Goal: Information Seeking & Learning: Learn about a topic

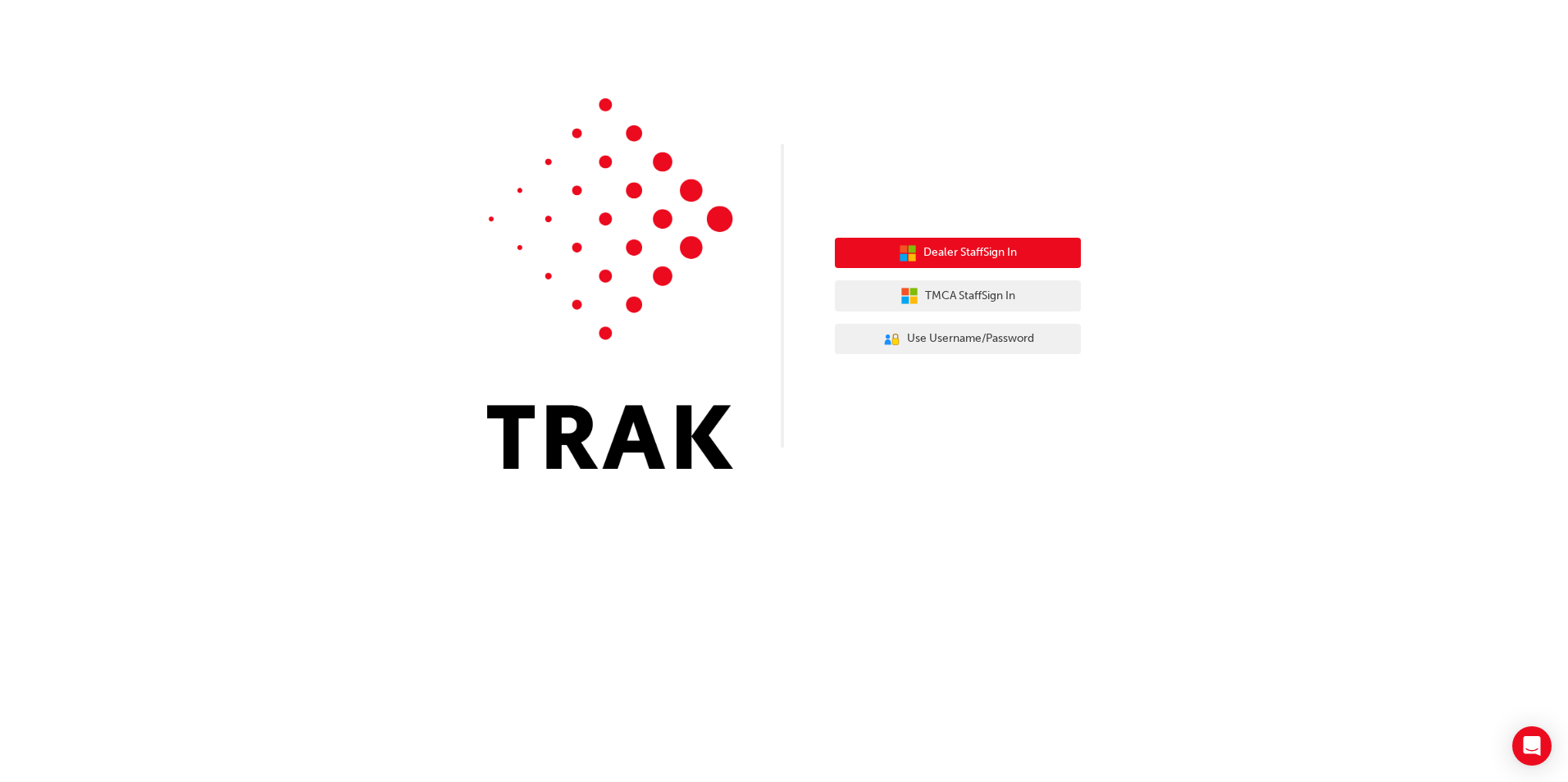
click at [950, 247] on span "Dealer Staff Sign In" at bounding box center [970, 253] width 94 height 19
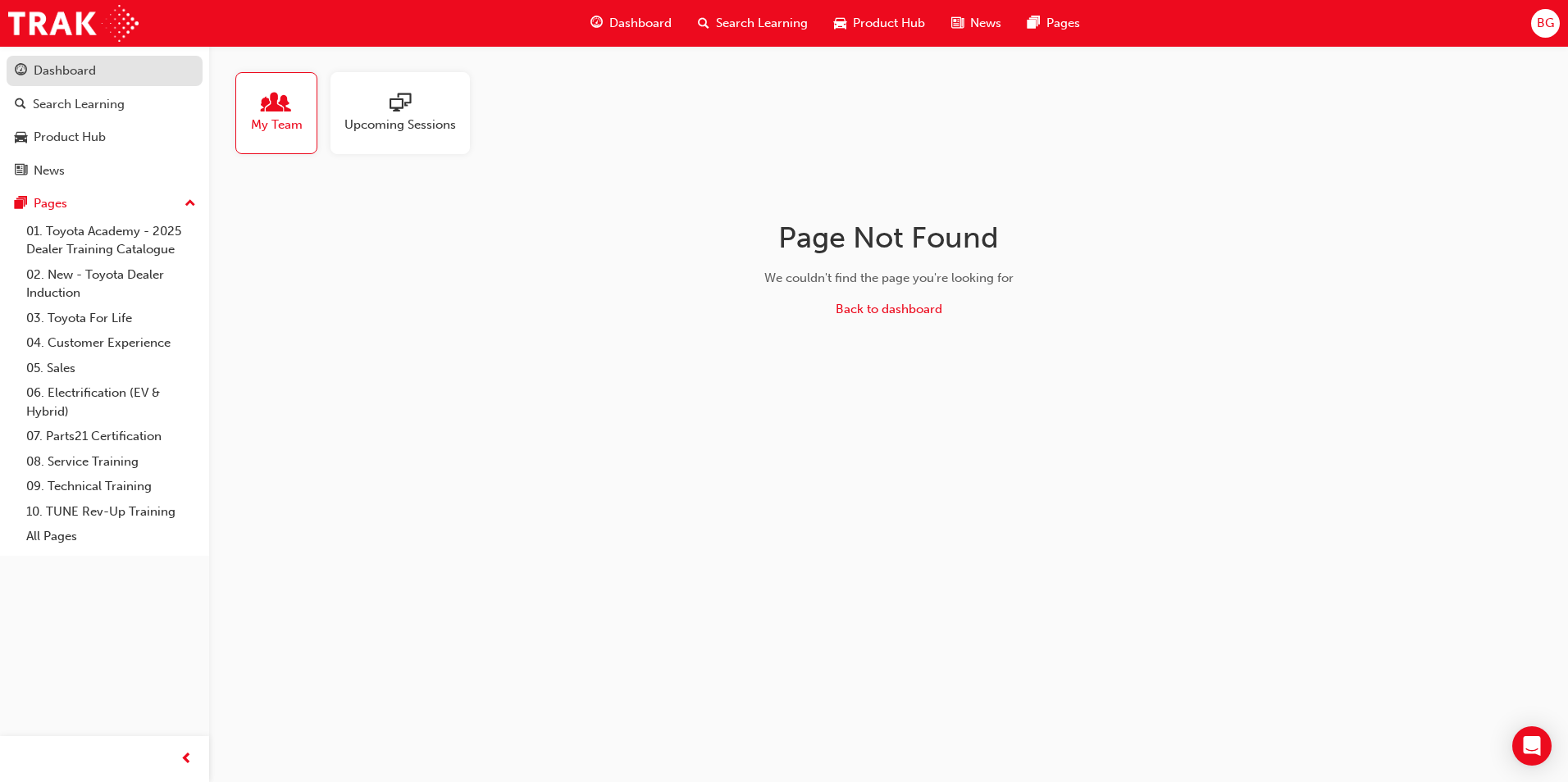
click at [108, 82] on link "Dashboard" at bounding box center [105, 71] width 196 height 30
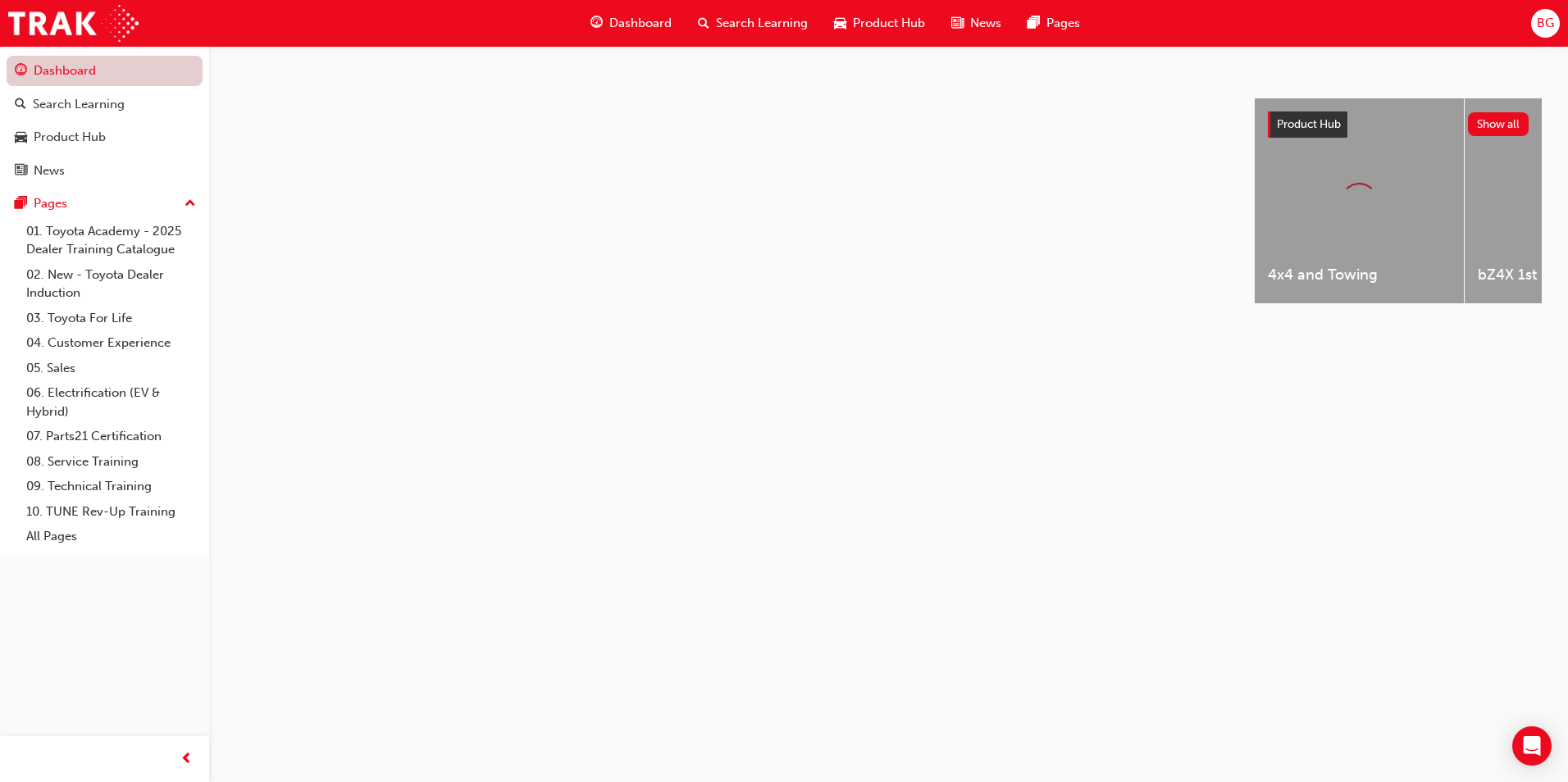
click at [108, 82] on link "Dashboard" at bounding box center [105, 71] width 196 height 30
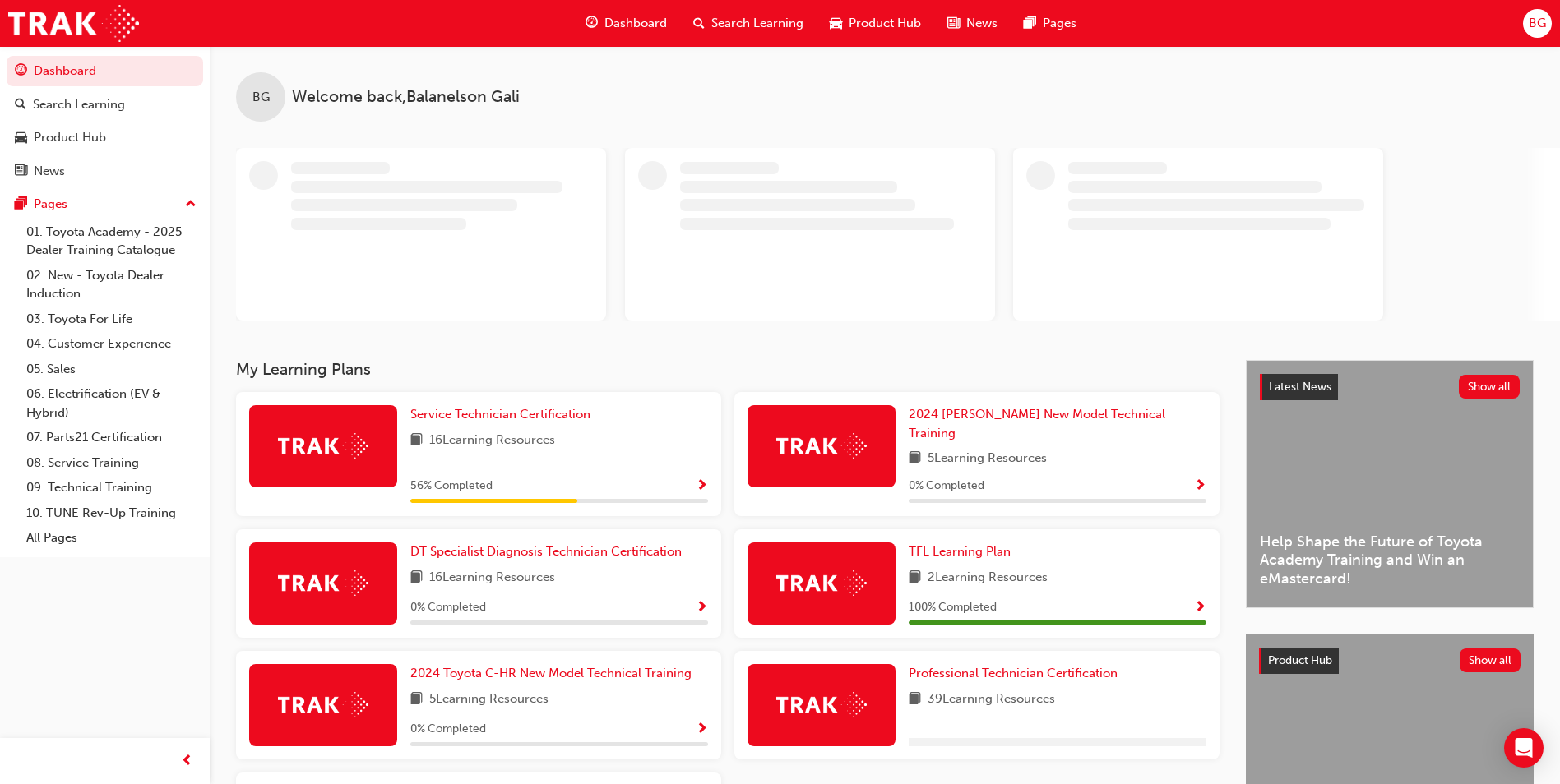
click at [583, 439] on div "16 Learning Resources" at bounding box center [559, 441] width 298 height 21
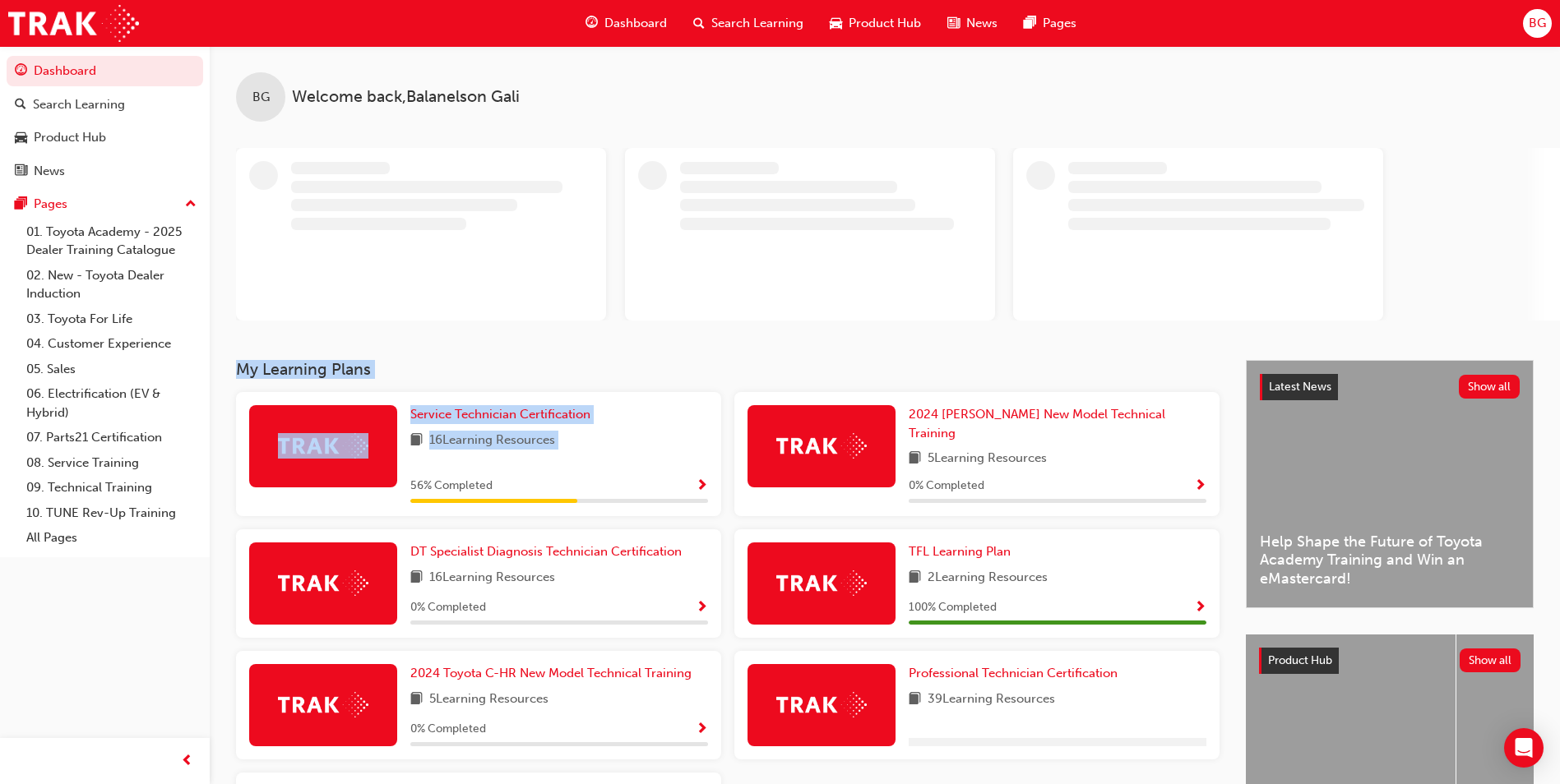
click at [583, 439] on div "My Learning Plans Service Technician Certification 16 Learning Resources 56 % C…" at bounding box center [740, 627] width 1010 height 534
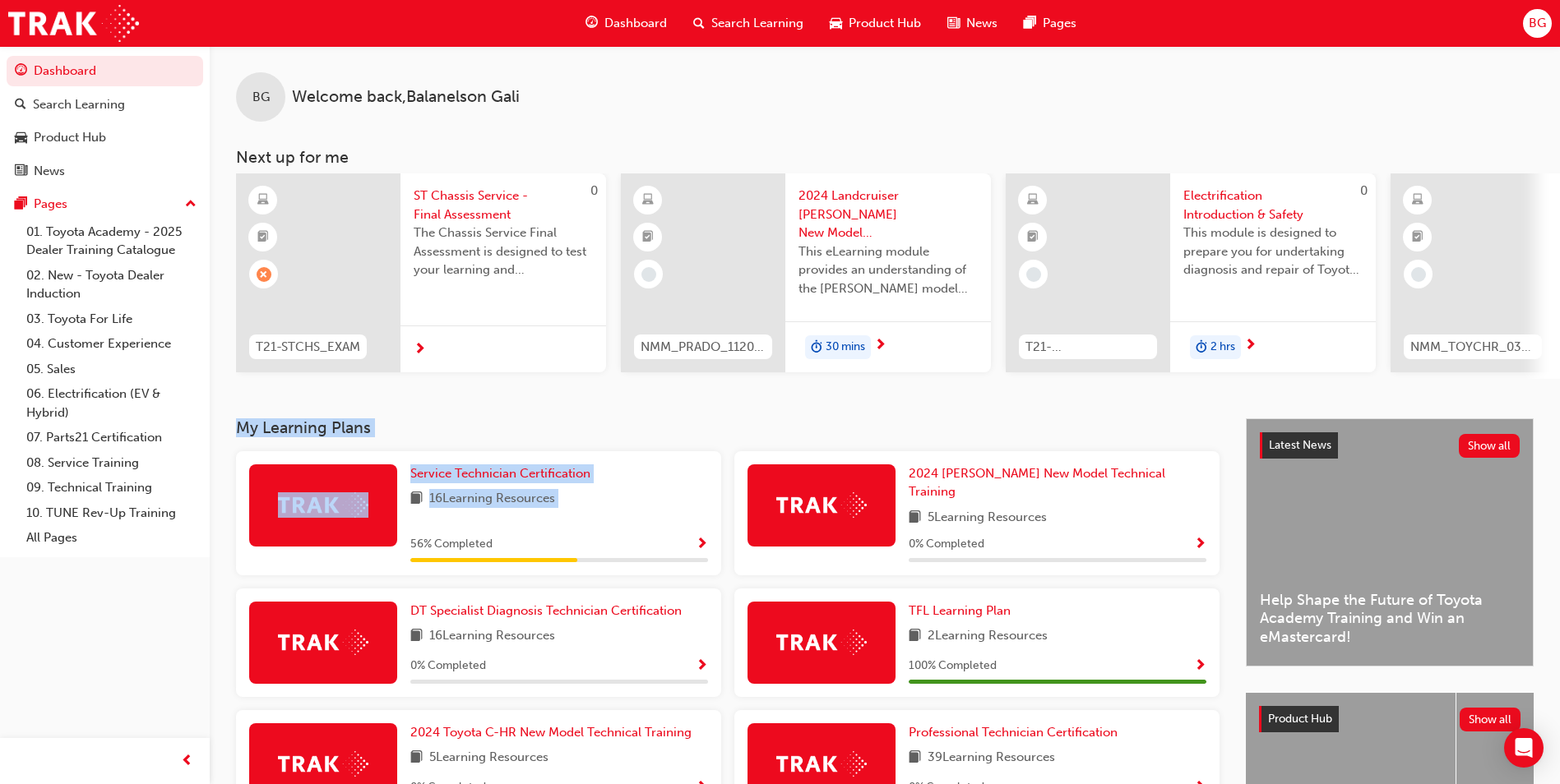
click at [704, 538] on span "Show Progress" at bounding box center [701, 545] width 12 height 15
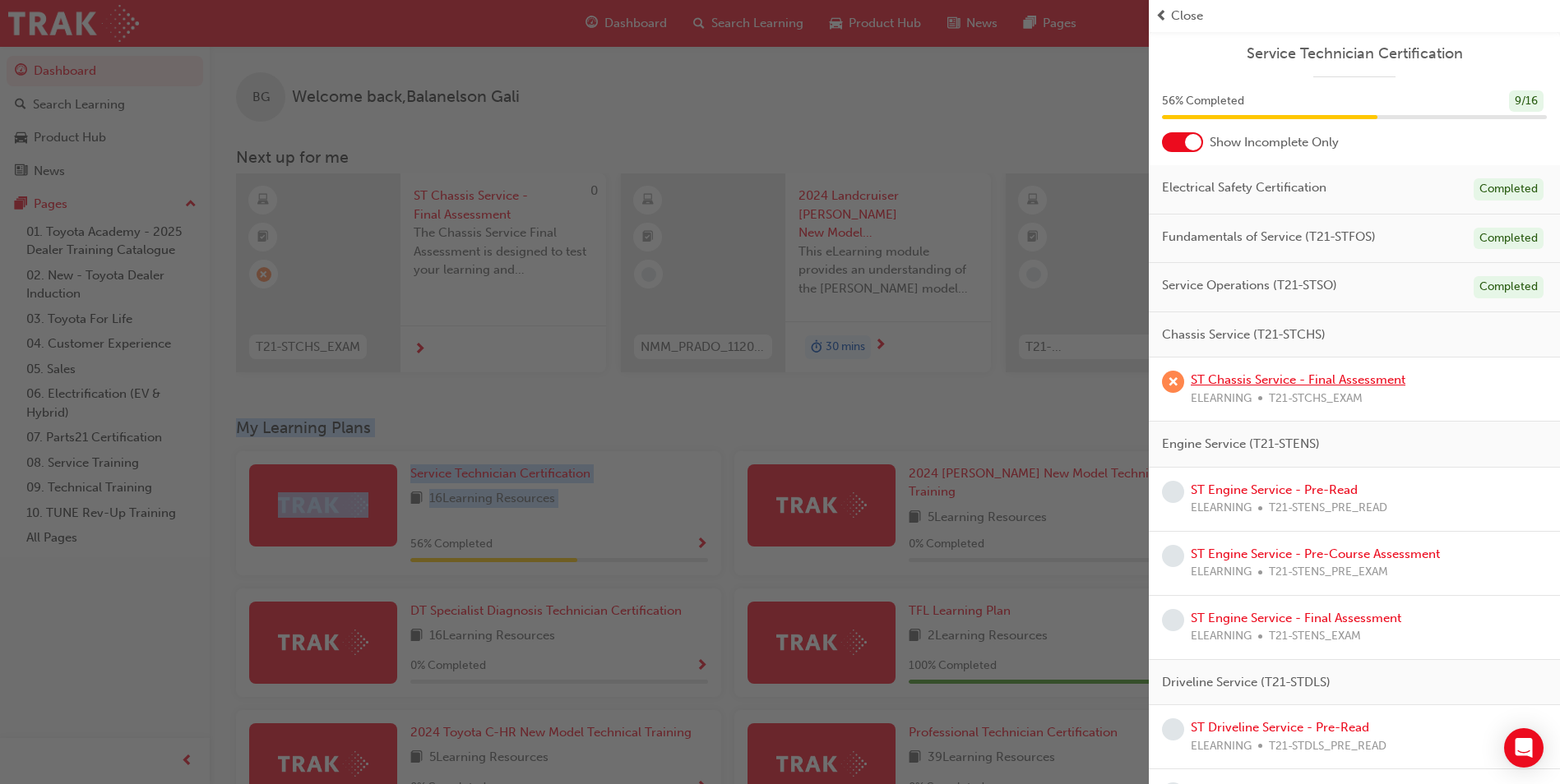
click at [1256, 380] on link "ST Chassis Service - Final Assessment" at bounding box center [1298, 379] width 215 height 15
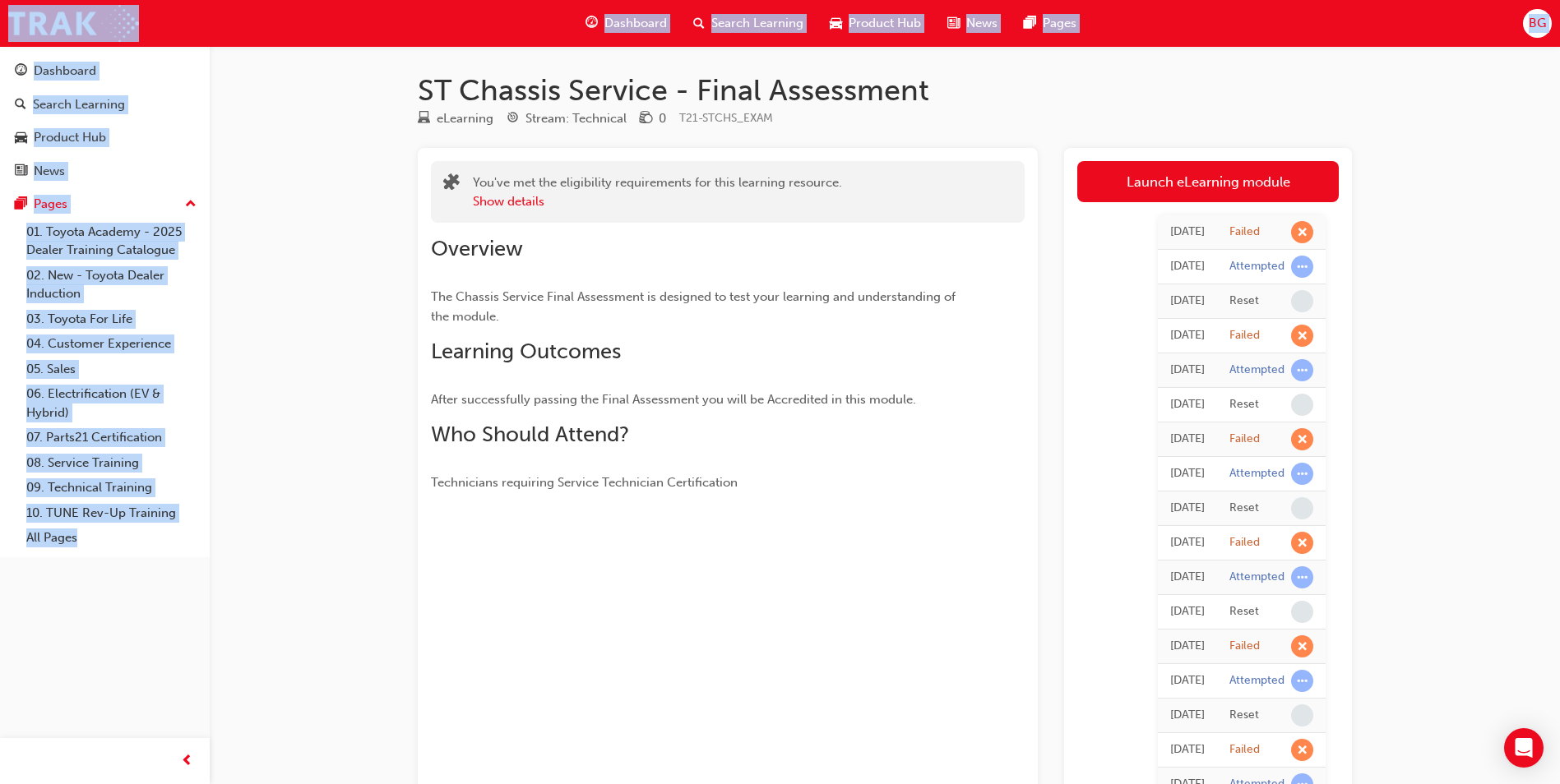
click at [970, 332] on div "Overview The Chassis Service Final Assessment is designed to test your learning…" at bounding box center [727, 357] width 593 height 269
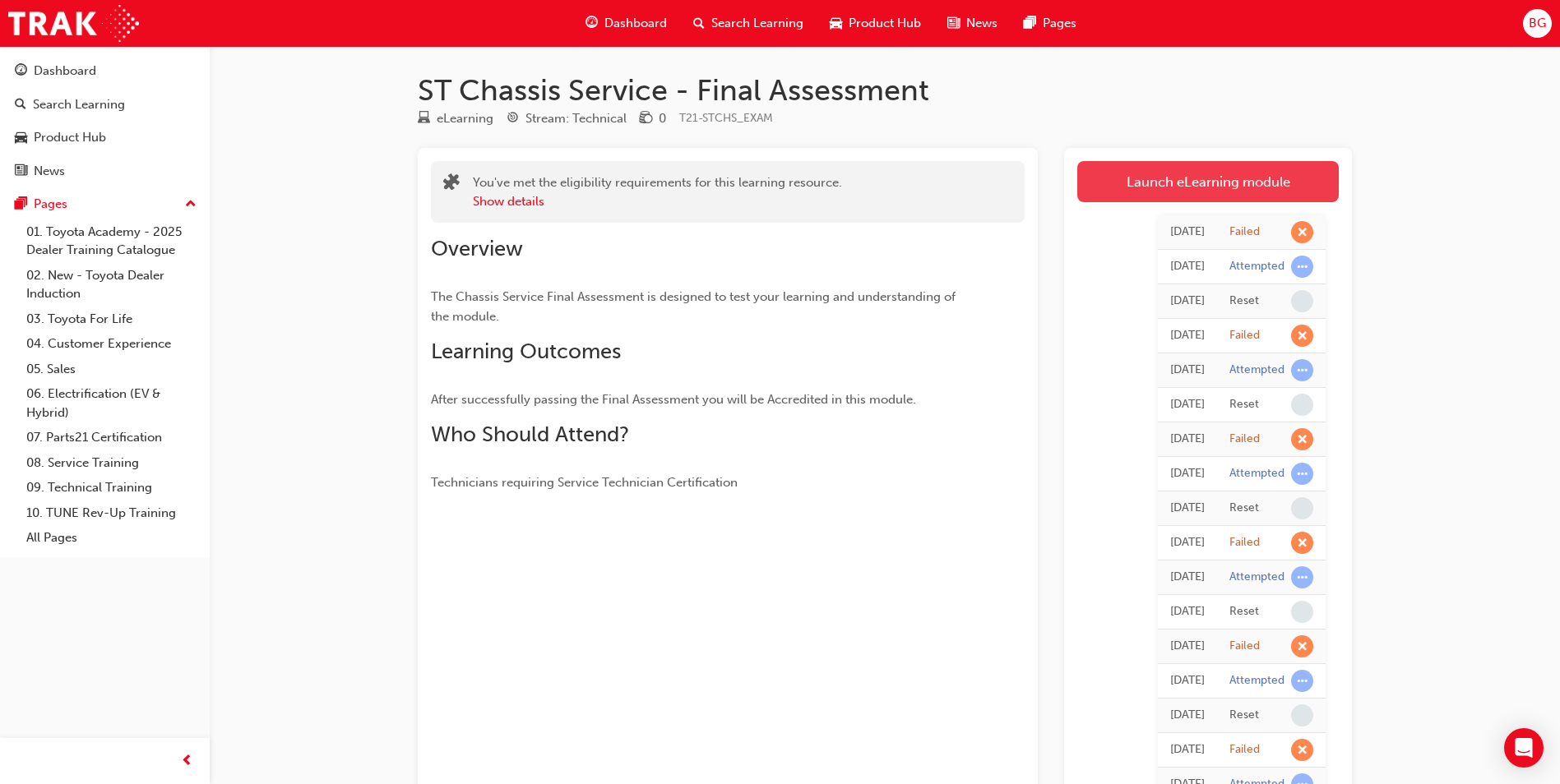
click at [1167, 190] on link "Launch eLearning module" at bounding box center [1208, 182] width 262 height 41
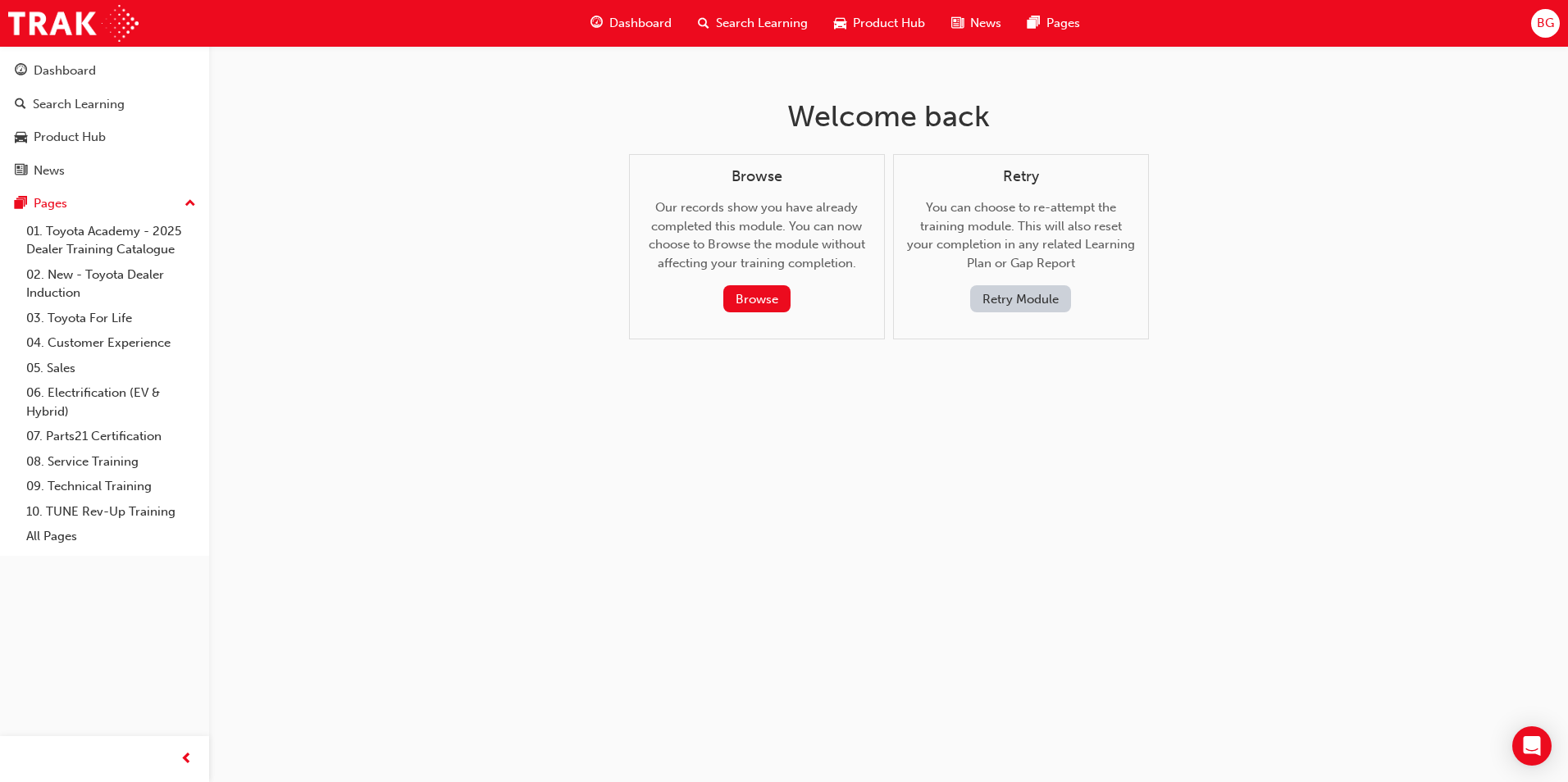
click at [1030, 291] on button "Retry Module" at bounding box center [1020, 298] width 101 height 27
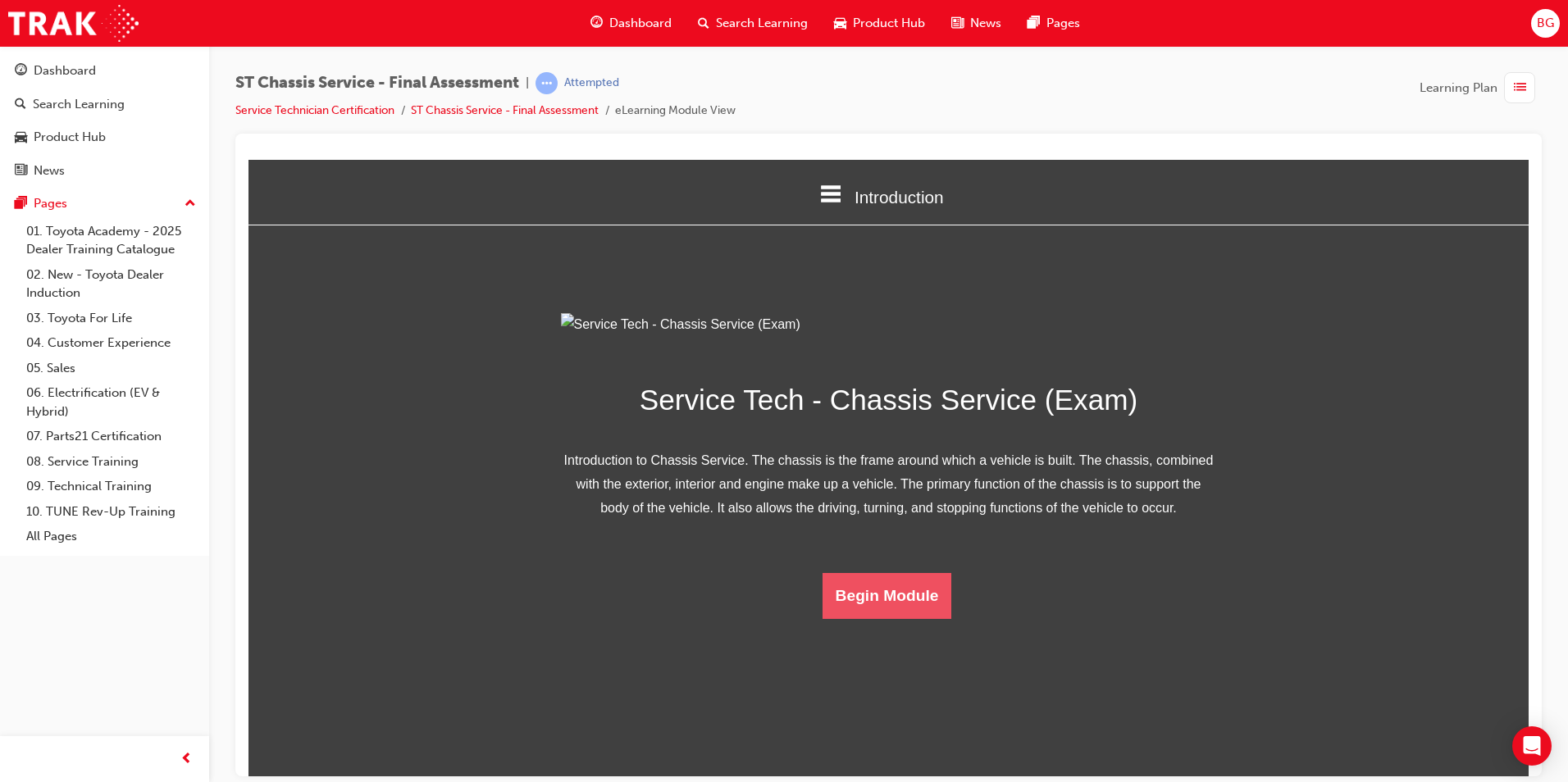
click at [885, 618] on button "Begin Module" at bounding box center [887, 595] width 129 height 46
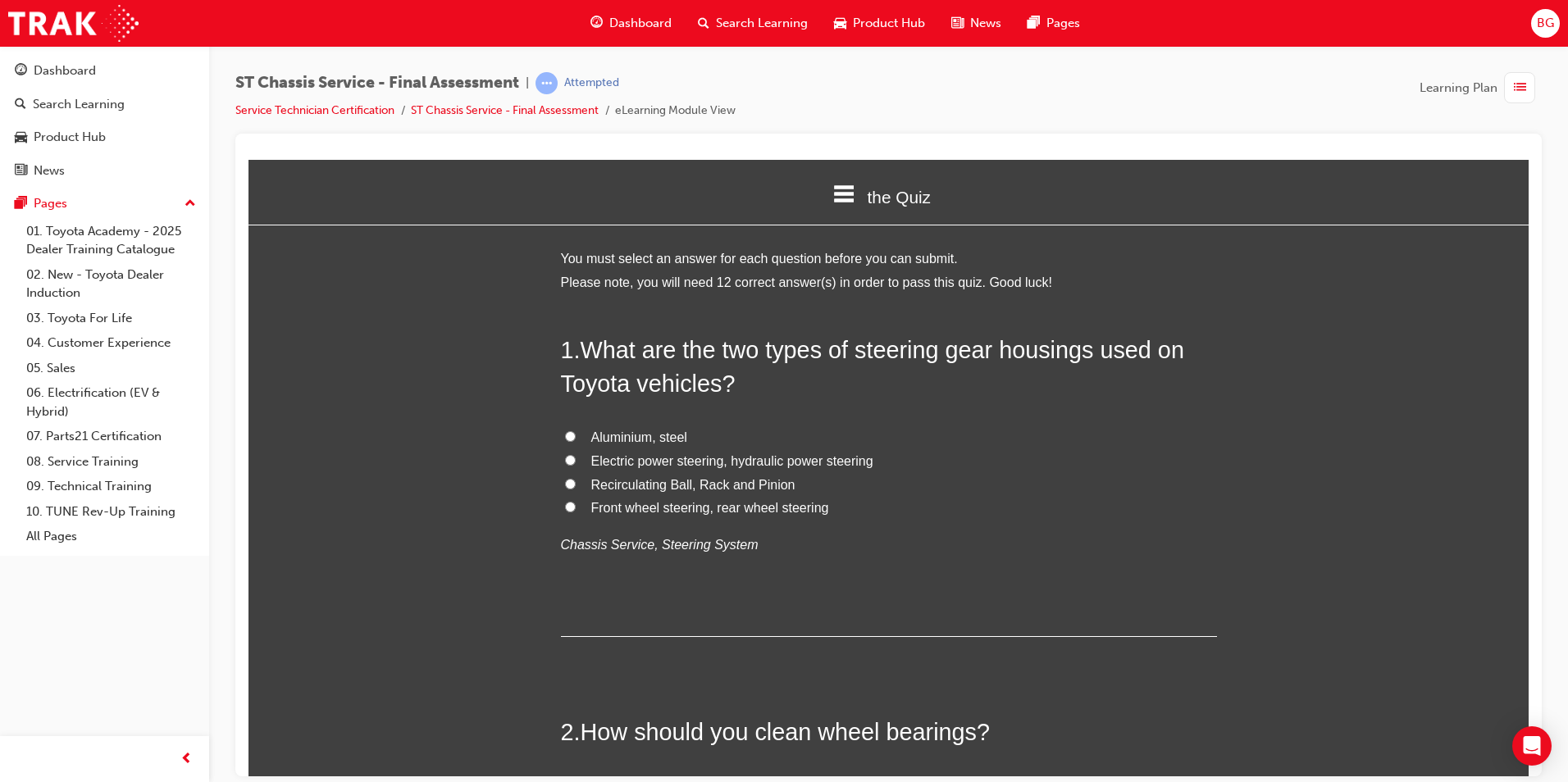
click at [565, 458] on input "Electric power steering, hydraulic power steering" at bounding box center [570, 459] width 10 height 10
radio input "true"
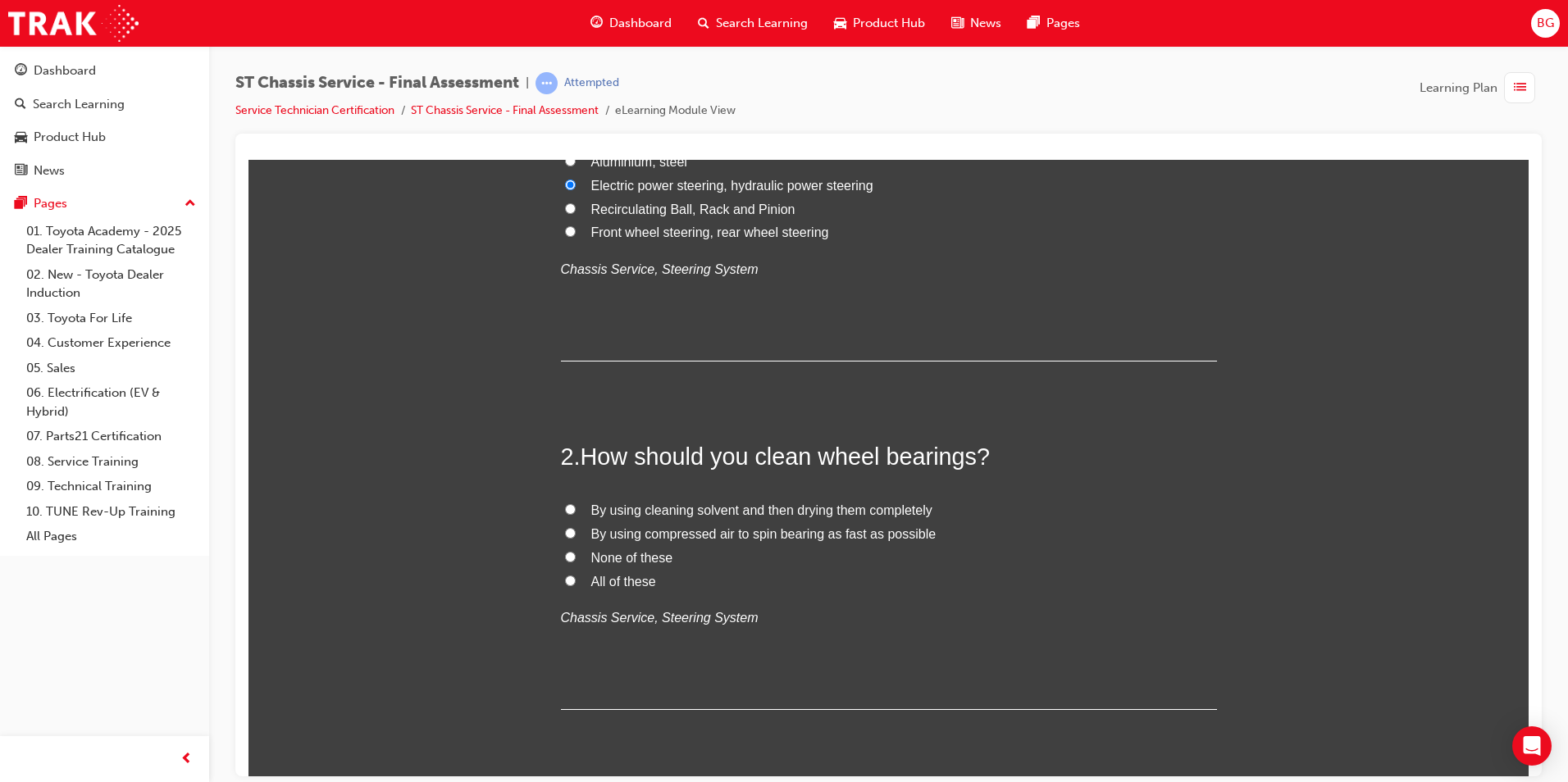
scroll to position [328, 0]
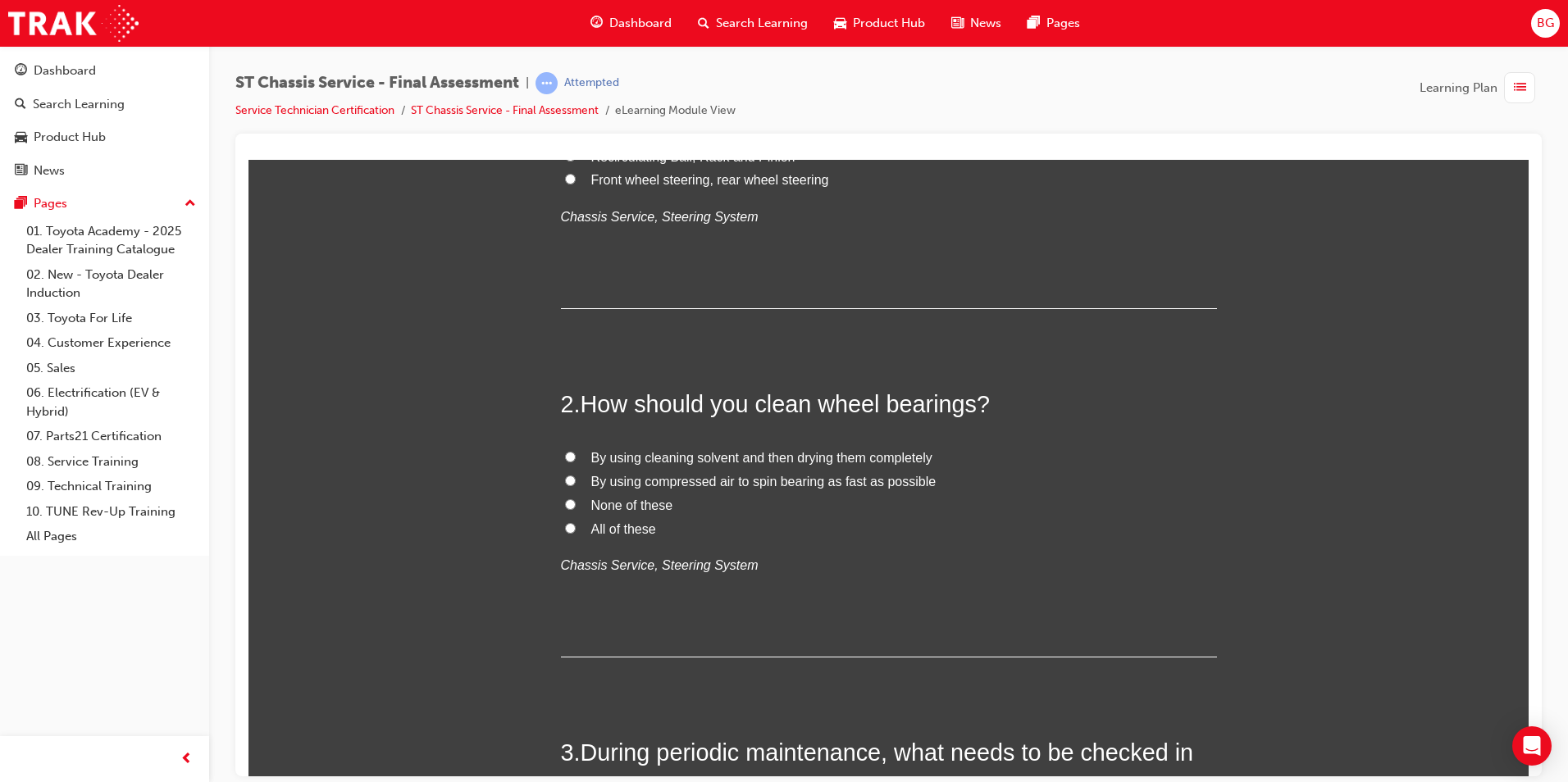
click at [561, 530] on label "All of these" at bounding box center [889, 530] width 656 height 24
click at [565, 530] on input "All of these" at bounding box center [570, 528] width 10 height 10
radio input "true"
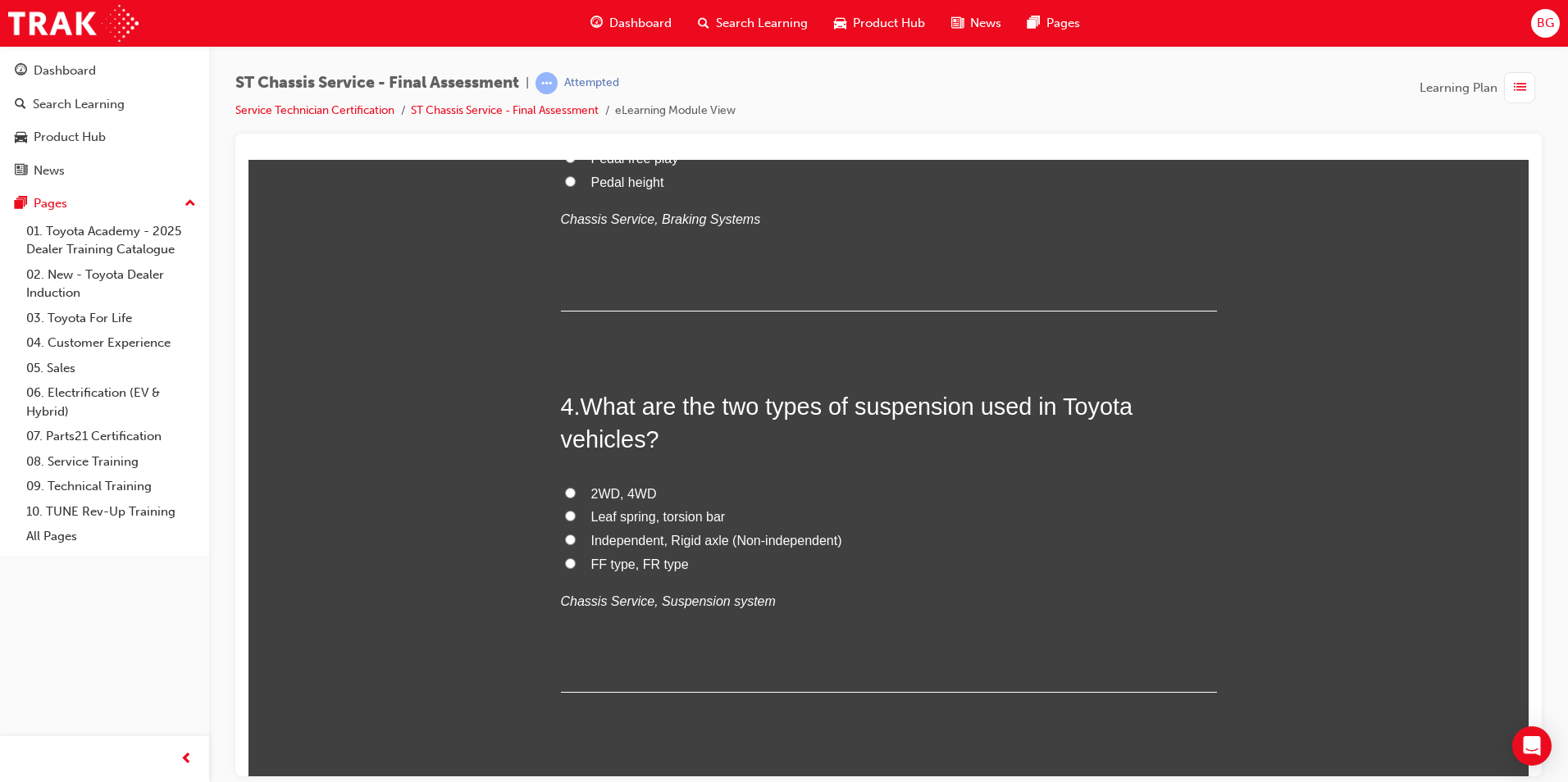
scroll to position [1066, 0]
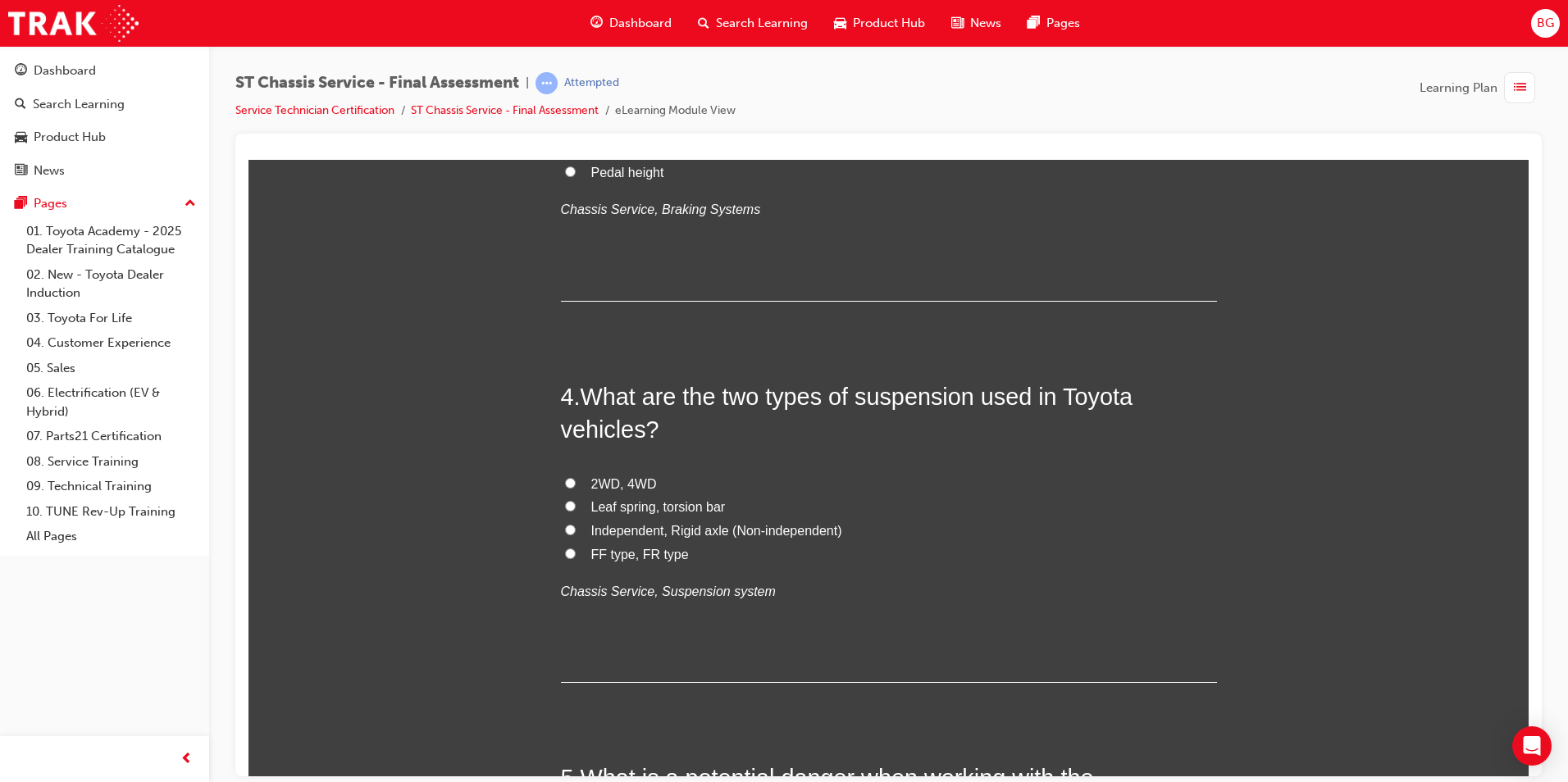
click at [568, 481] on input "2WD, 4WD" at bounding box center [570, 482] width 10 height 10
radio input "true"
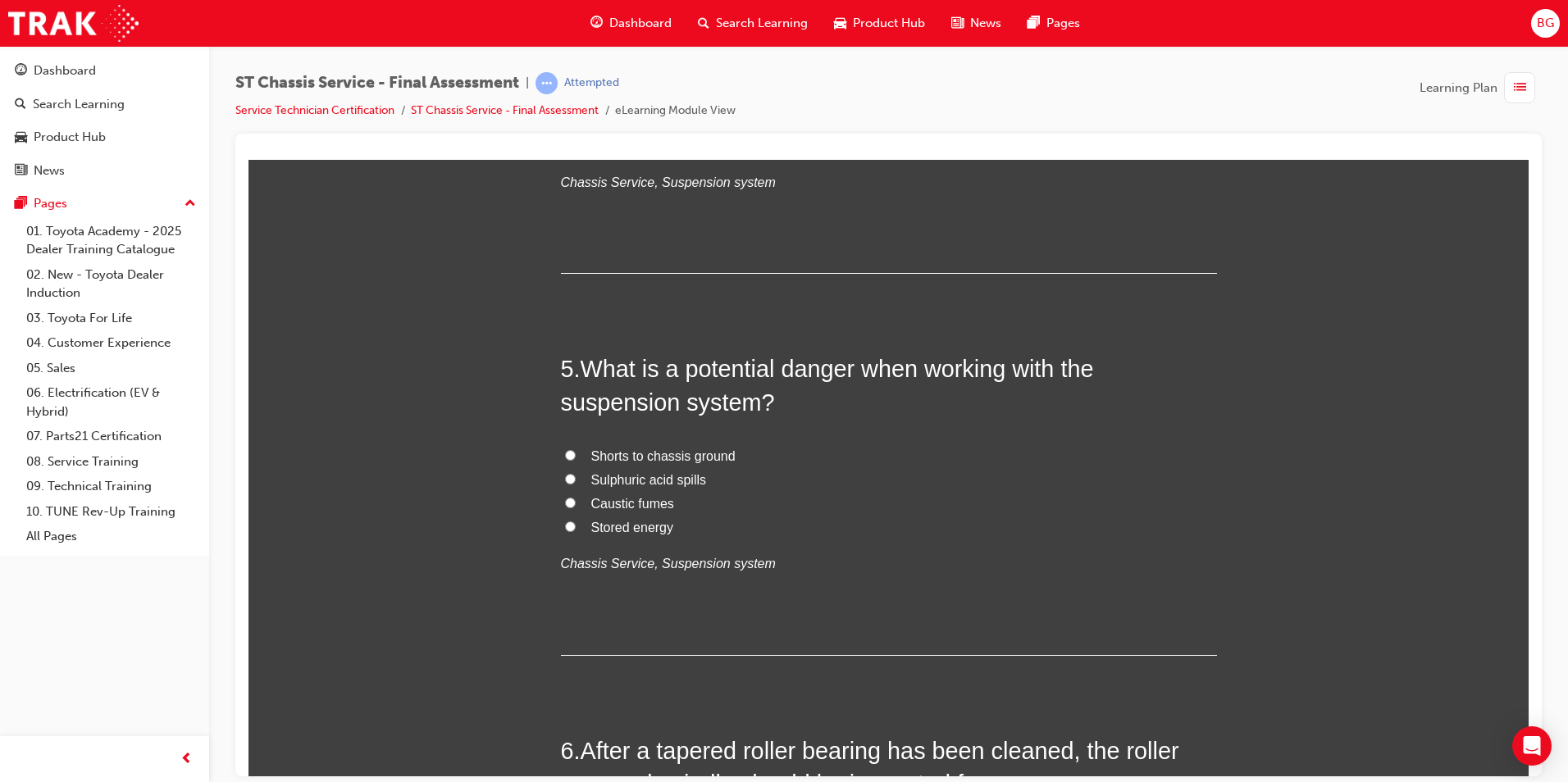
scroll to position [1476, 0]
click at [568, 525] on input "Stored energy" at bounding box center [570, 525] width 10 height 10
radio input "true"
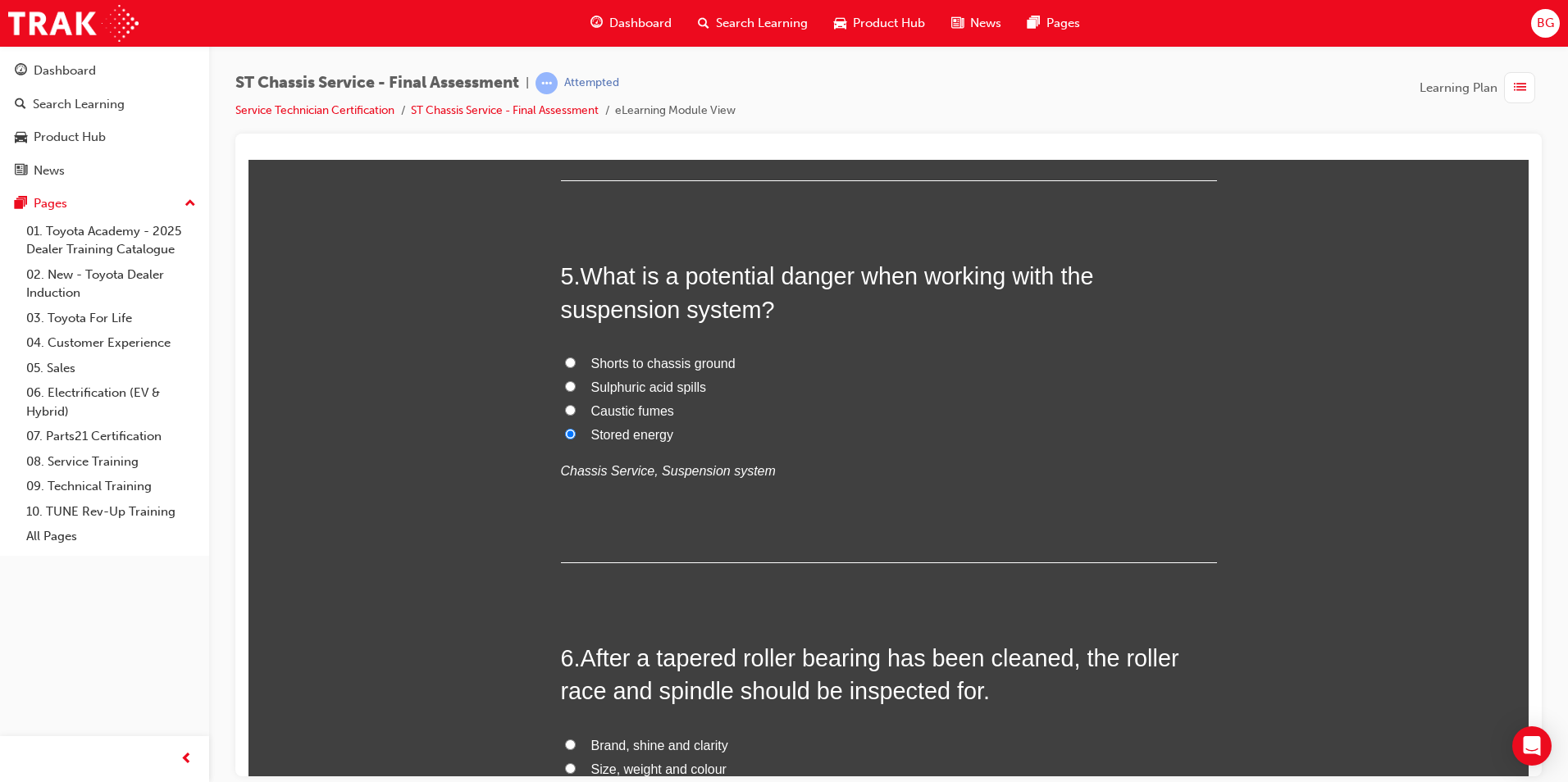
scroll to position [1804, 0]
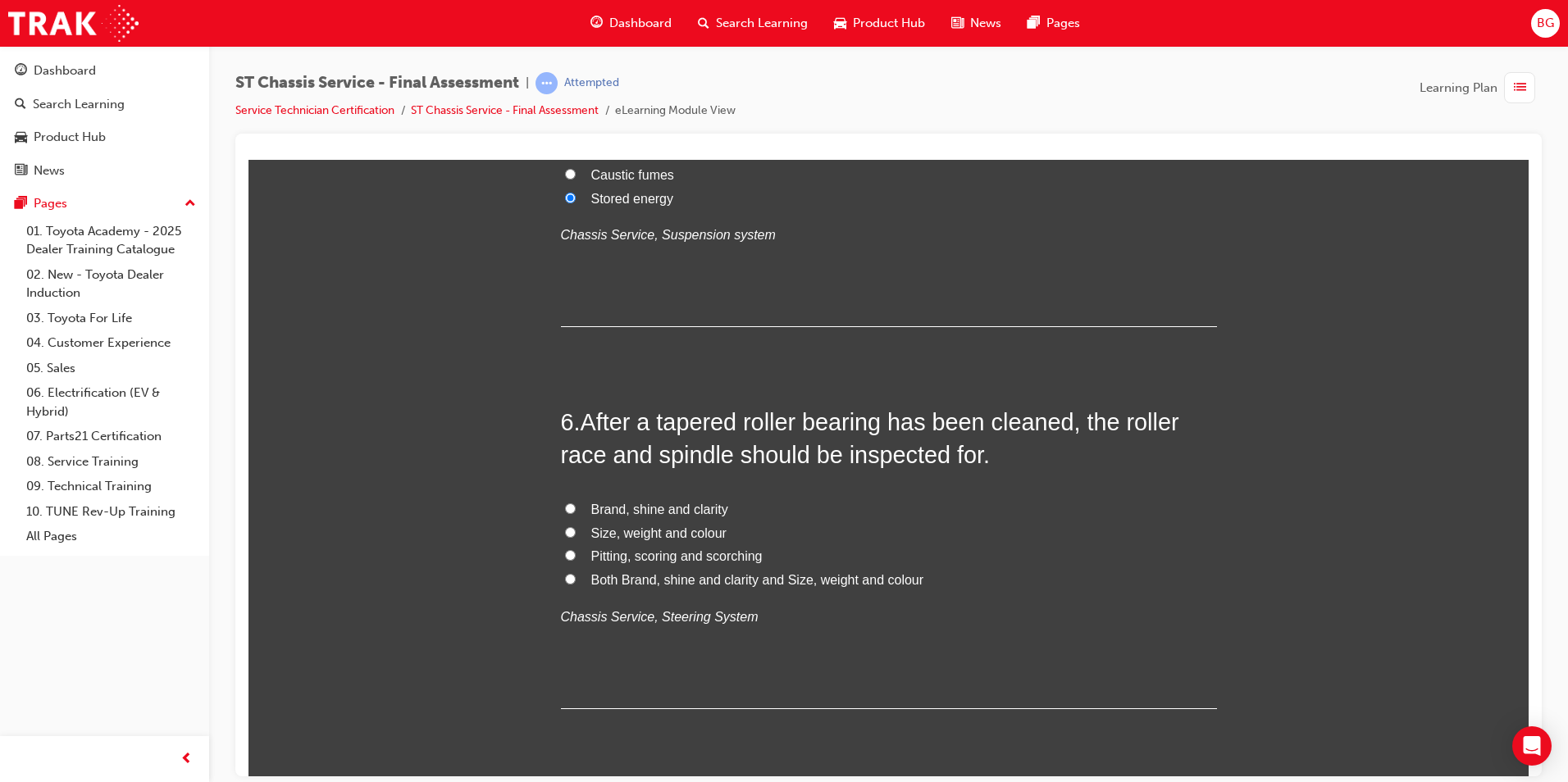
click at [572, 555] on label "Pitting, scoring and scorching" at bounding box center [889, 556] width 656 height 24
click at [572, 555] on input "Pitting, scoring and scorching" at bounding box center [570, 555] width 10 height 10
radio input "true"
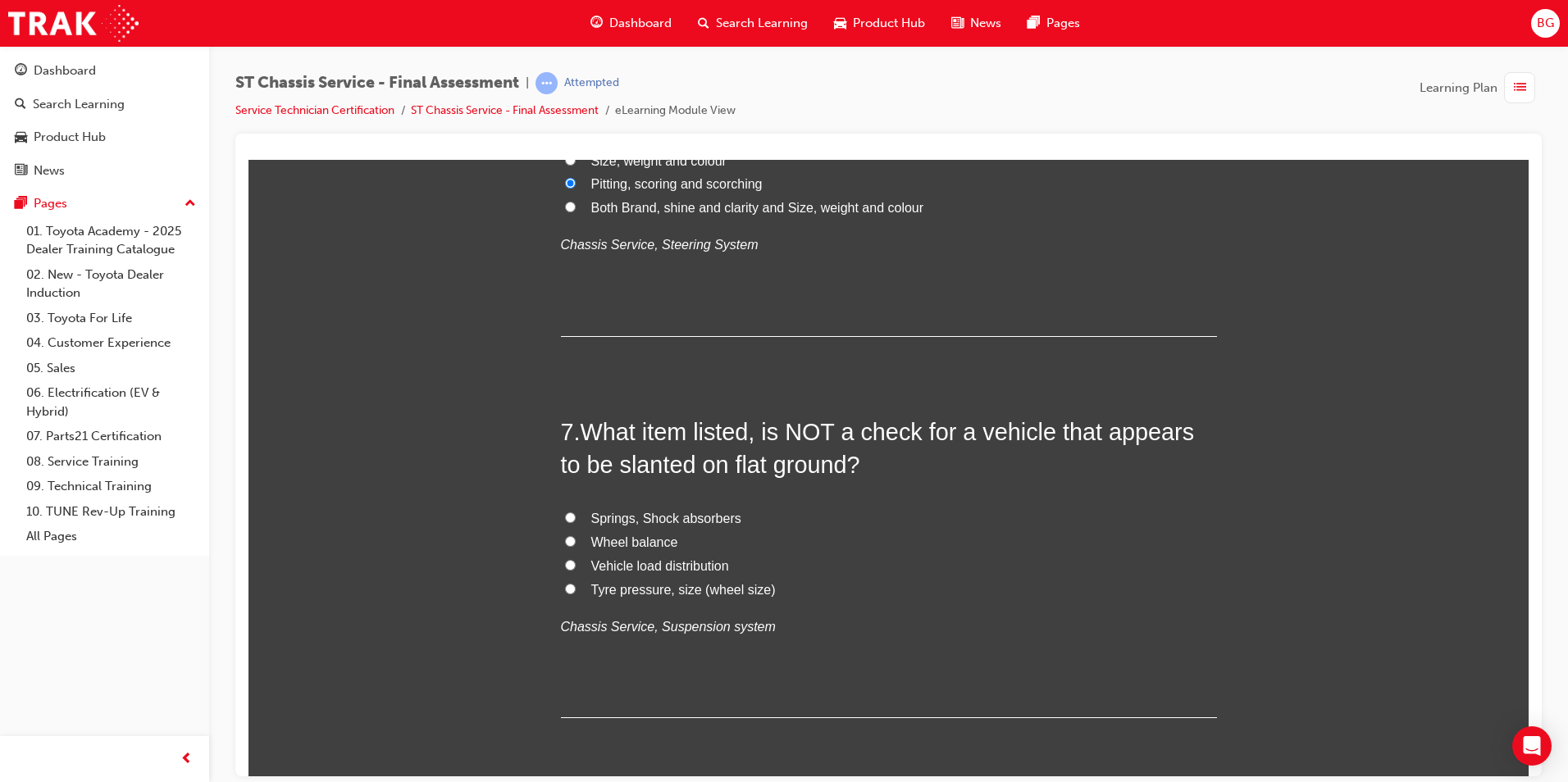
scroll to position [2214, 0]
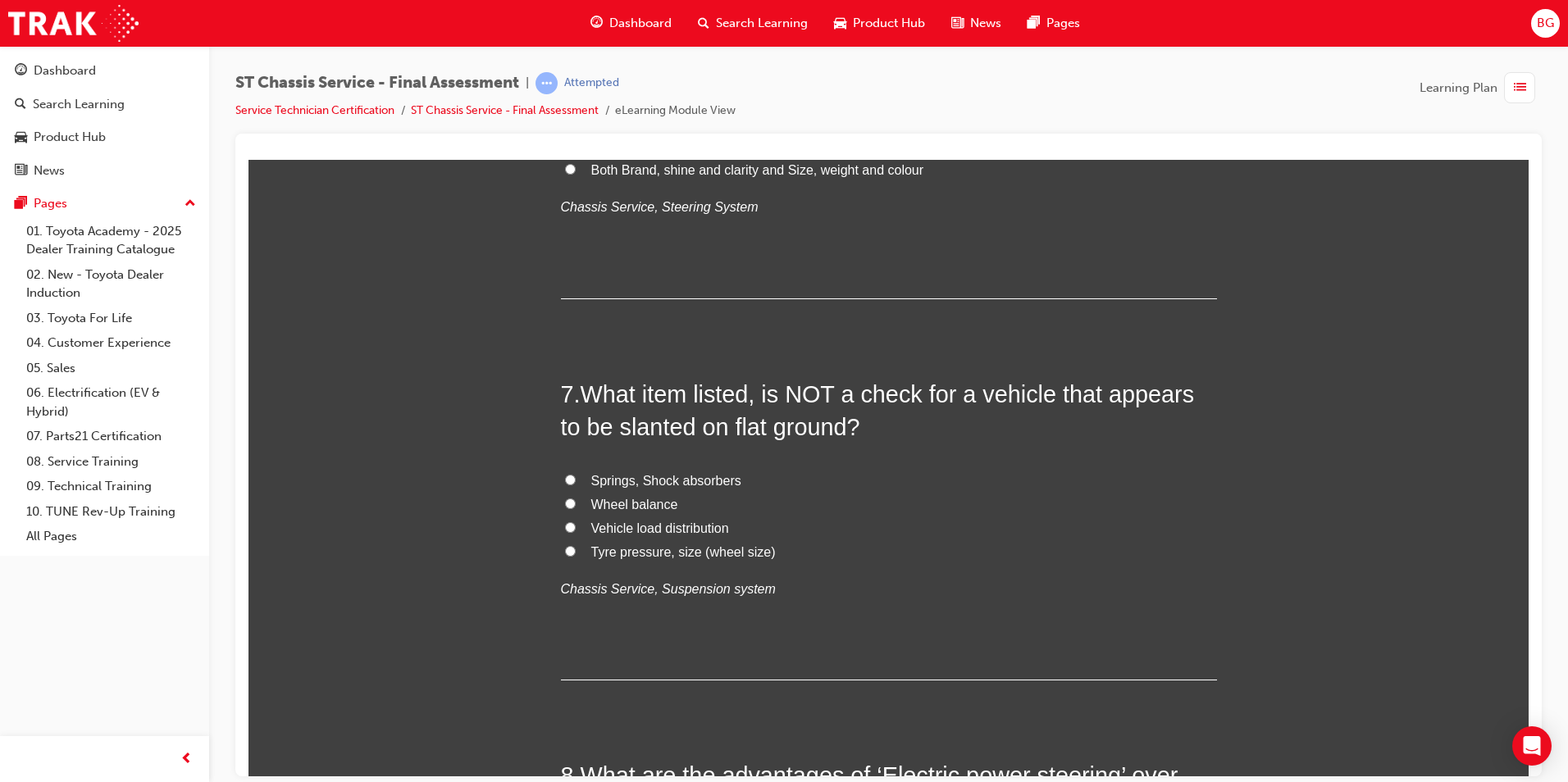
click at [565, 475] on input "Springs, Shock absorbers" at bounding box center [570, 479] width 10 height 10
radio input "true"
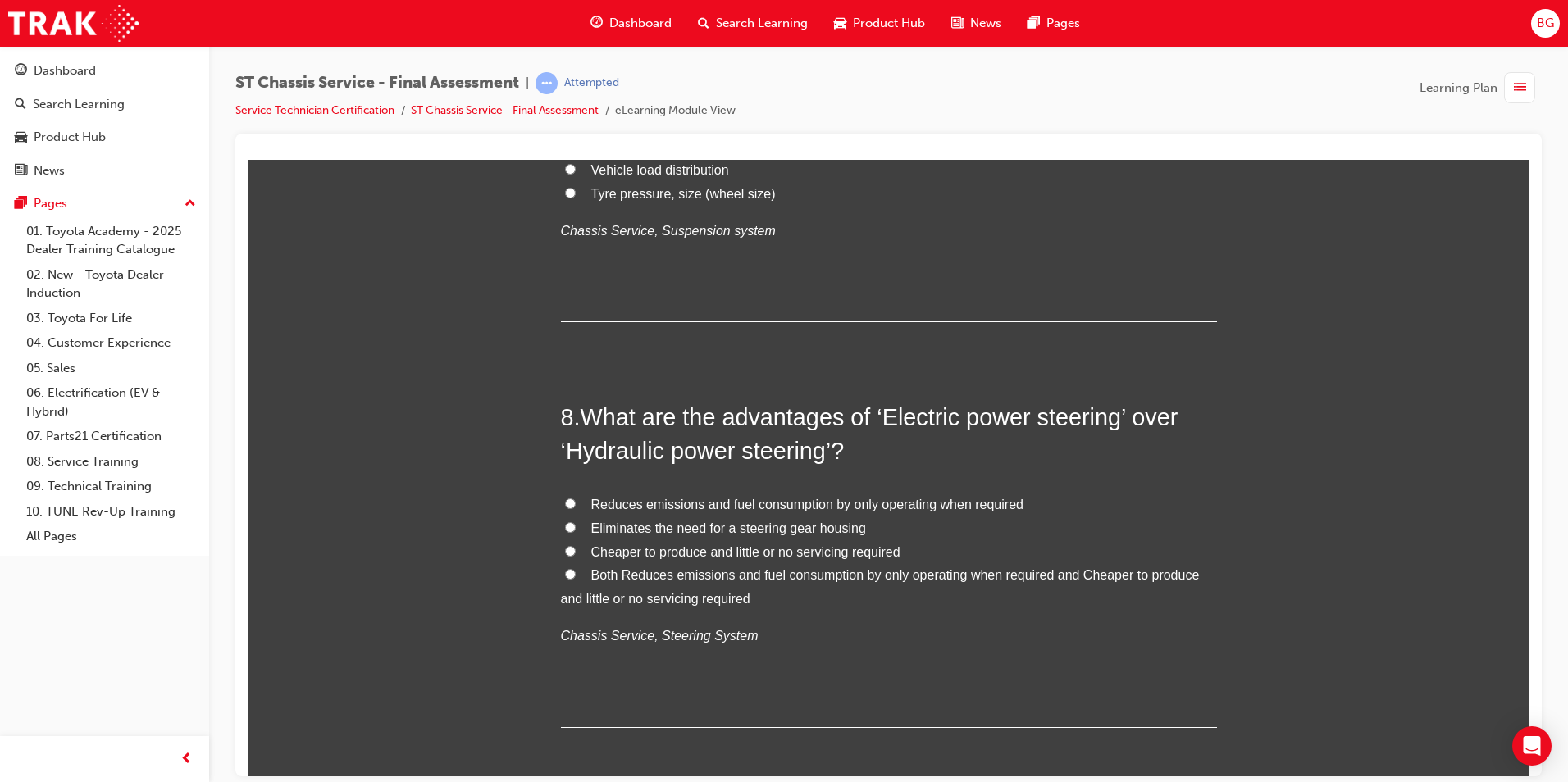
scroll to position [2624, 0]
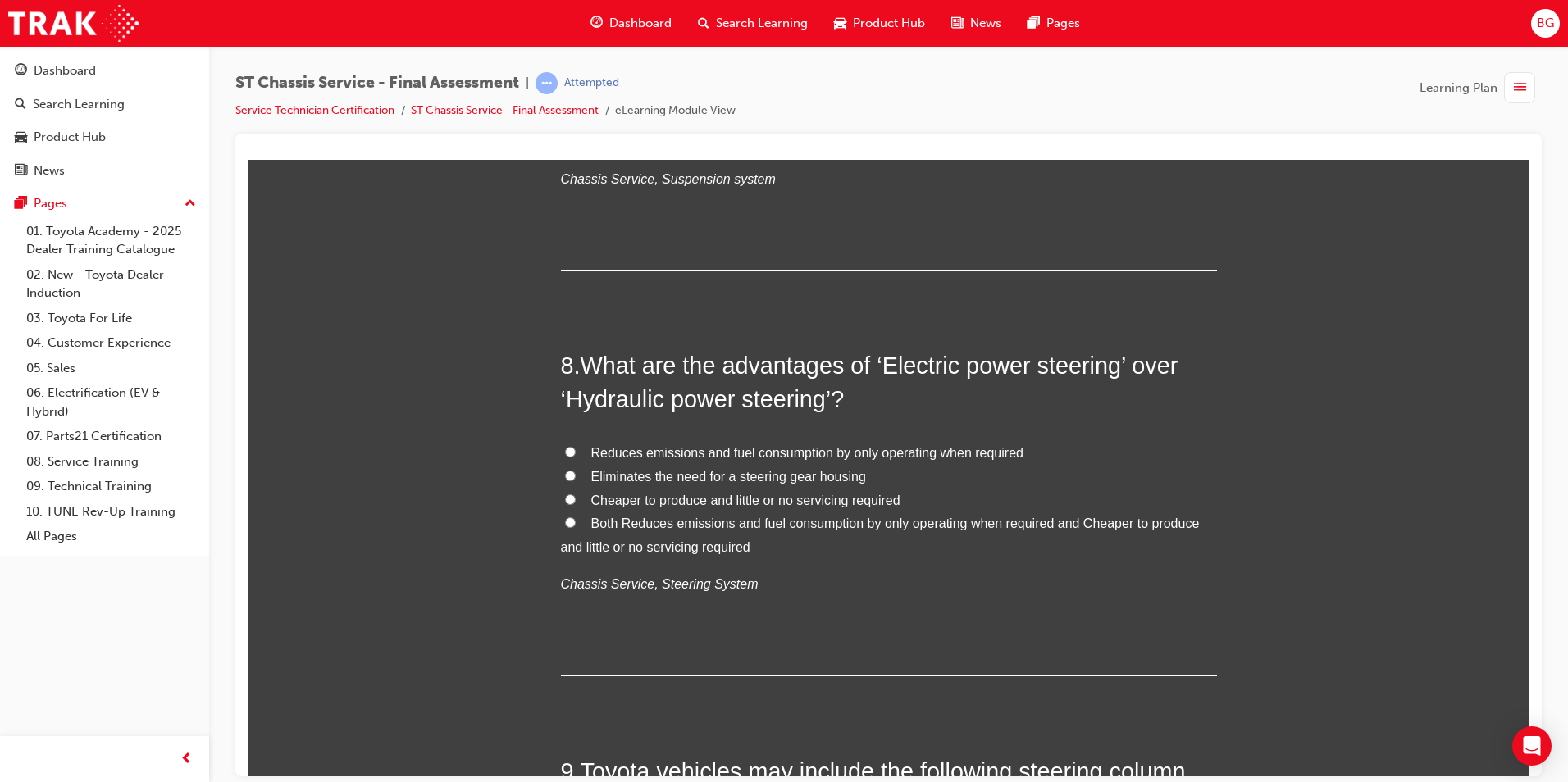
click at [569, 522] on input "Both Reduces emissions and fuel consumption by only operating when required and…" at bounding box center [570, 522] width 10 height 10
radio input "true"
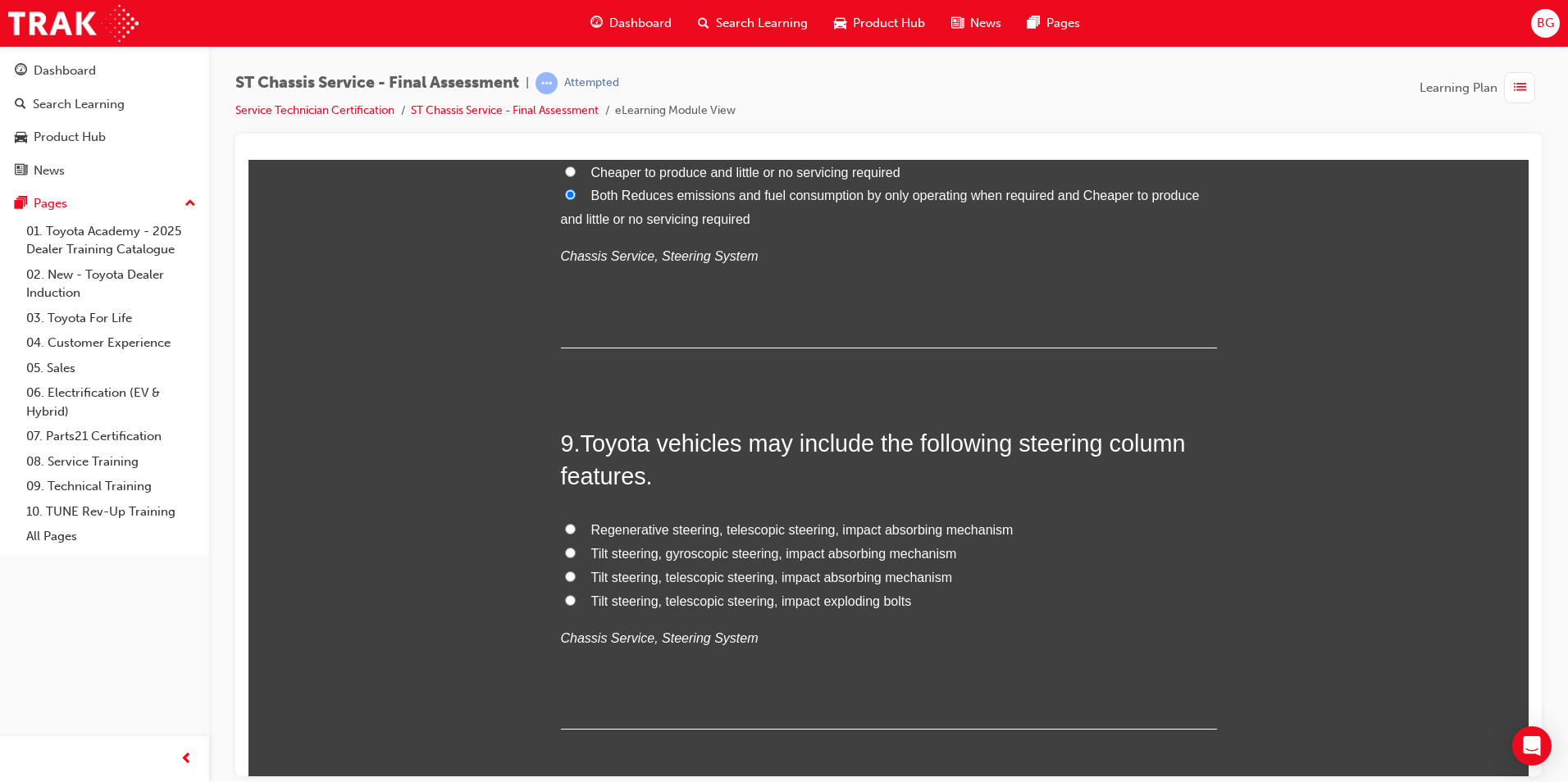
scroll to position [3034, 0]
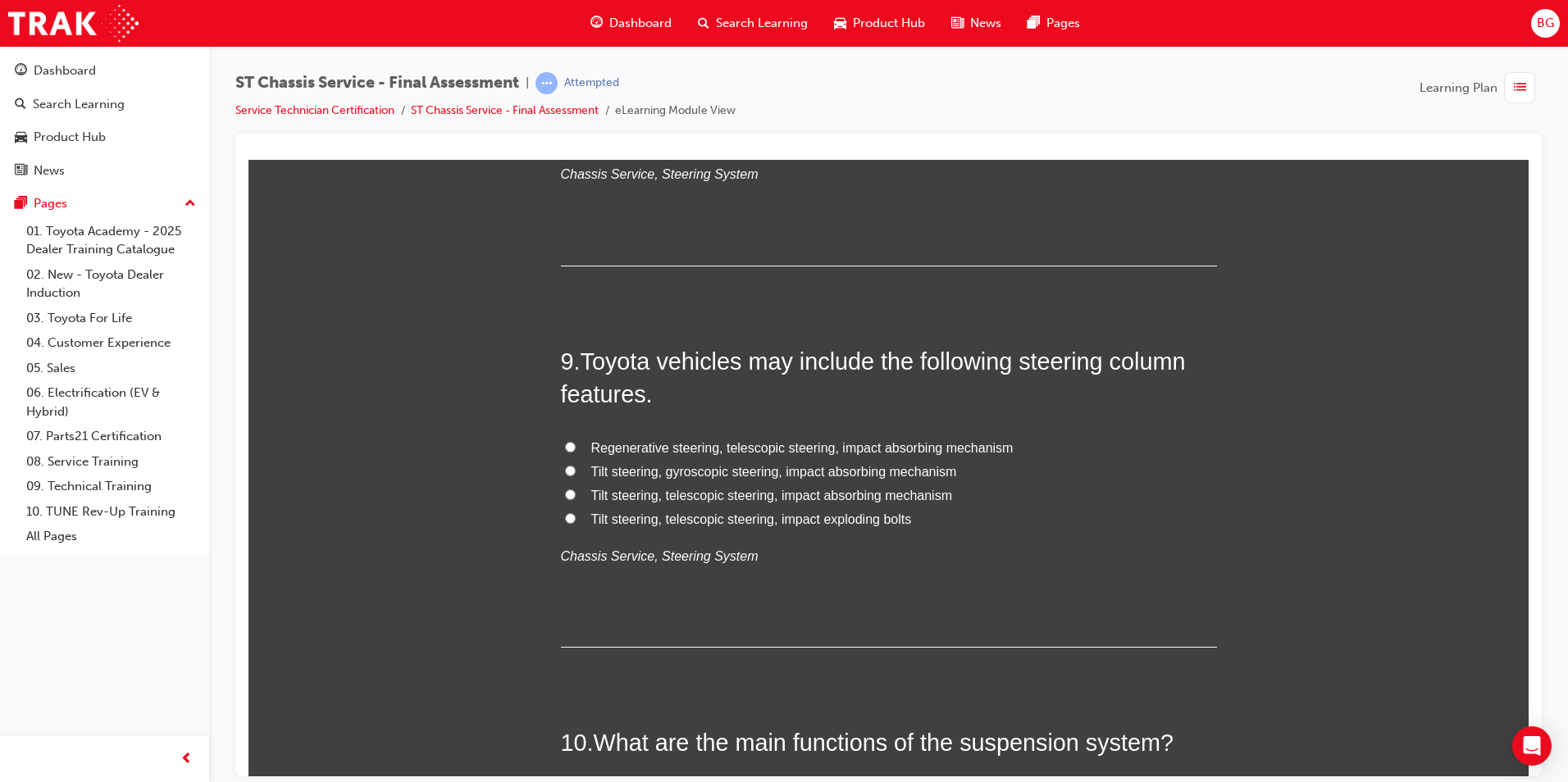
click at [565, 493] on input "Tilt steering, telescopic steering, impact absorbing mechanism" at bounding box center [570, 493] width 10 height 10
radio input "true"
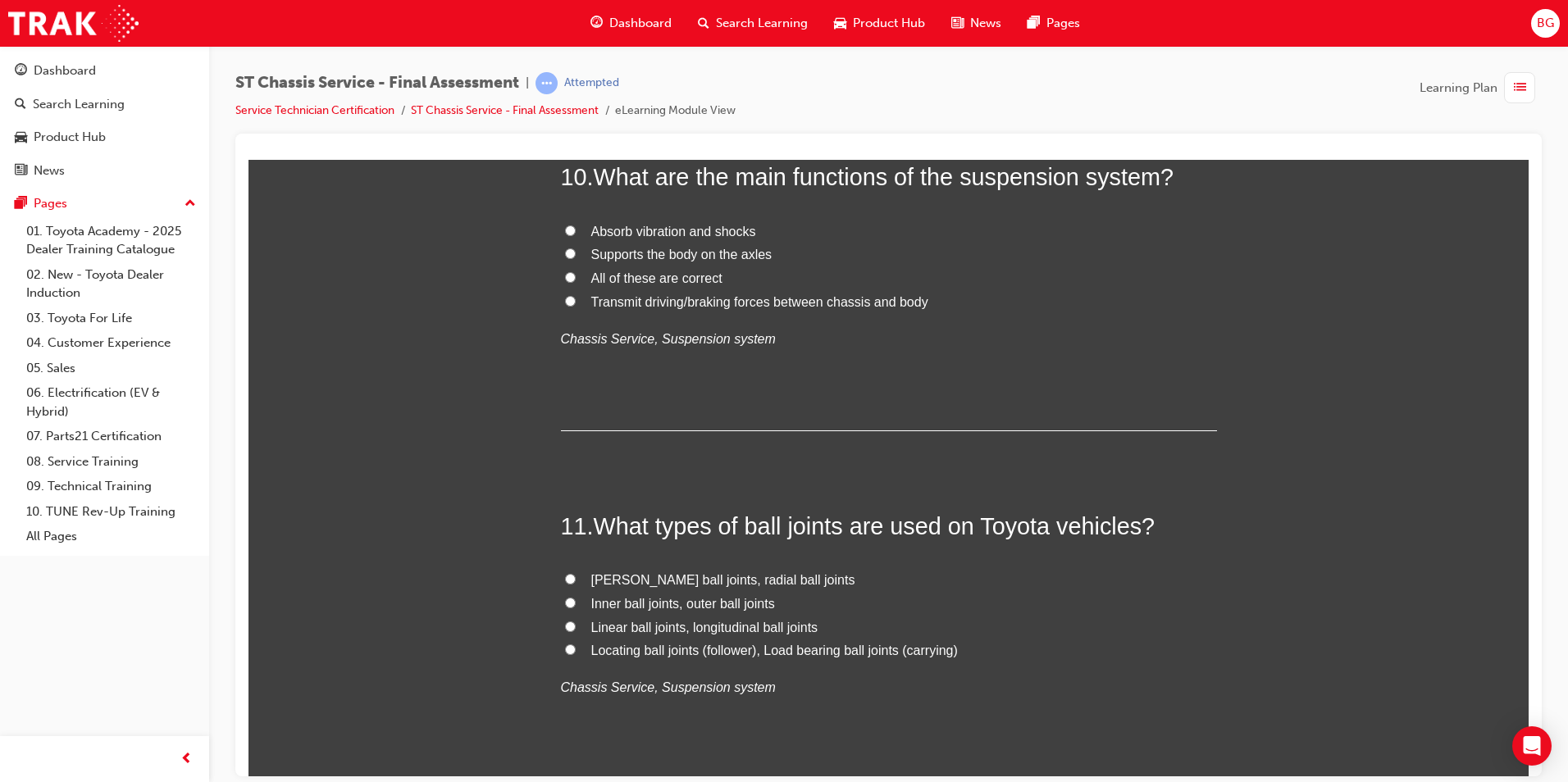
scroll to position [3690, 0]
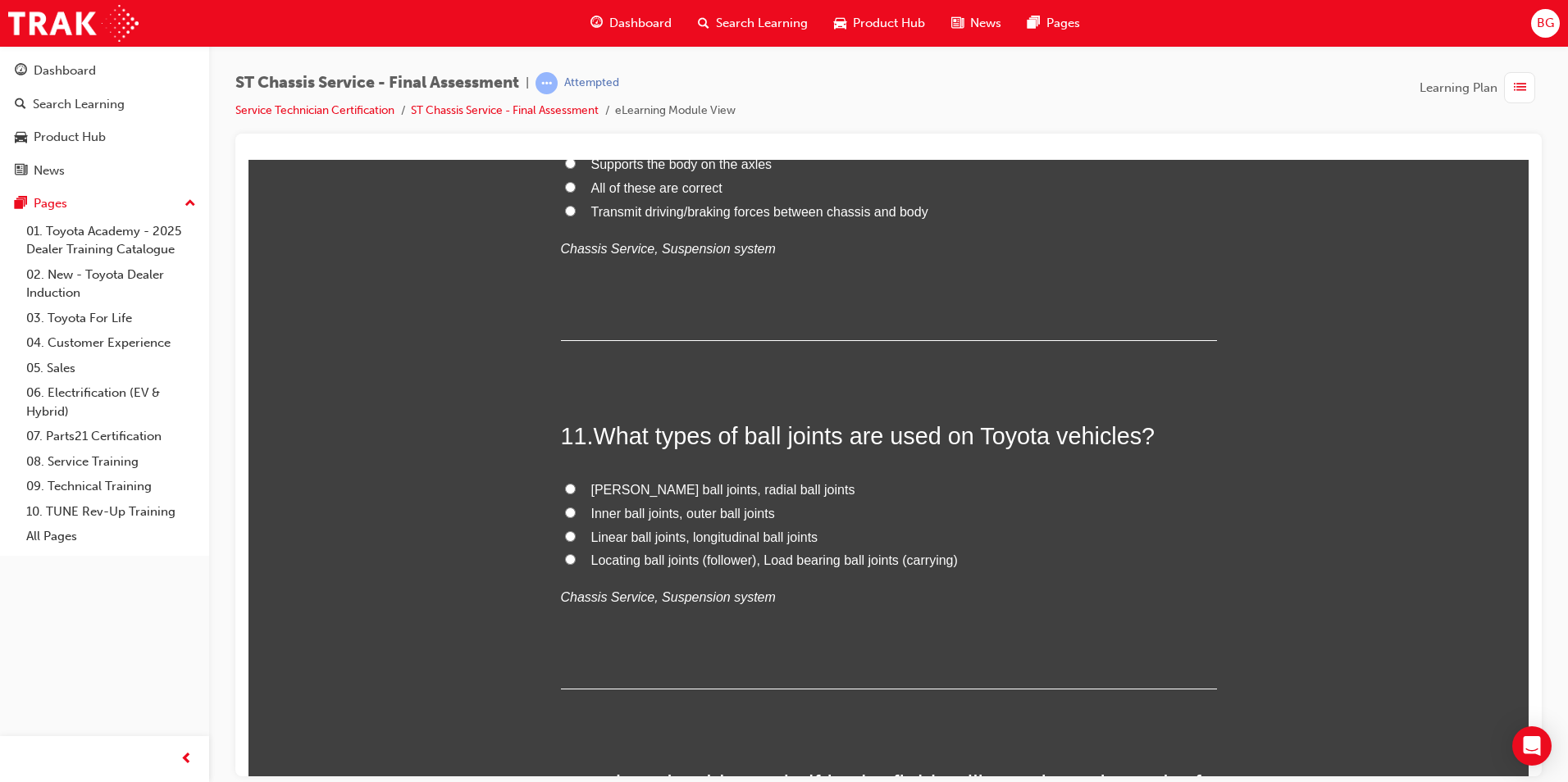
click at [565, 489] on input "McPherson ball joints, radial ball joints" at bounding box center [570, 488] width 10 height 10
radio input "true"
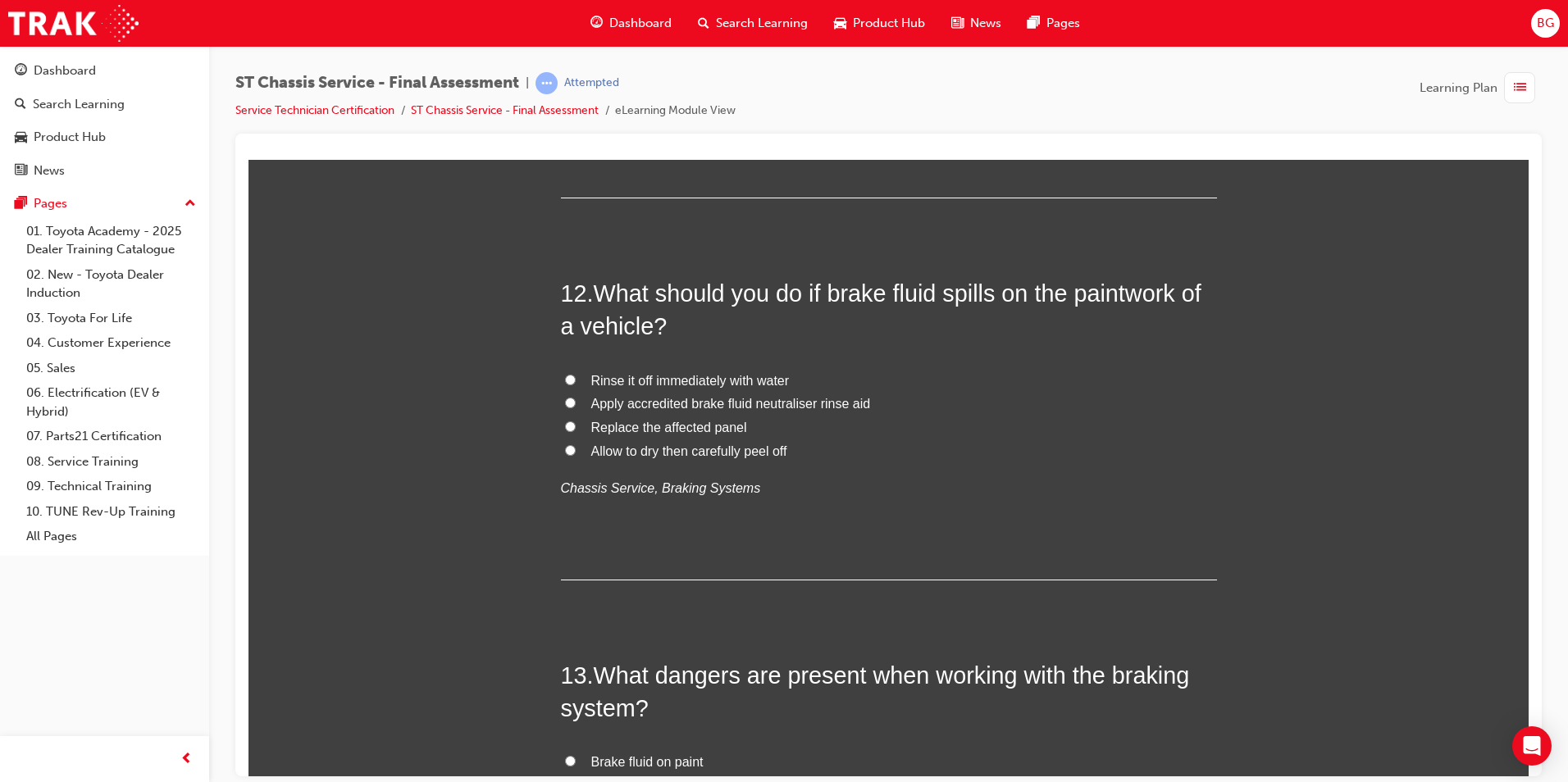
scroll to position [4182, 0]
click at [565, 382] on input "Rinse it off immediately with water" at bounding box center [570, 378] width 10 height 10
radio input "true"
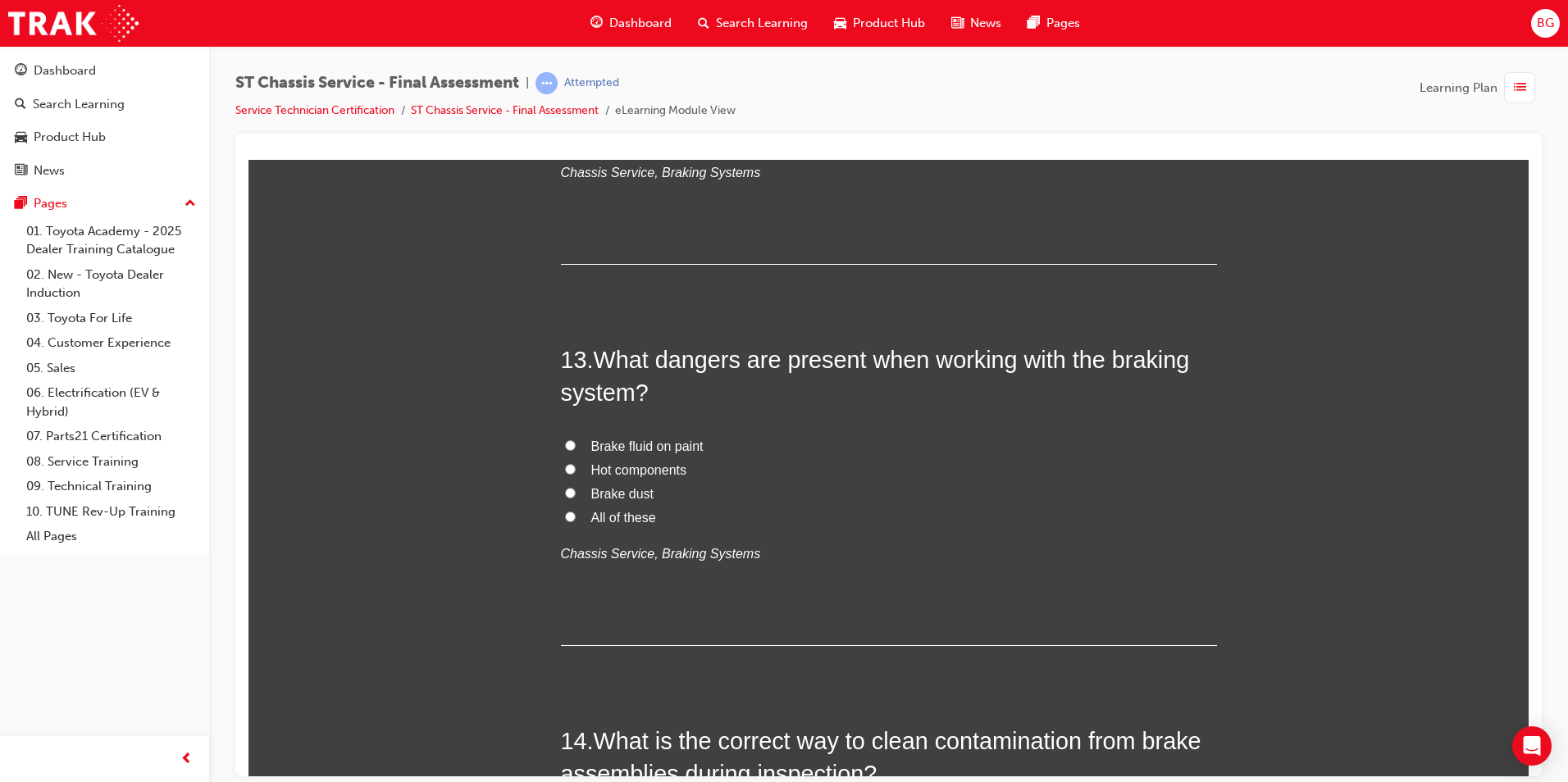
scroll to position [4510, 0]
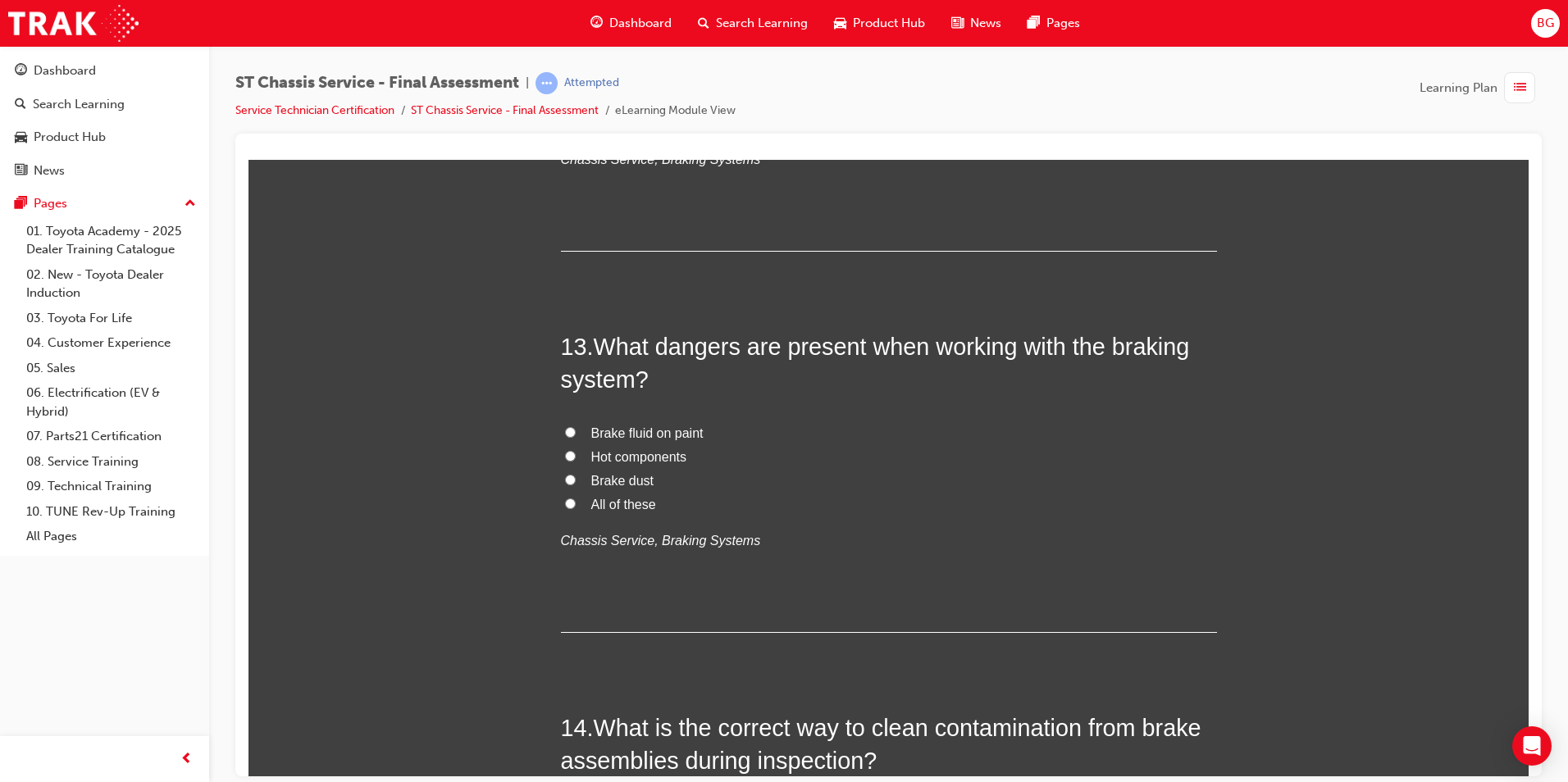
click at [565, 502] on input "All of these" at bounding box center [570, 503] width 10 height 10
radio input "true"
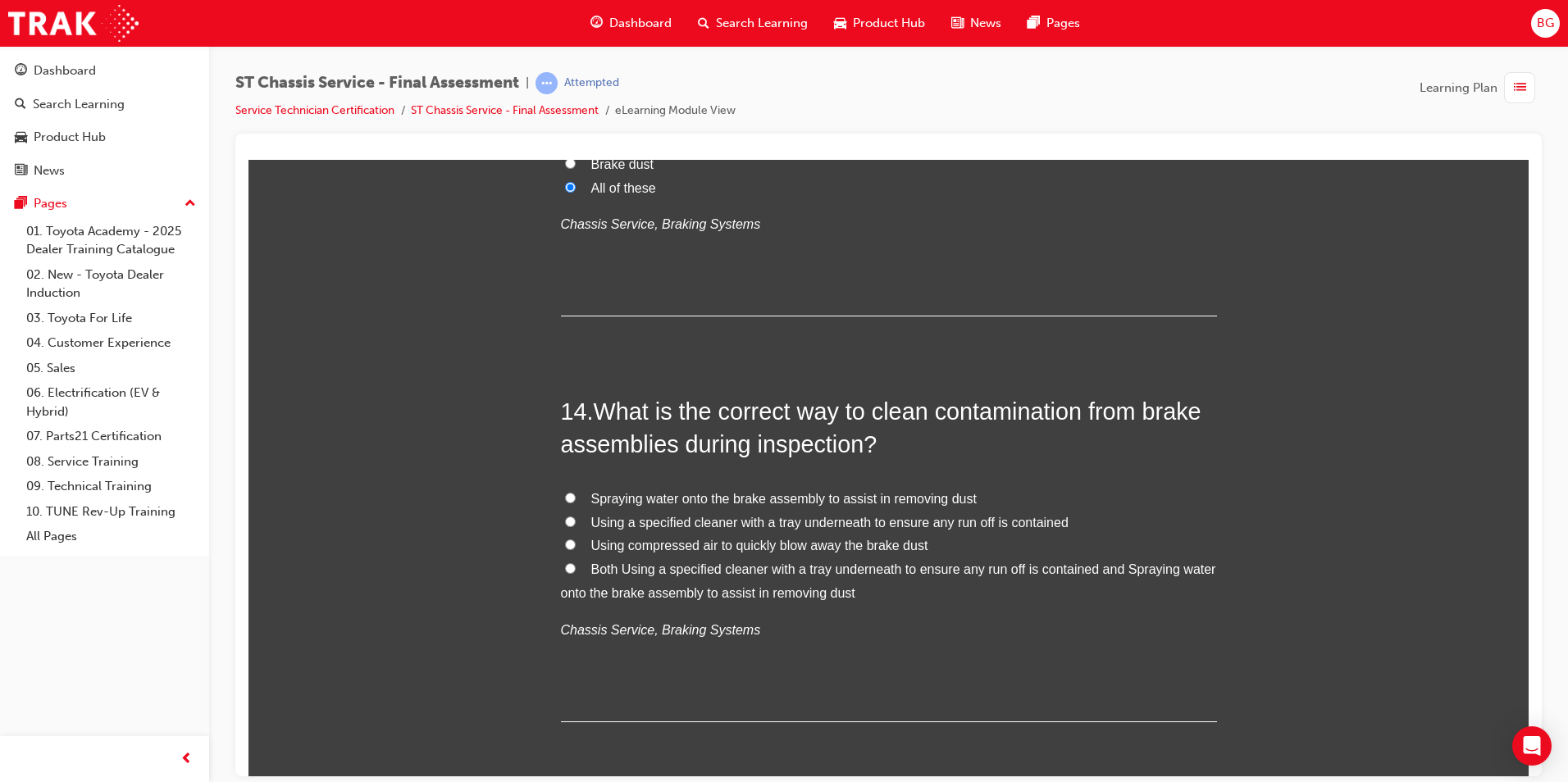
scroll to position [4838, 0]
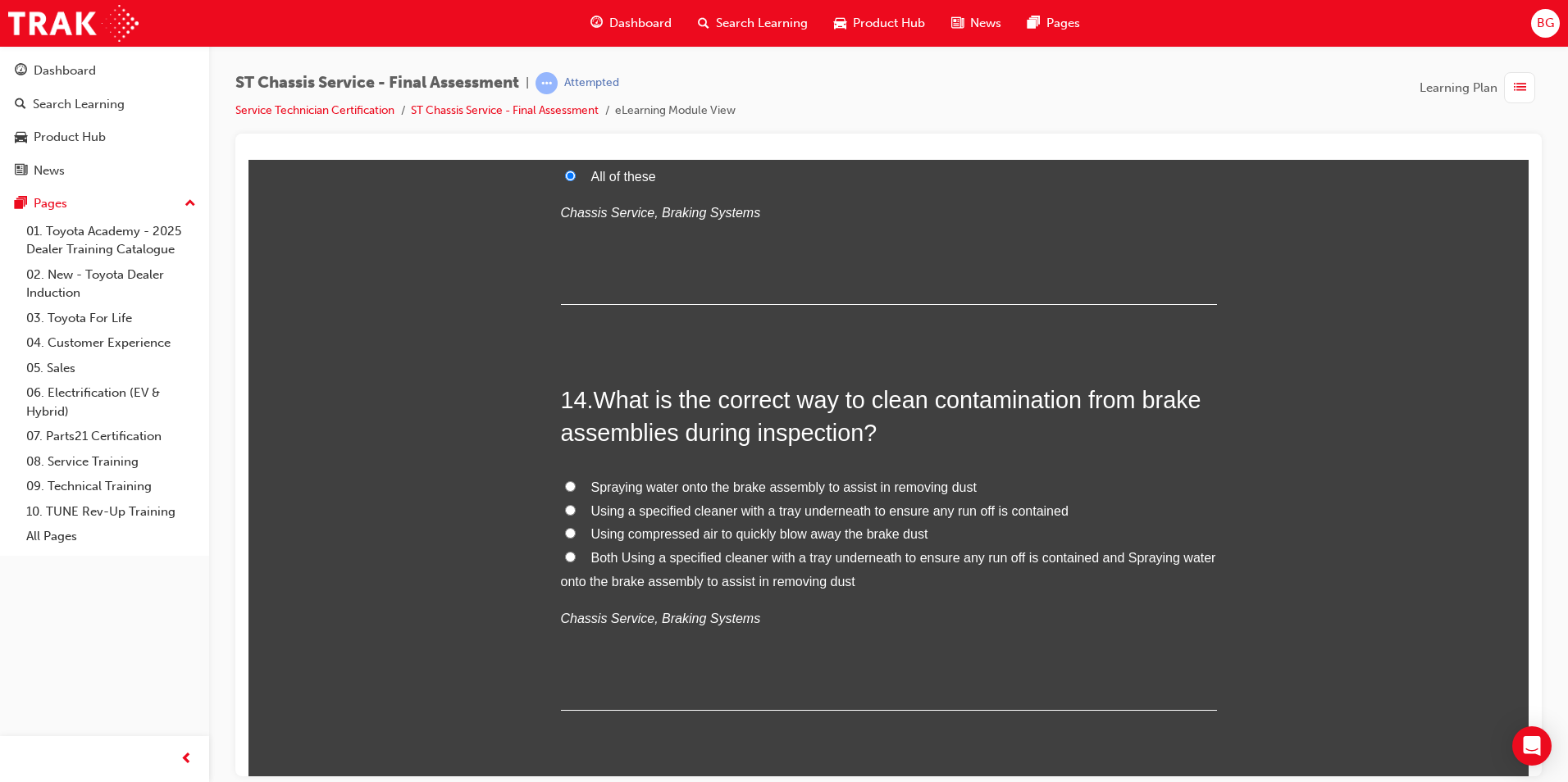
click at [565, 558] on input "Both Using a specified cleaner with a tray underneath to ensure any run off is …" at bounding box center [570, 556] width 10 height 10
radio input "true"
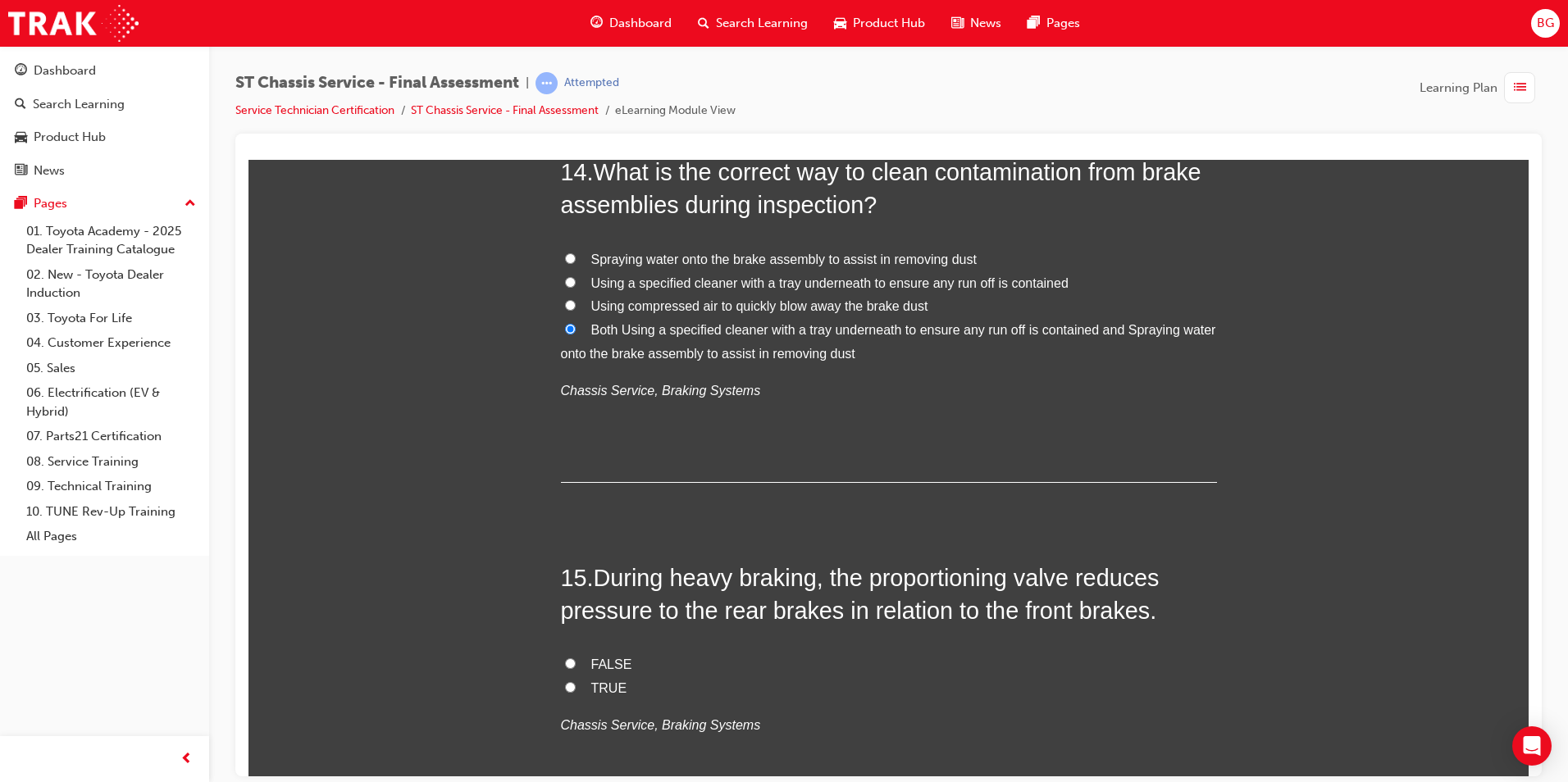
scroll to position [5166, 0]
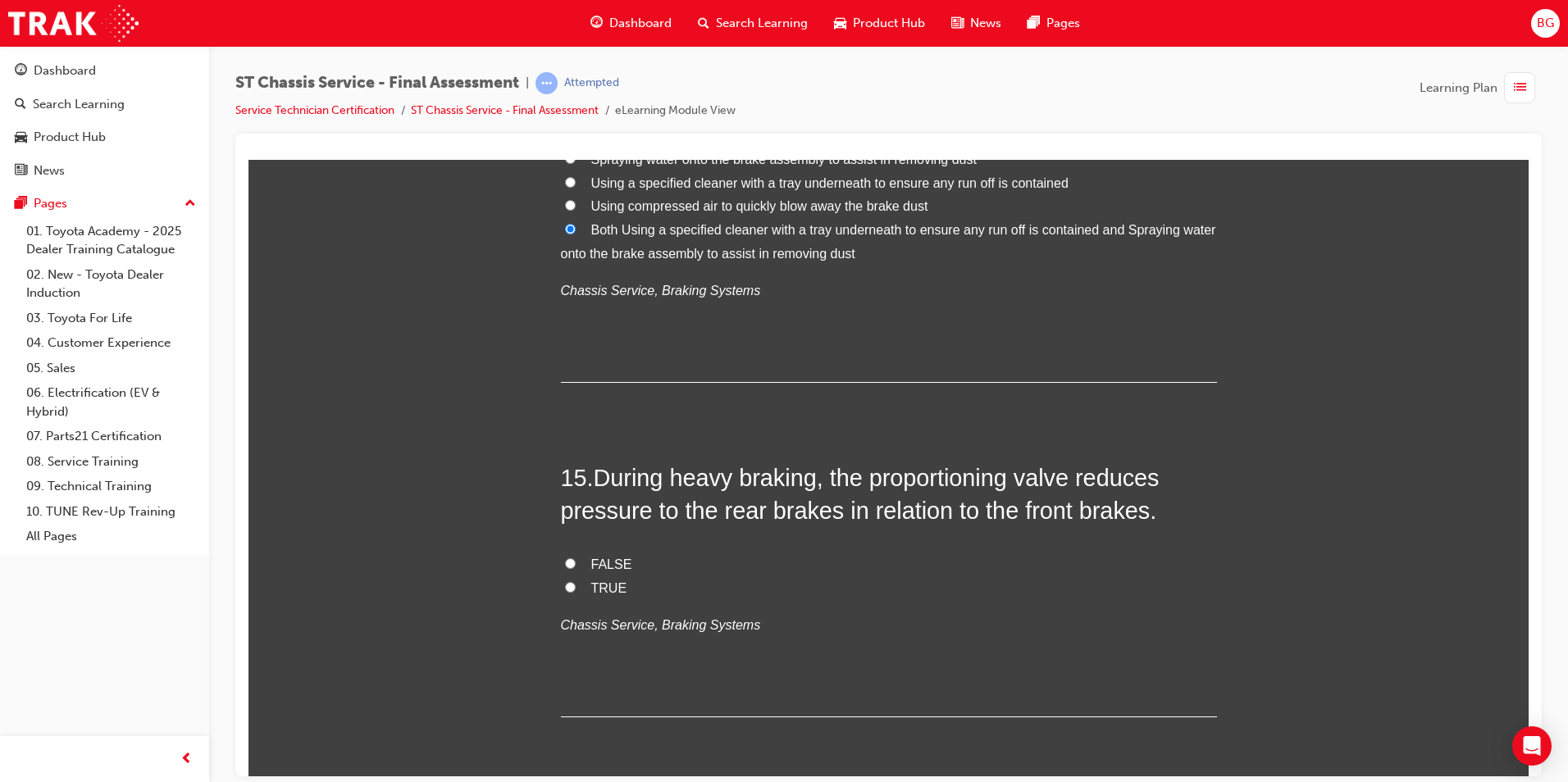
click at [565, 584] on input "TRUE" at bounding box center [570, 586] width 10 height 10
radio input "true"
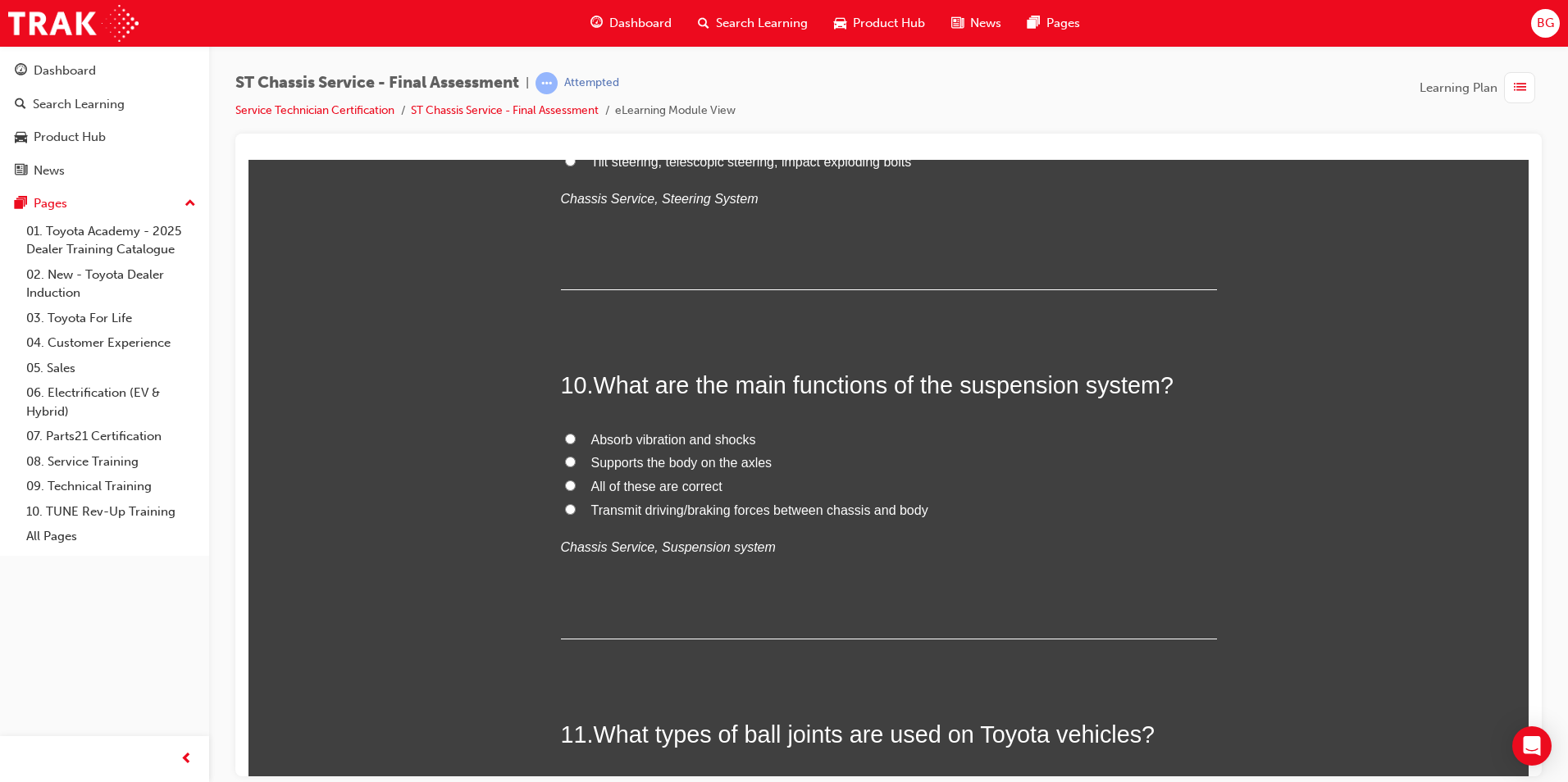
scroll to position [3345, 0]
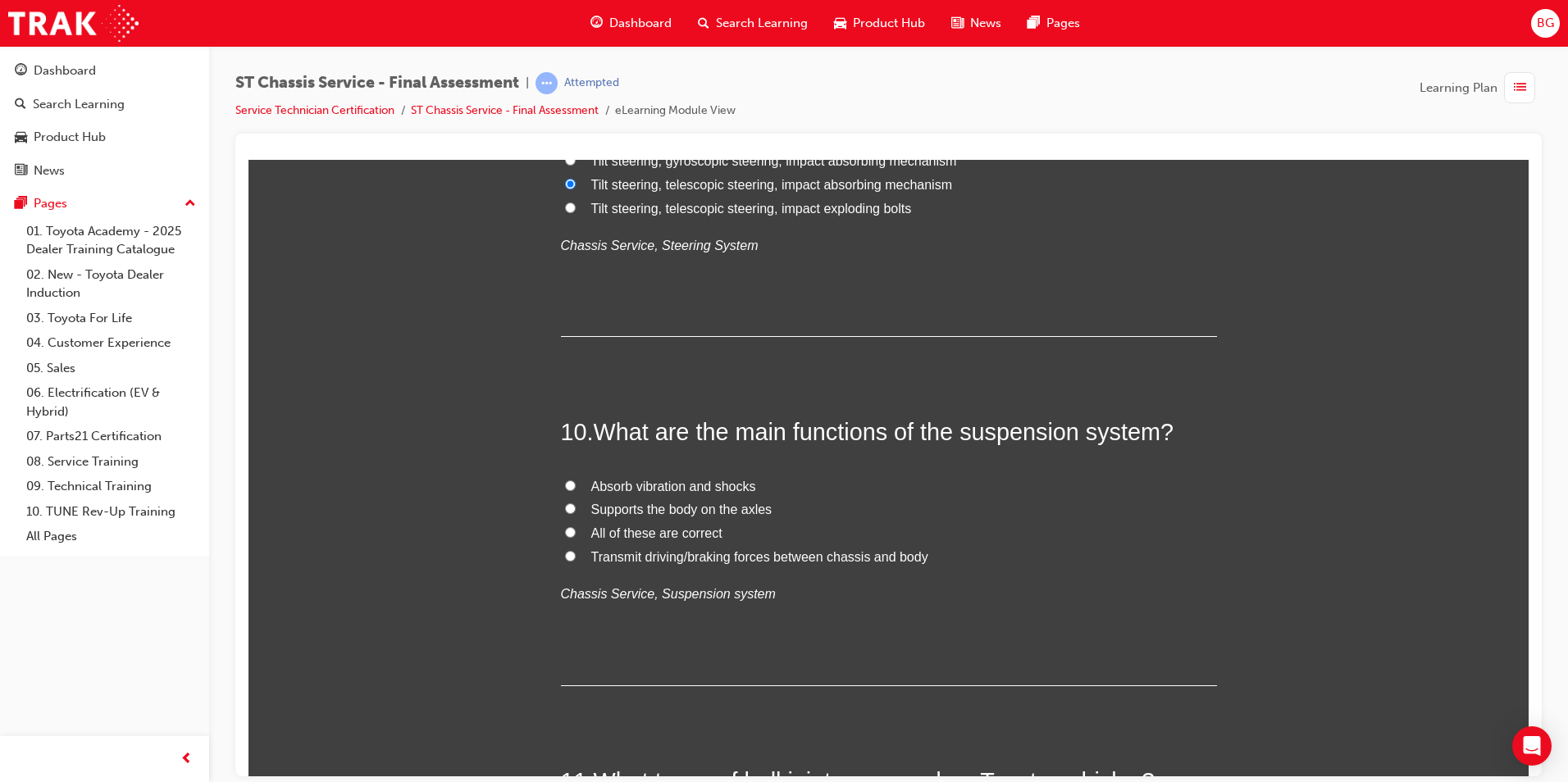
click at [565, 526] on input "All of these are correct" at bounding box center [570, 531] width 10 height 10
radio input "true"
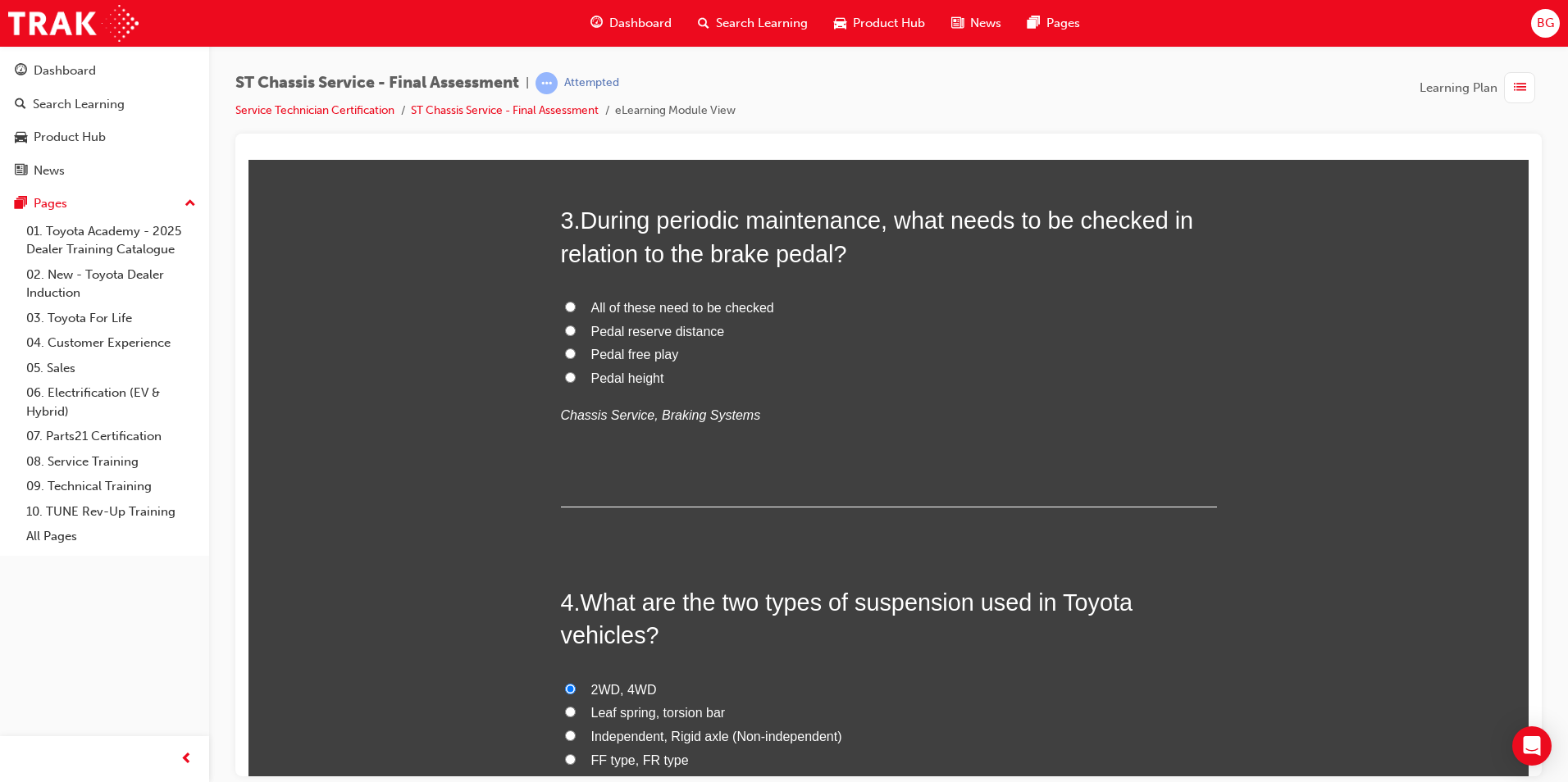
scroll to position [803, 0]
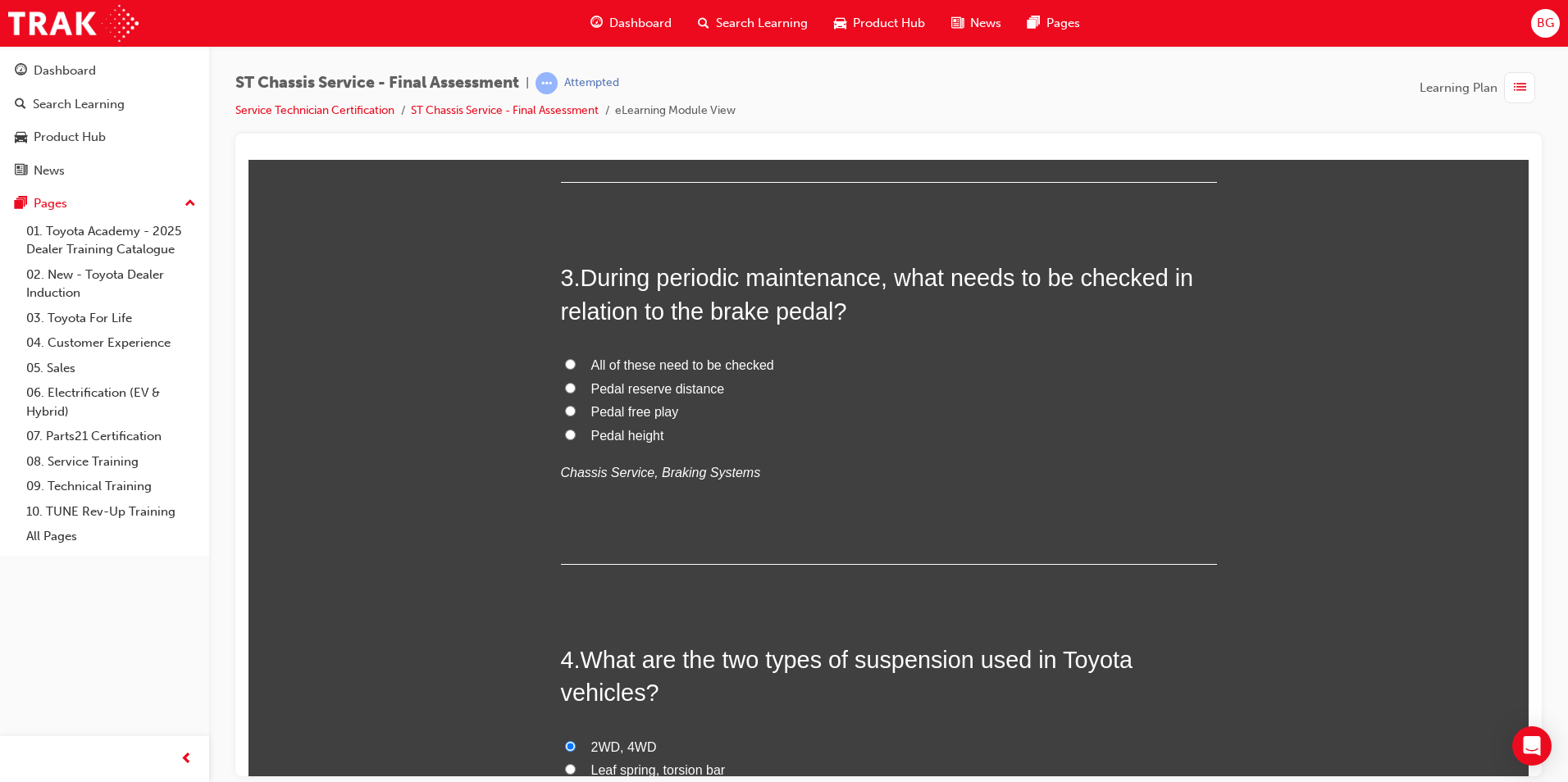
click at [569, 362] on label "All of these need to be checked" at bounding box center [889, 365] width 656 height 24
click at [569, 362] on input "All of these need to be checked" at bounding box center [570, 363] width 10 height 10
radio input "true"
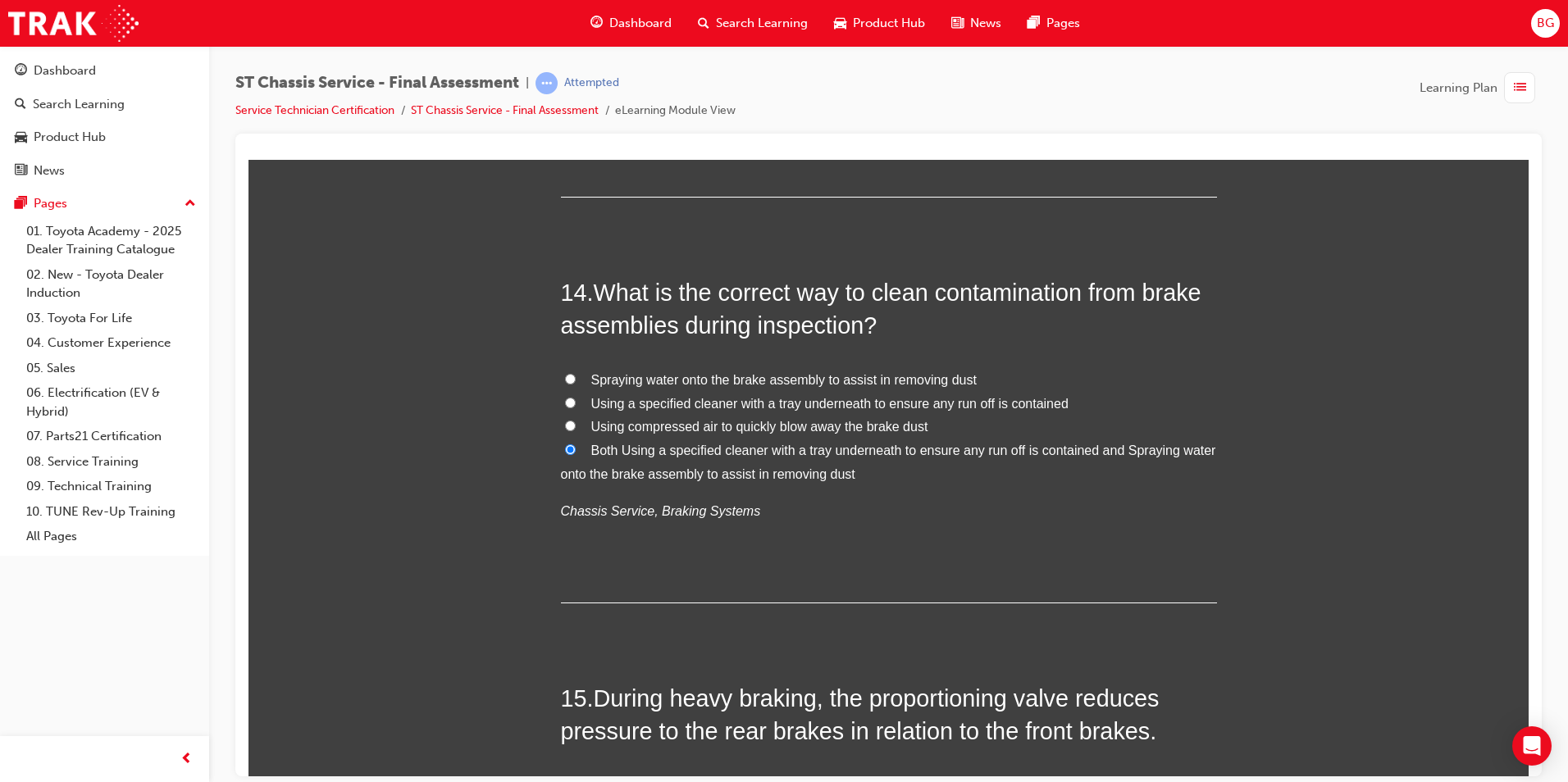
scroll to position [5231, 0]
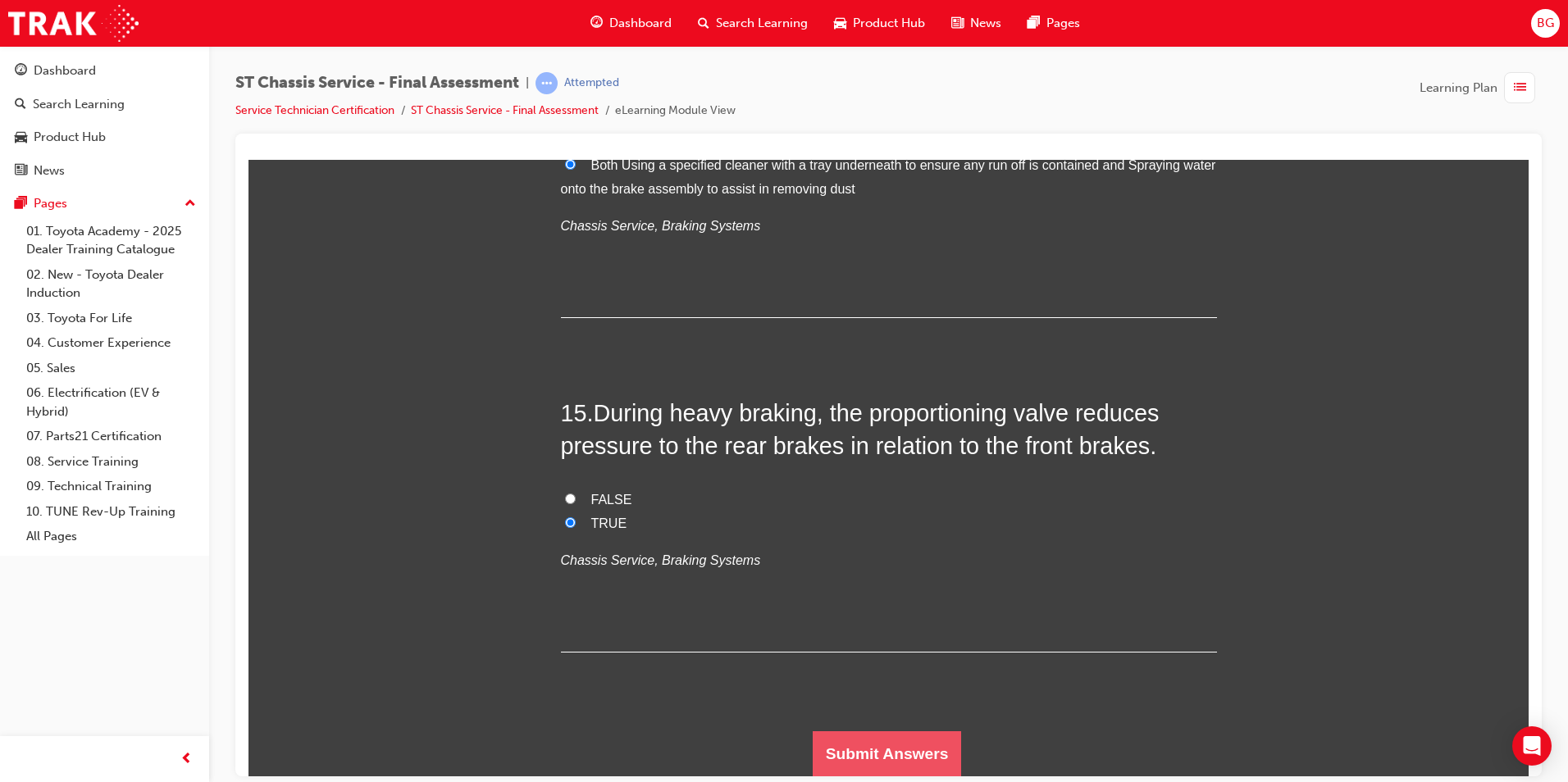
click at [840, 750] on button "Submit Answers" at bounding box center [887, 753] width 149 height 46
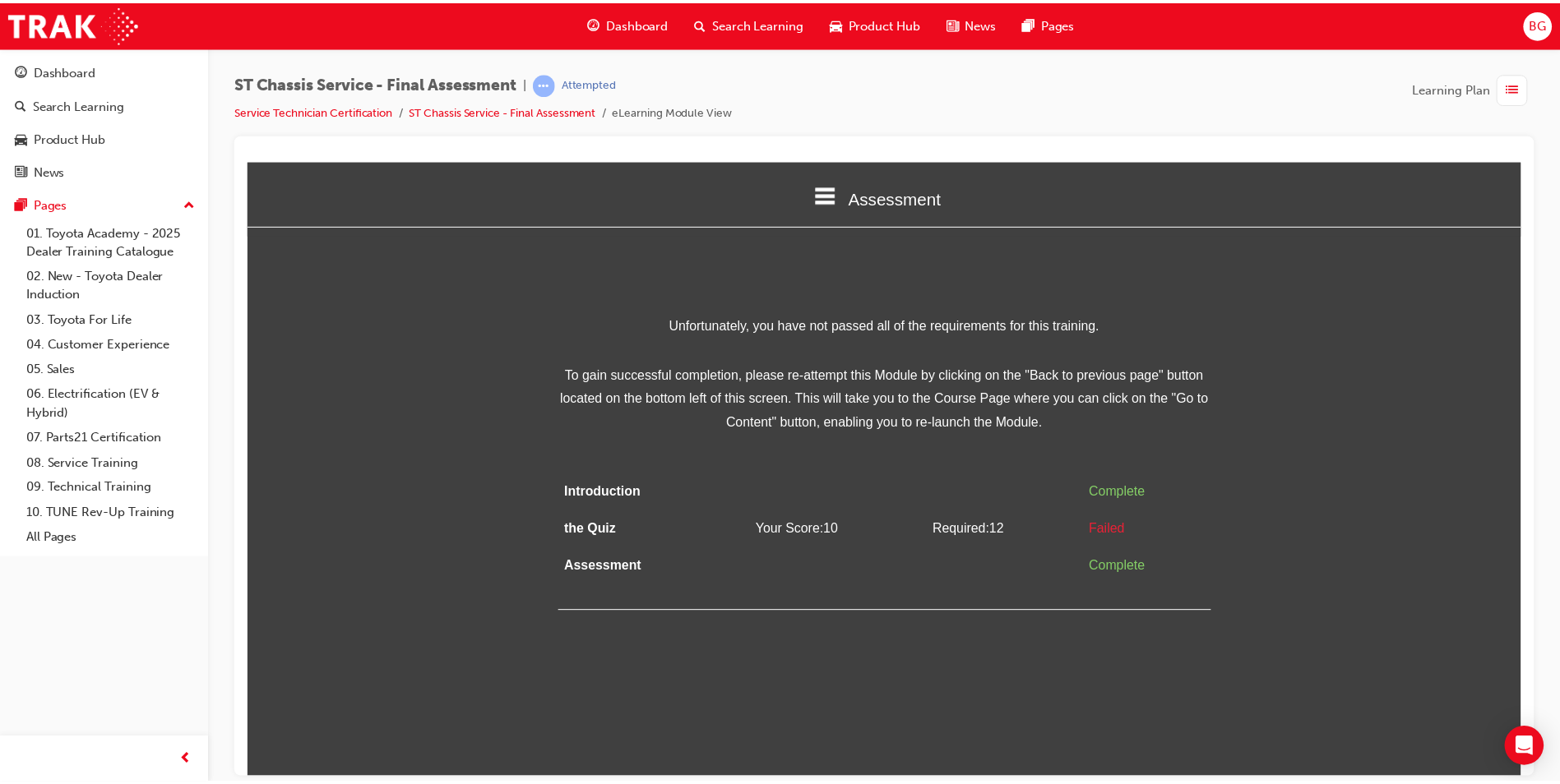
scroll to position [0, 0]
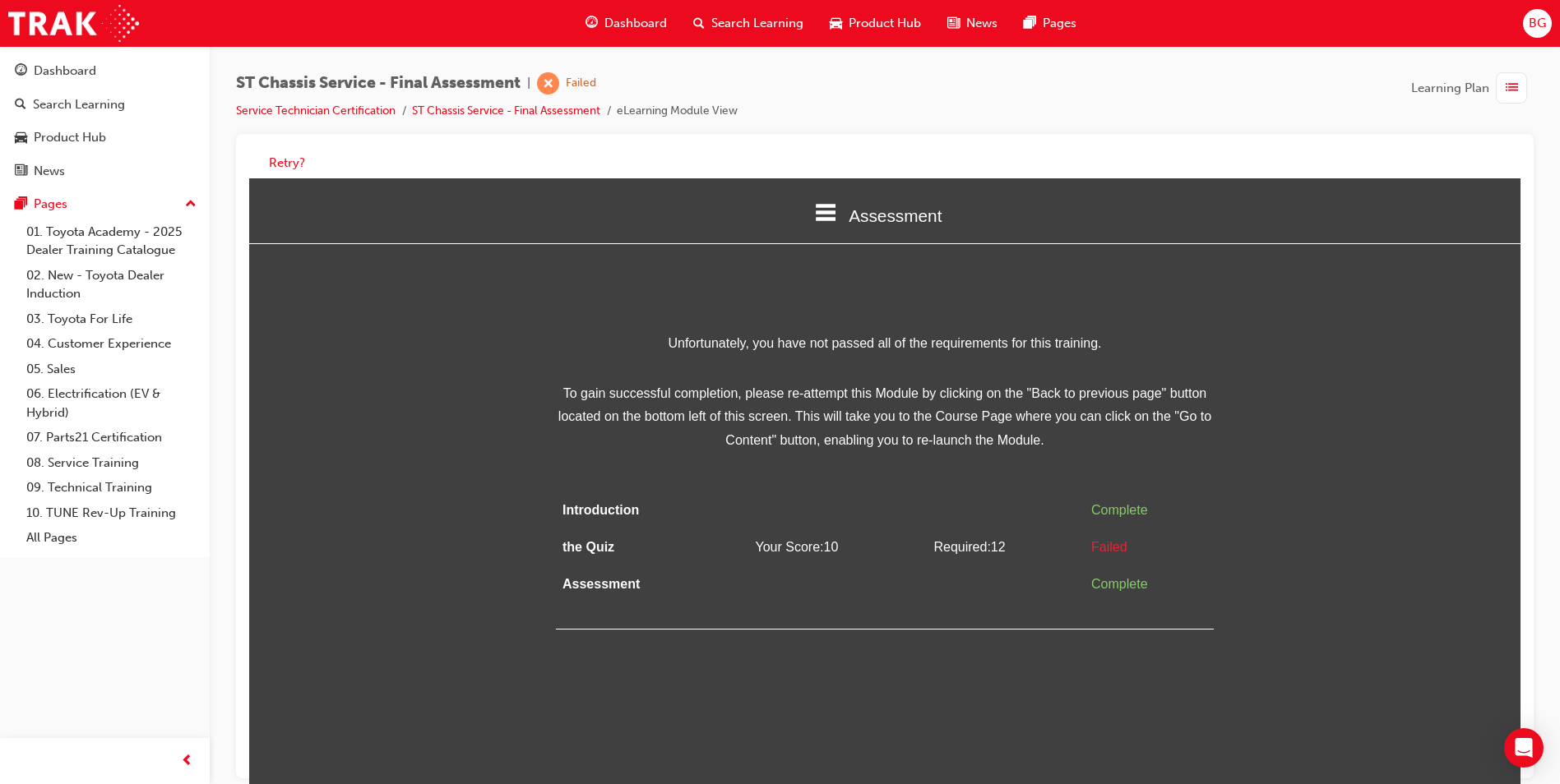
click at [266, 163] on div "Retry?" at bounding box center [885, 162] width 1271 height 32
click at [284, 163] on button "Retry?" at bounding box center [287, 163] width 36 height 19
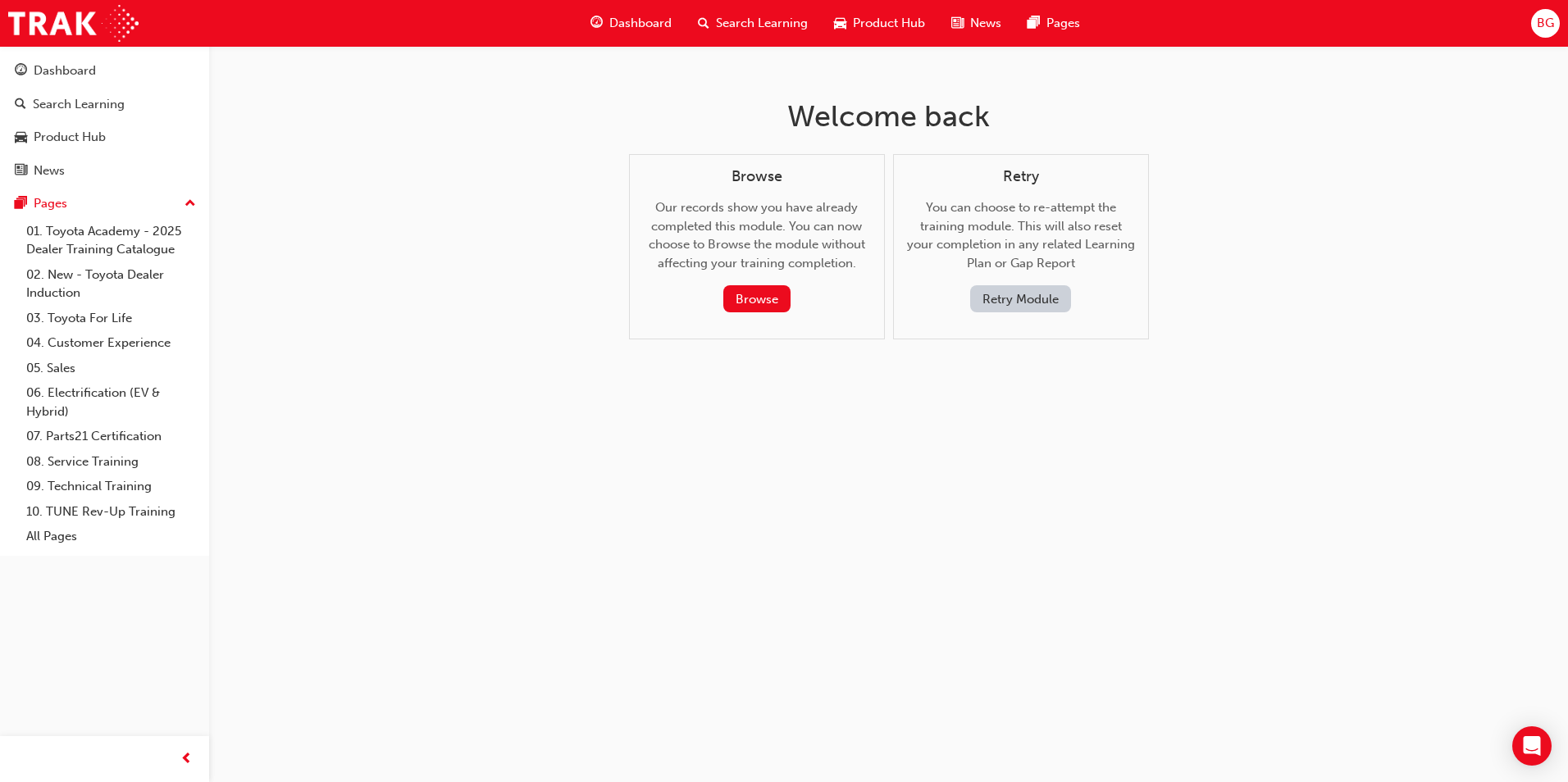
click at [989, 296] on button "Retry Module" at bounding box center [1020, 298] width 101 height 27
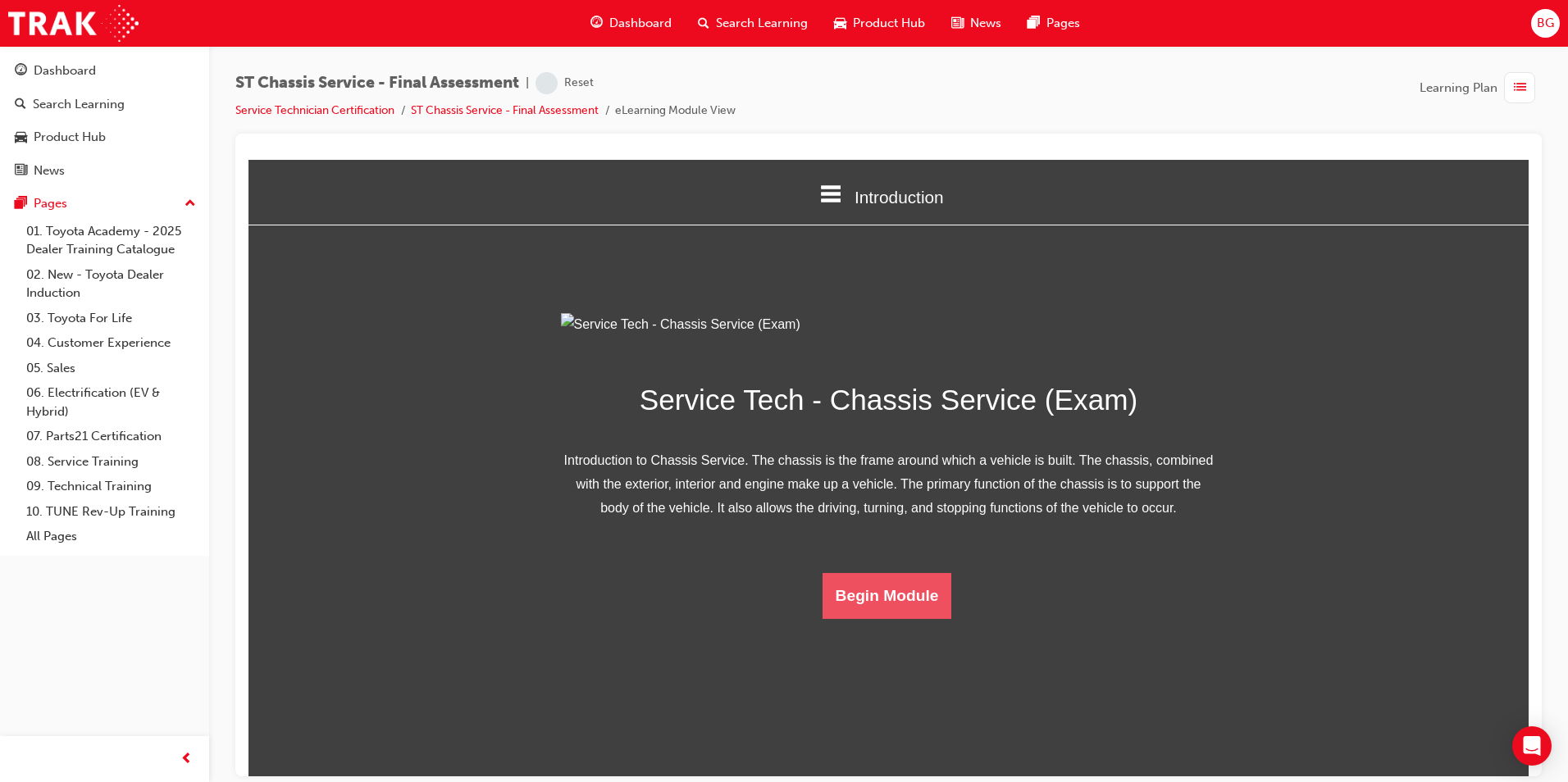
click at [882, 618] on button "Begin Module" at bounding box center [887, 595] width 129 height 46
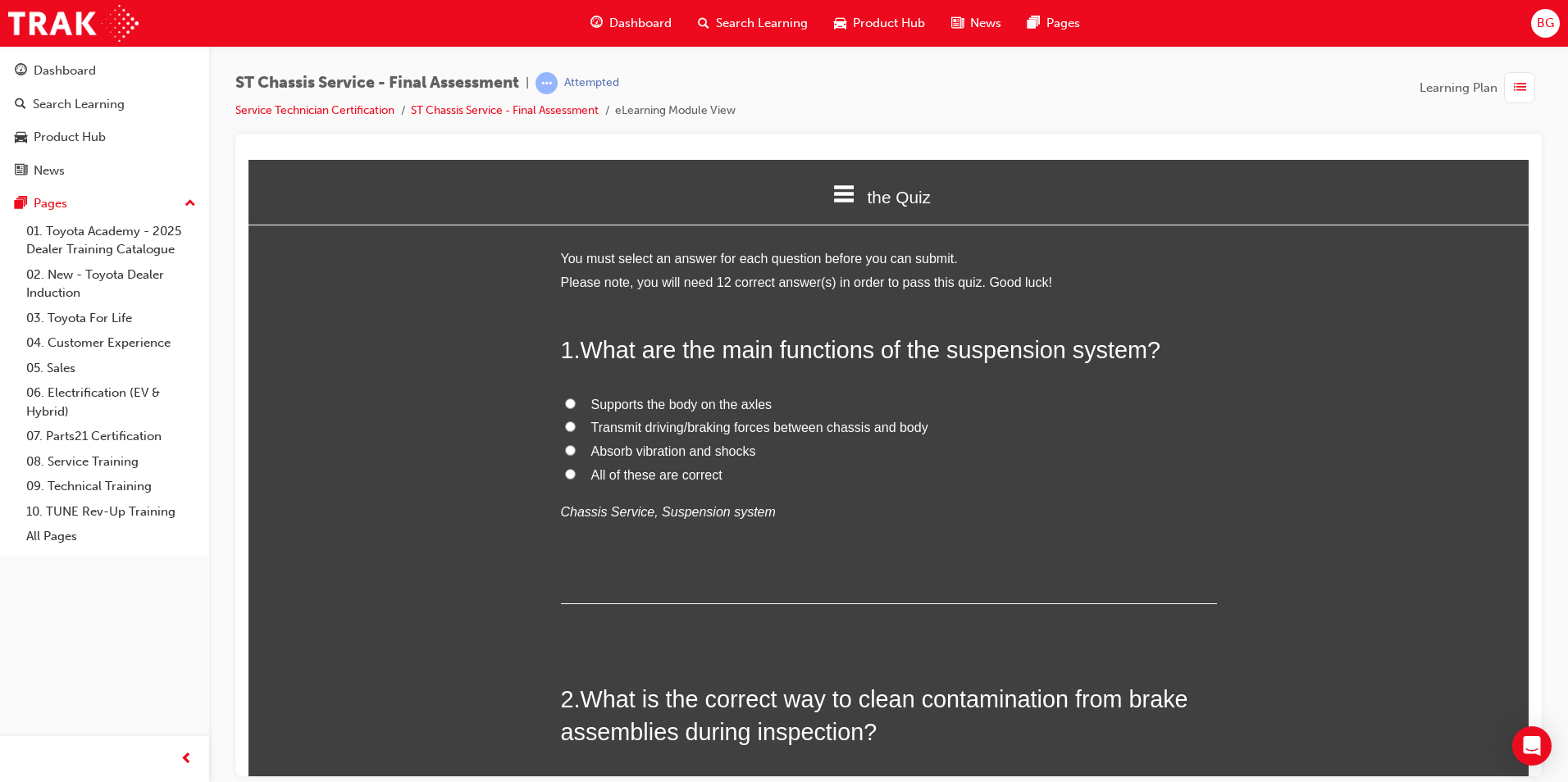
click at [565, 472] on input "All of these are correct" at bounding box center [570, 474] width 10 height 10
radio input "true"
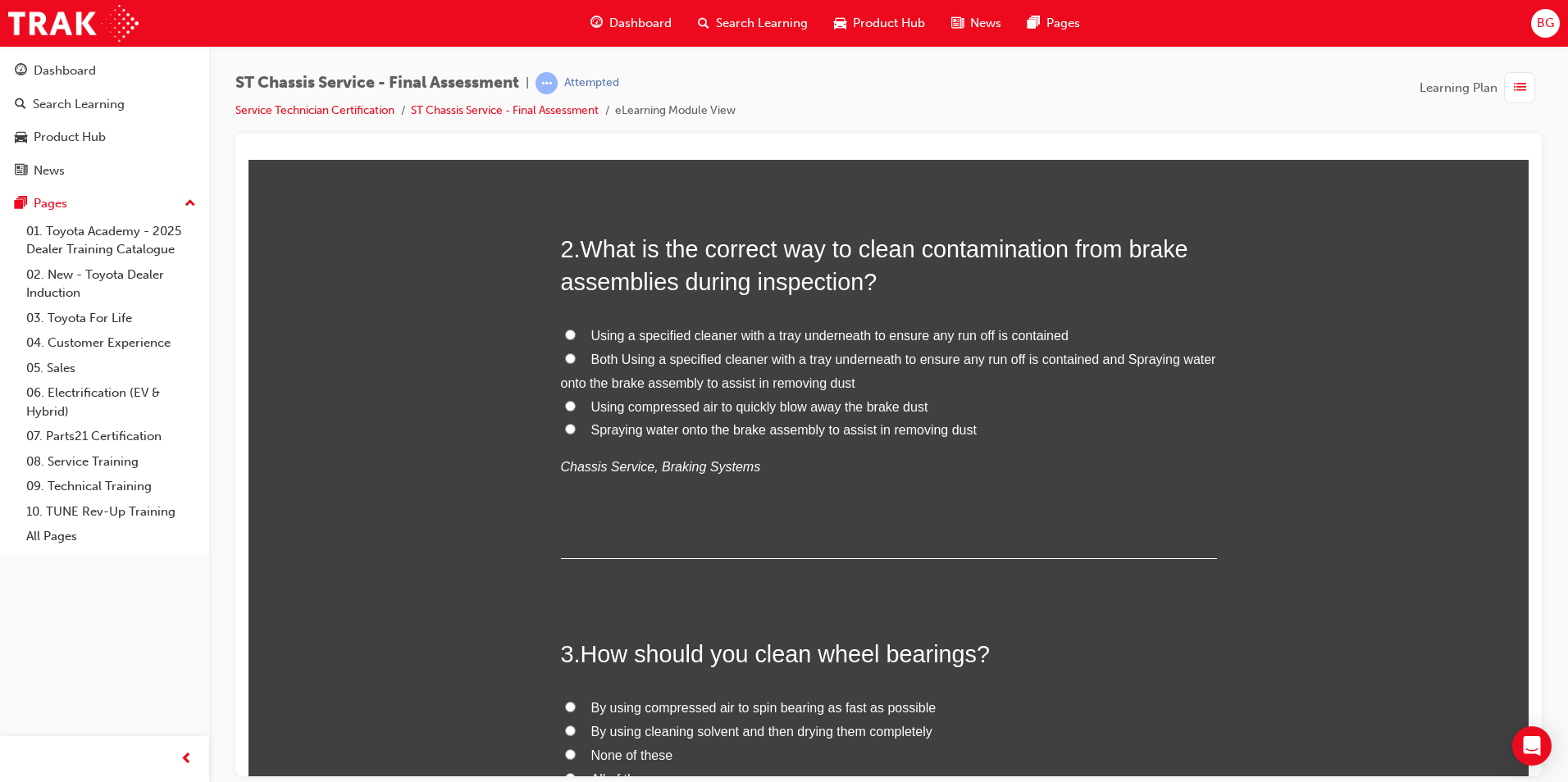
scroll to position [410, 0]
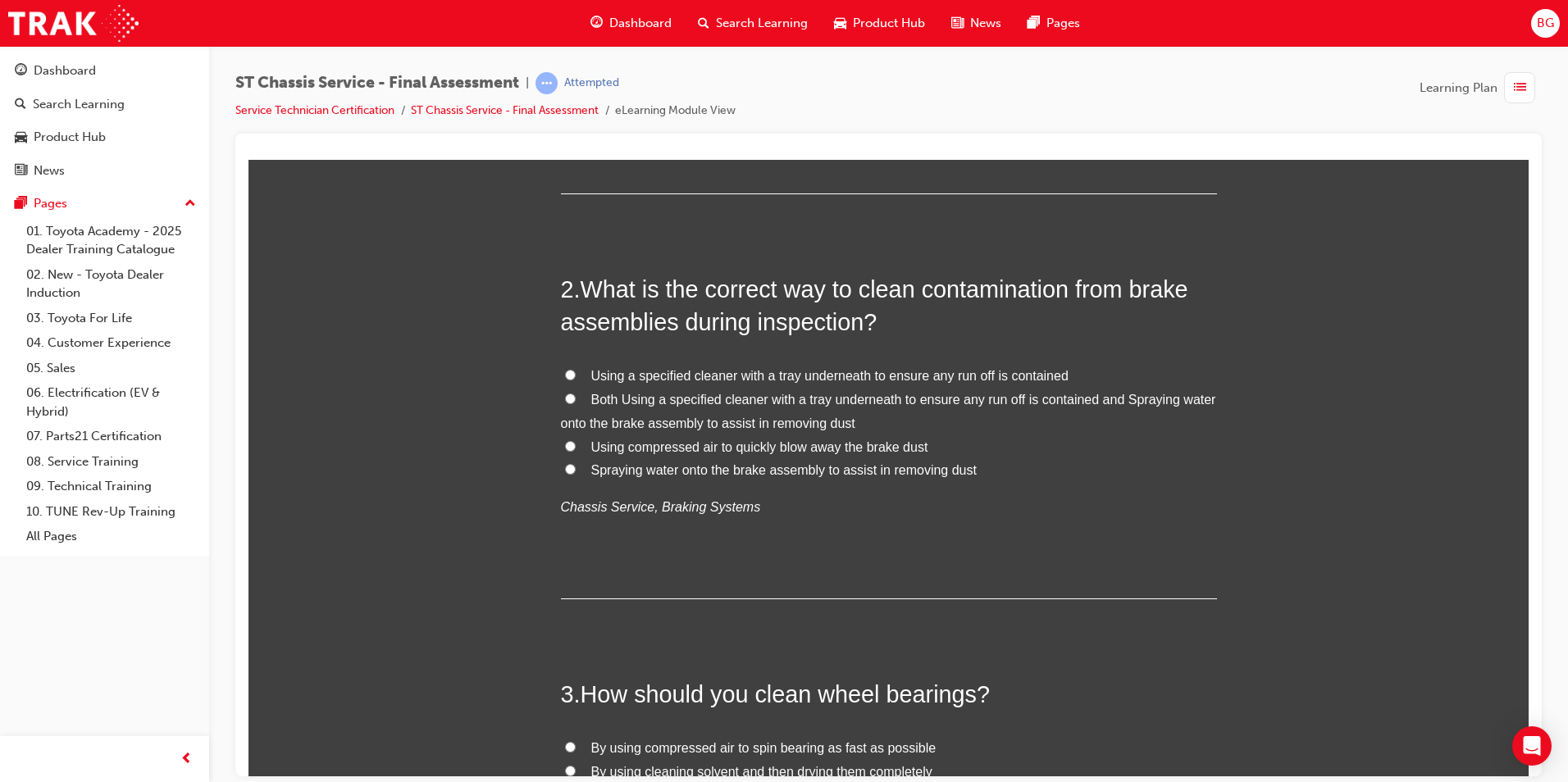
click at [565, 443] on input "Using compressed air to quickly blow away the brake dust" at bounding box center [570, 445] width 10 height 10
radio input "true"
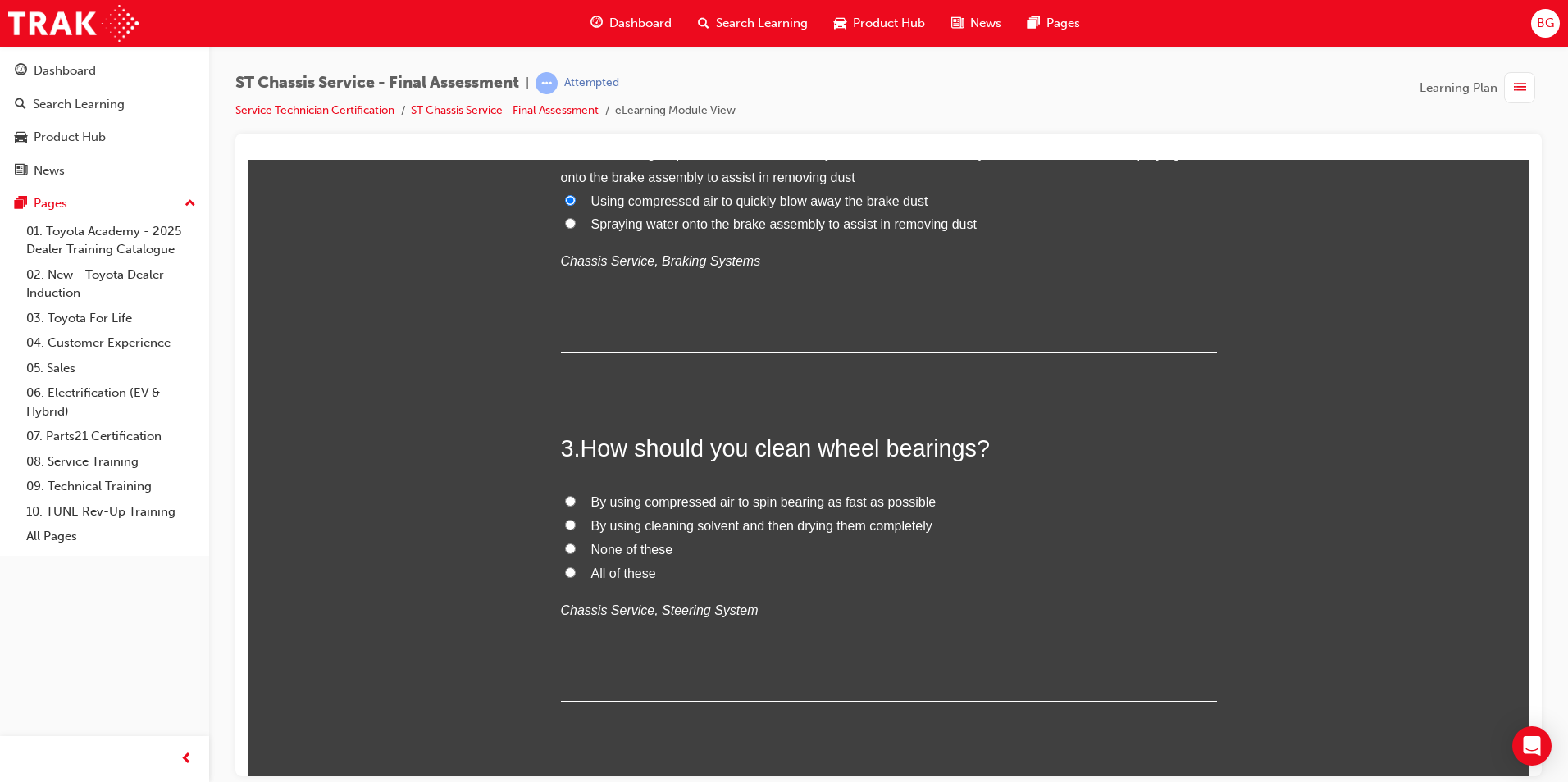
scroll to position [738, 0]
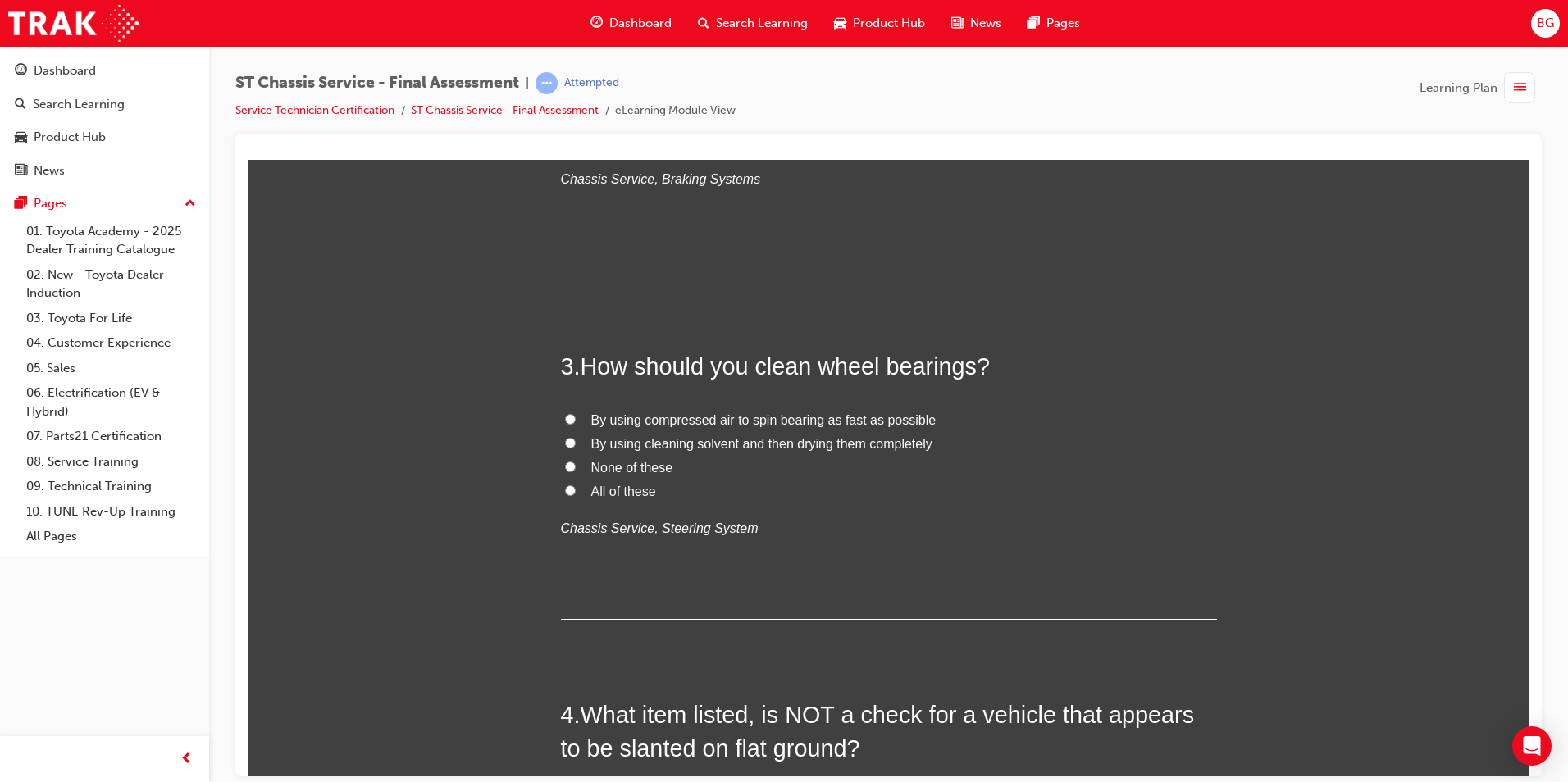
click at [561, 483] on label "All of these" at bounding box center [889, 492] width 656 height 24
click at [565, 485] on input "All of these" at bounding box center [570, 490] width 10 height 10
radio input "true"
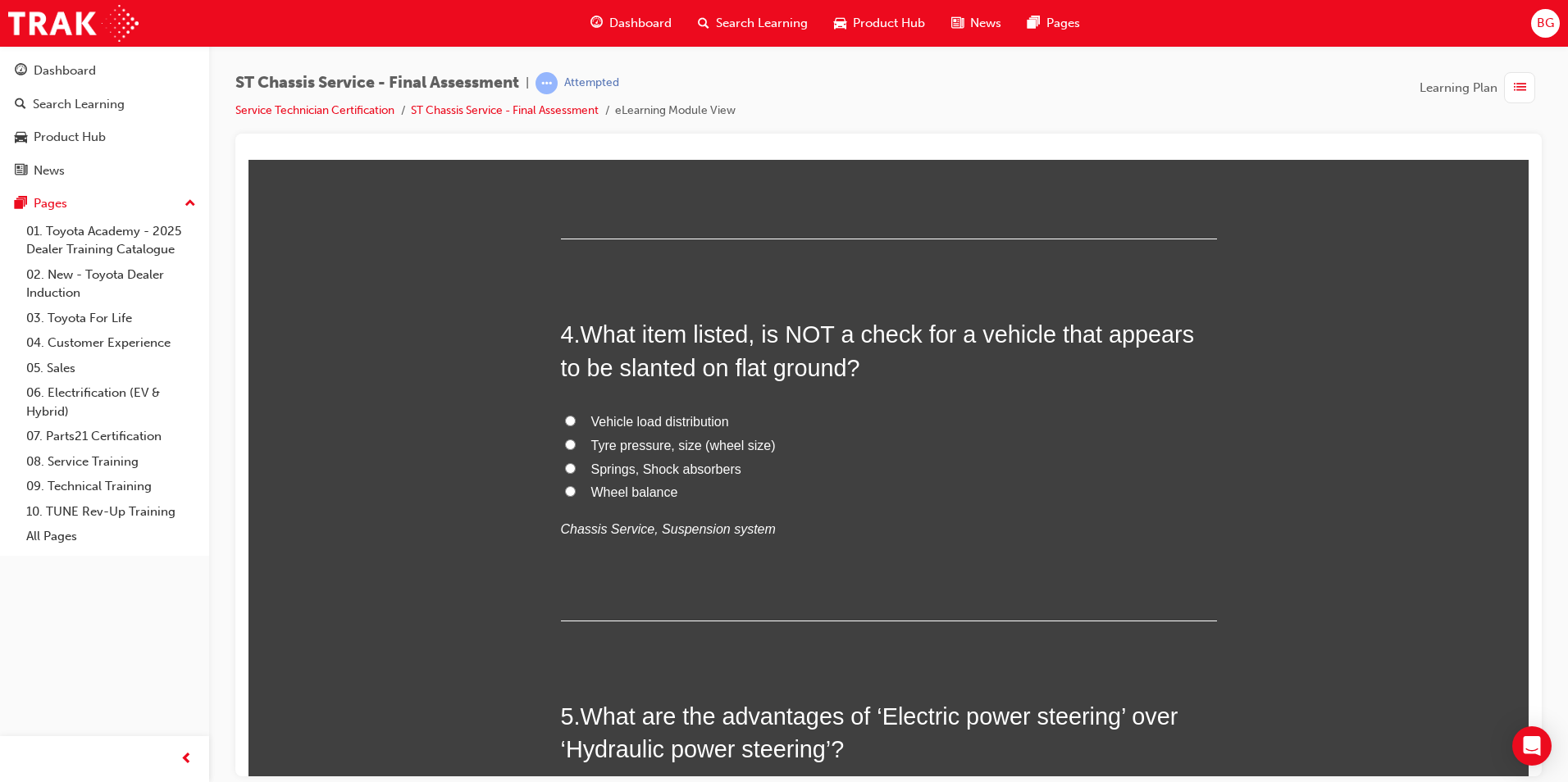
scroll to position [1148, 0]
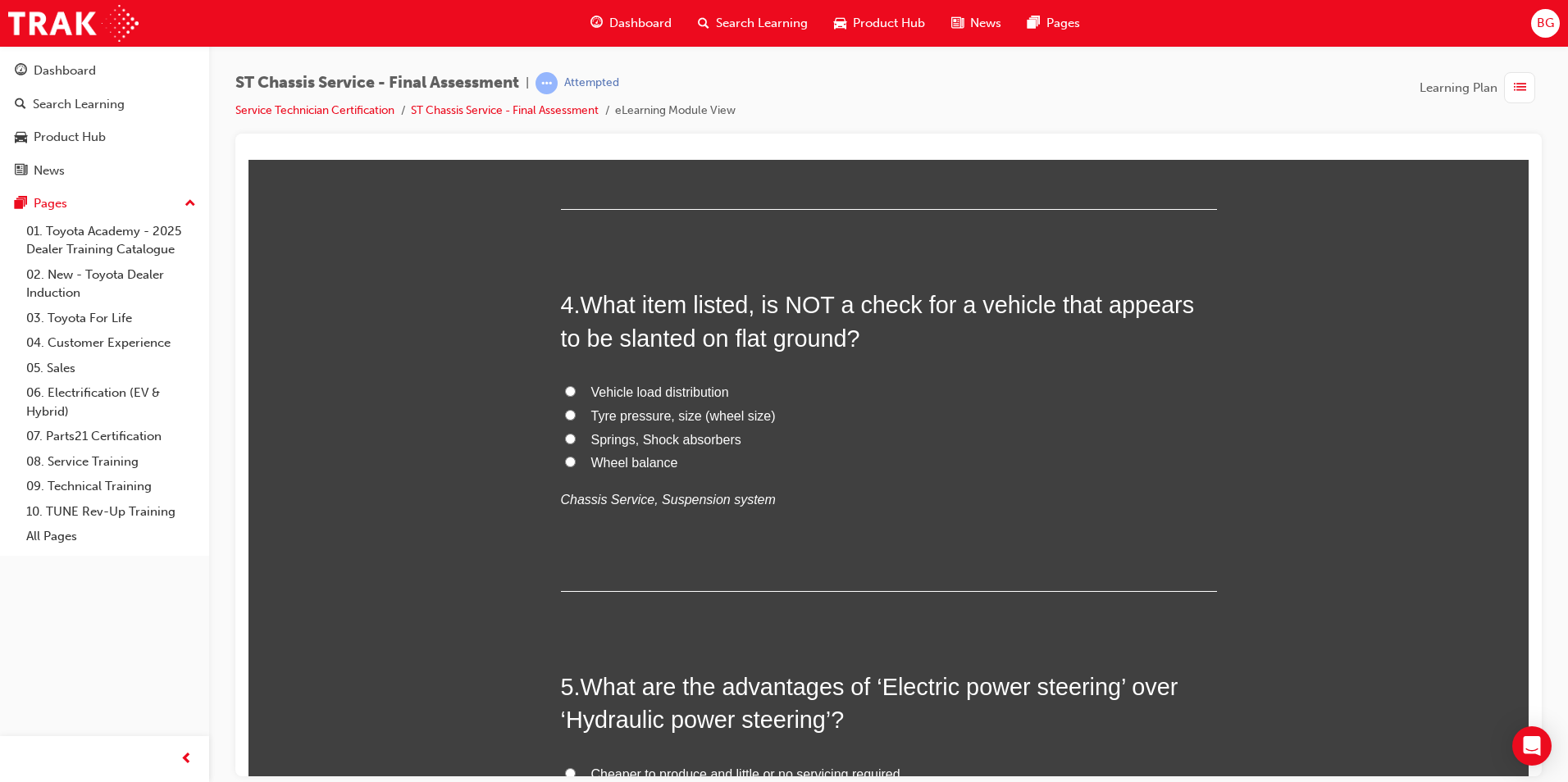
click at [565, 439] on input "Springs, Shock absorbers" at bounding box center [570, 438] width 10 height 10
radio input "true"
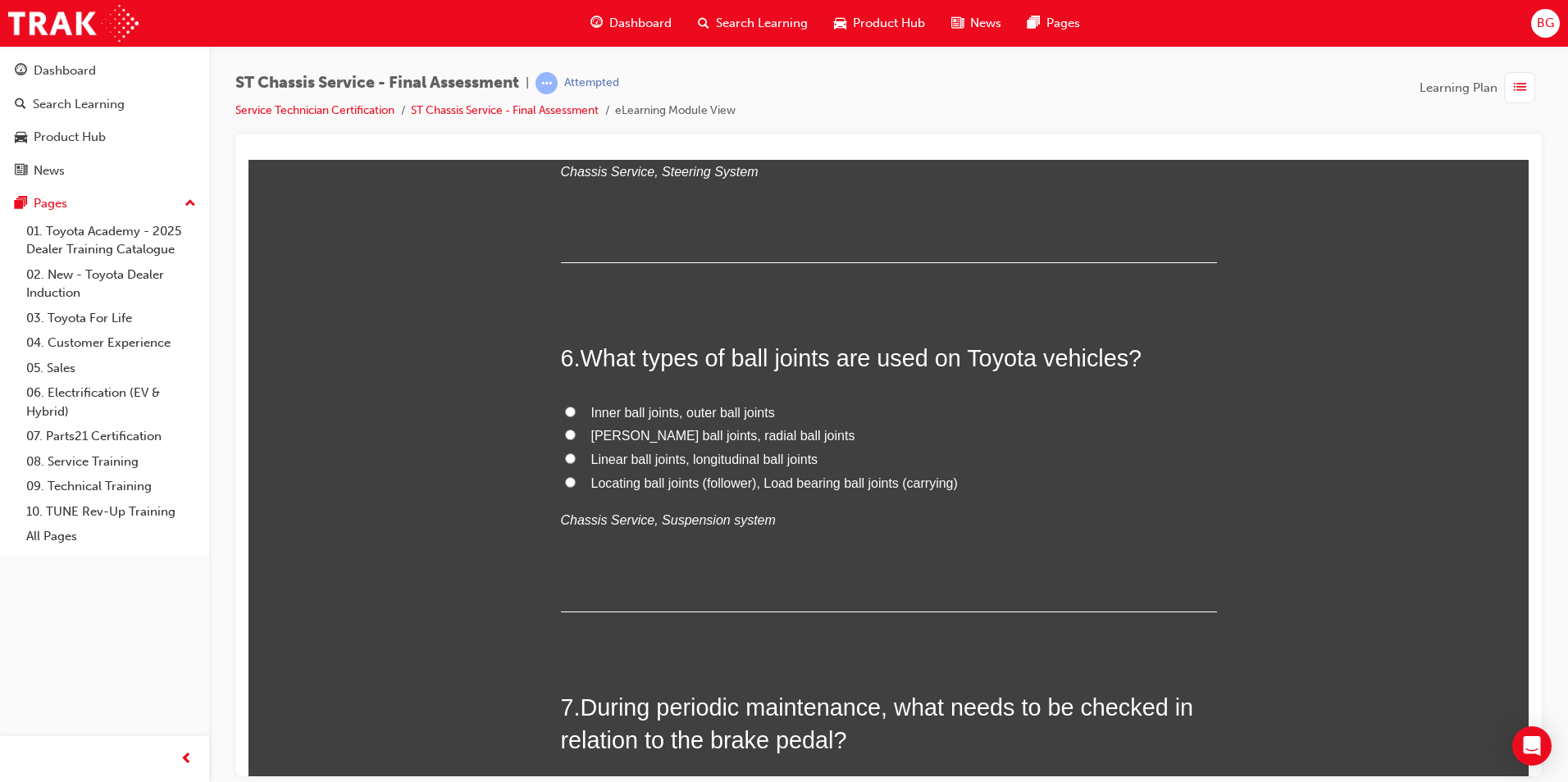
scroll to position [1886, 0]
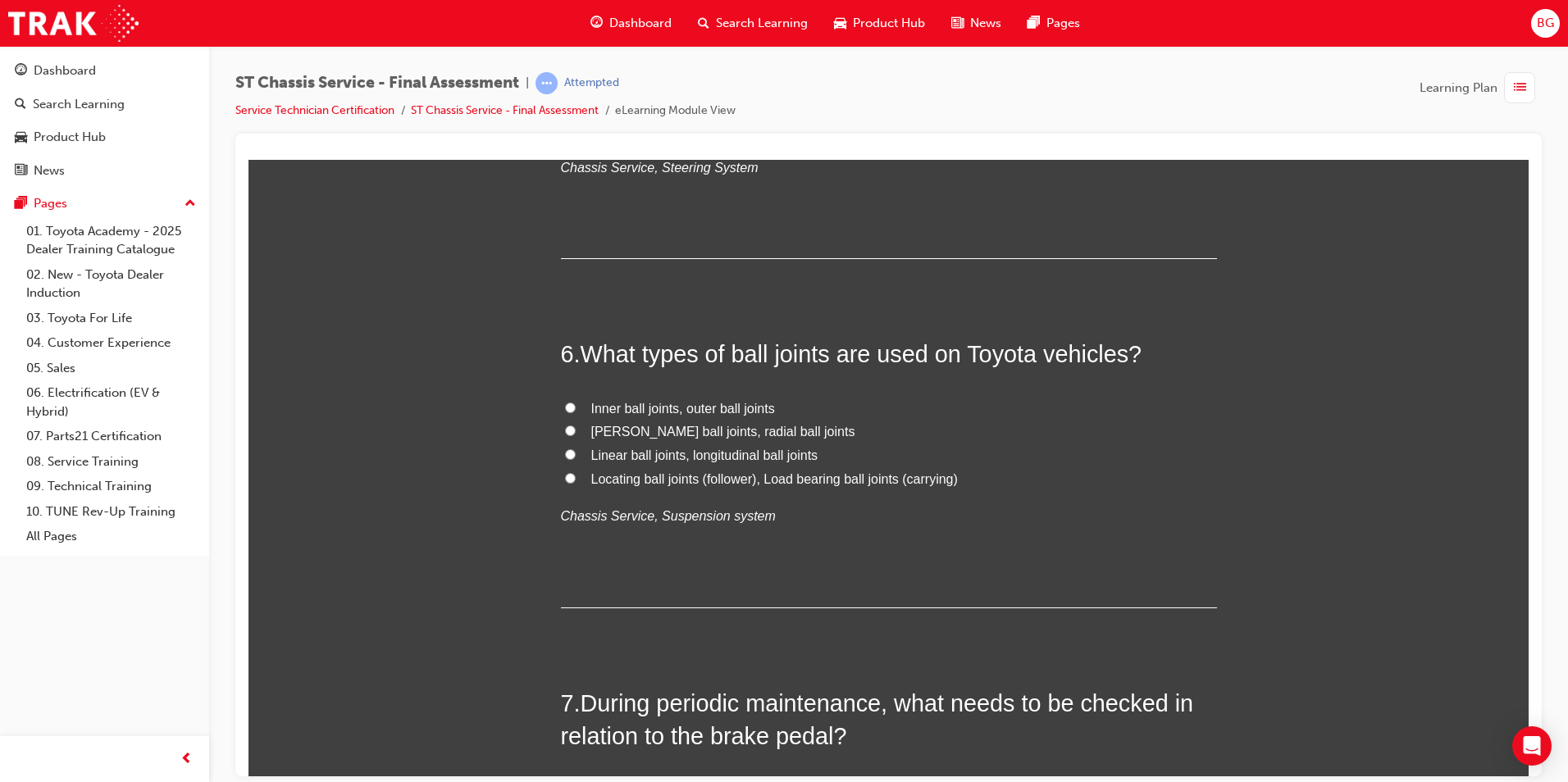
click at [565, 430] on input "McPherson ball joints, radial ball joints" at bounding box center [570, 430] width 10 height 10
radio input "true"
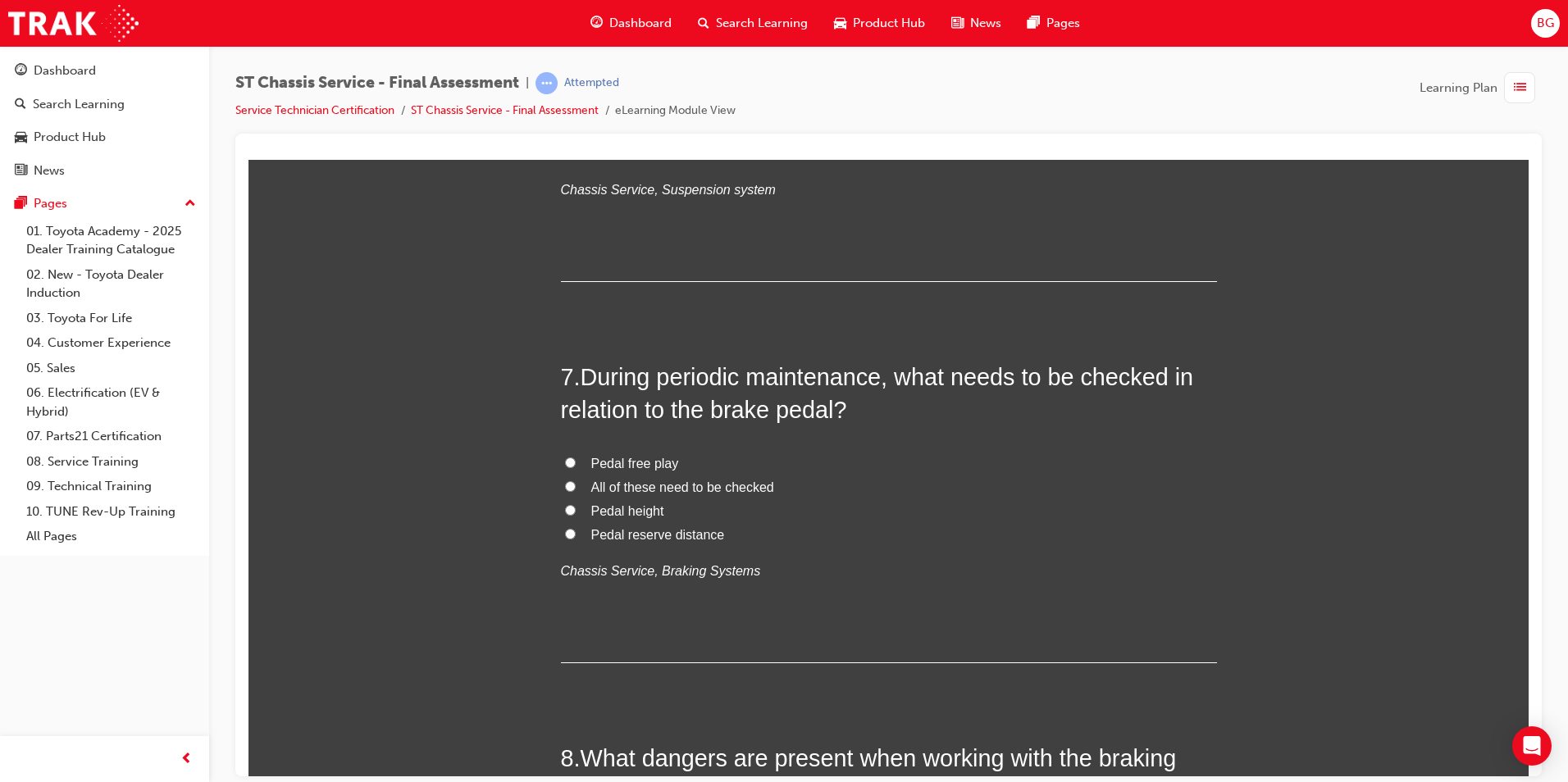
scroll to position [2214, 0]
click at [565, 481] on input "All of these need to be checked" at bounding box center [570, 484] width 10 height 10
radio input "true"
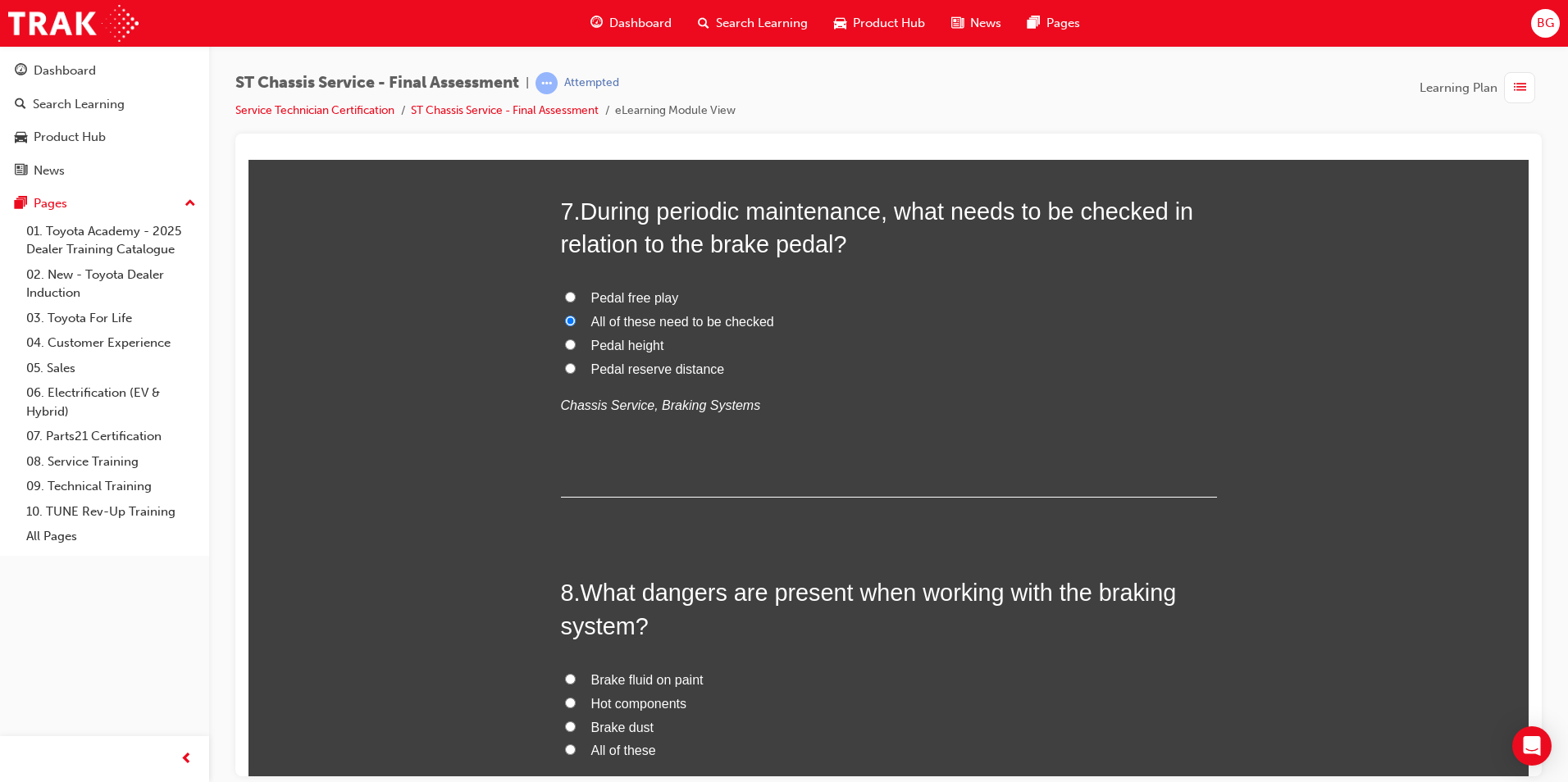
scroll to position [2542, 0]
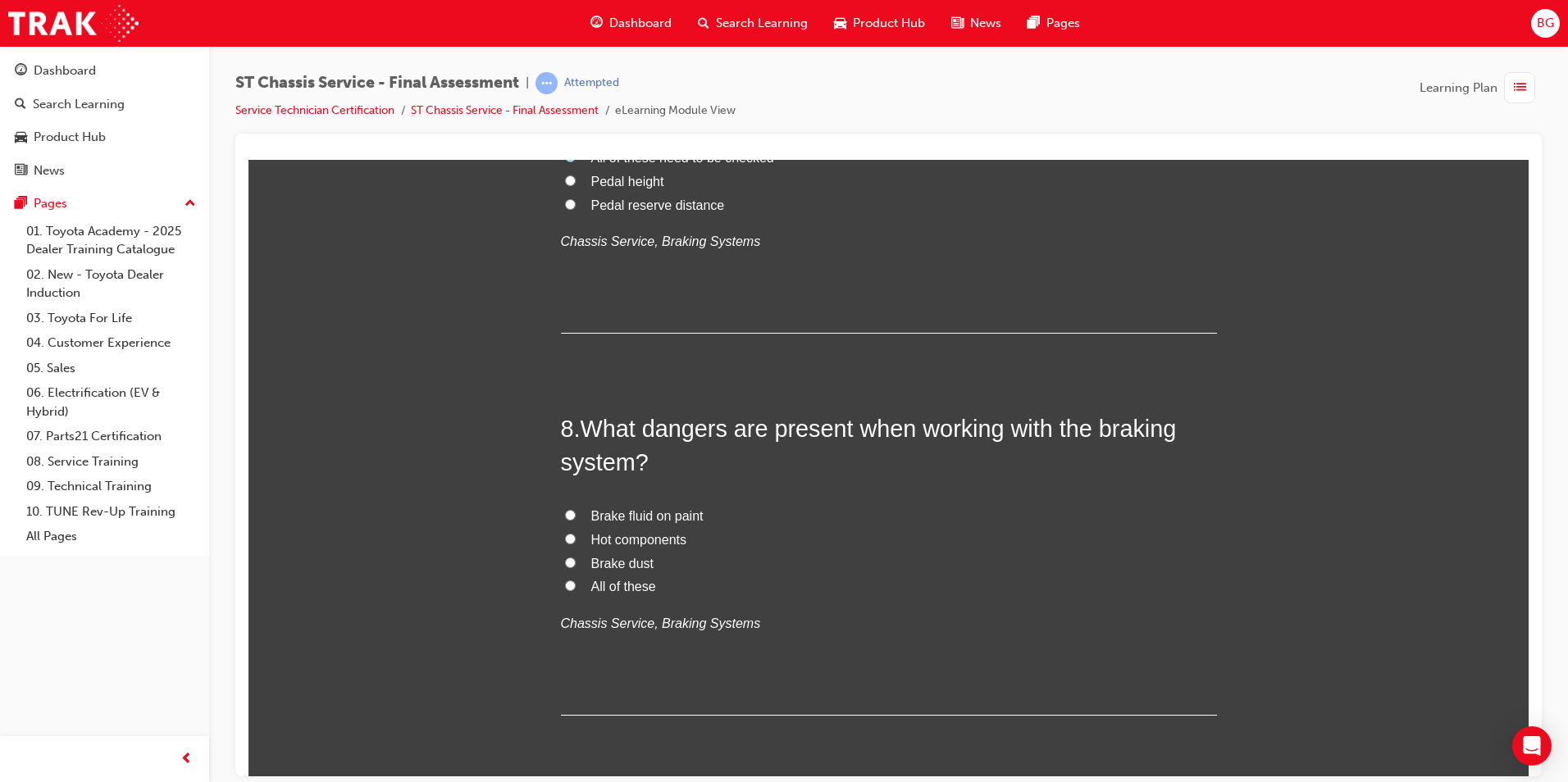
click at [565, 582] on input "All of these" at bounding box center [570, 585] width 10 height 10
radio input "true"
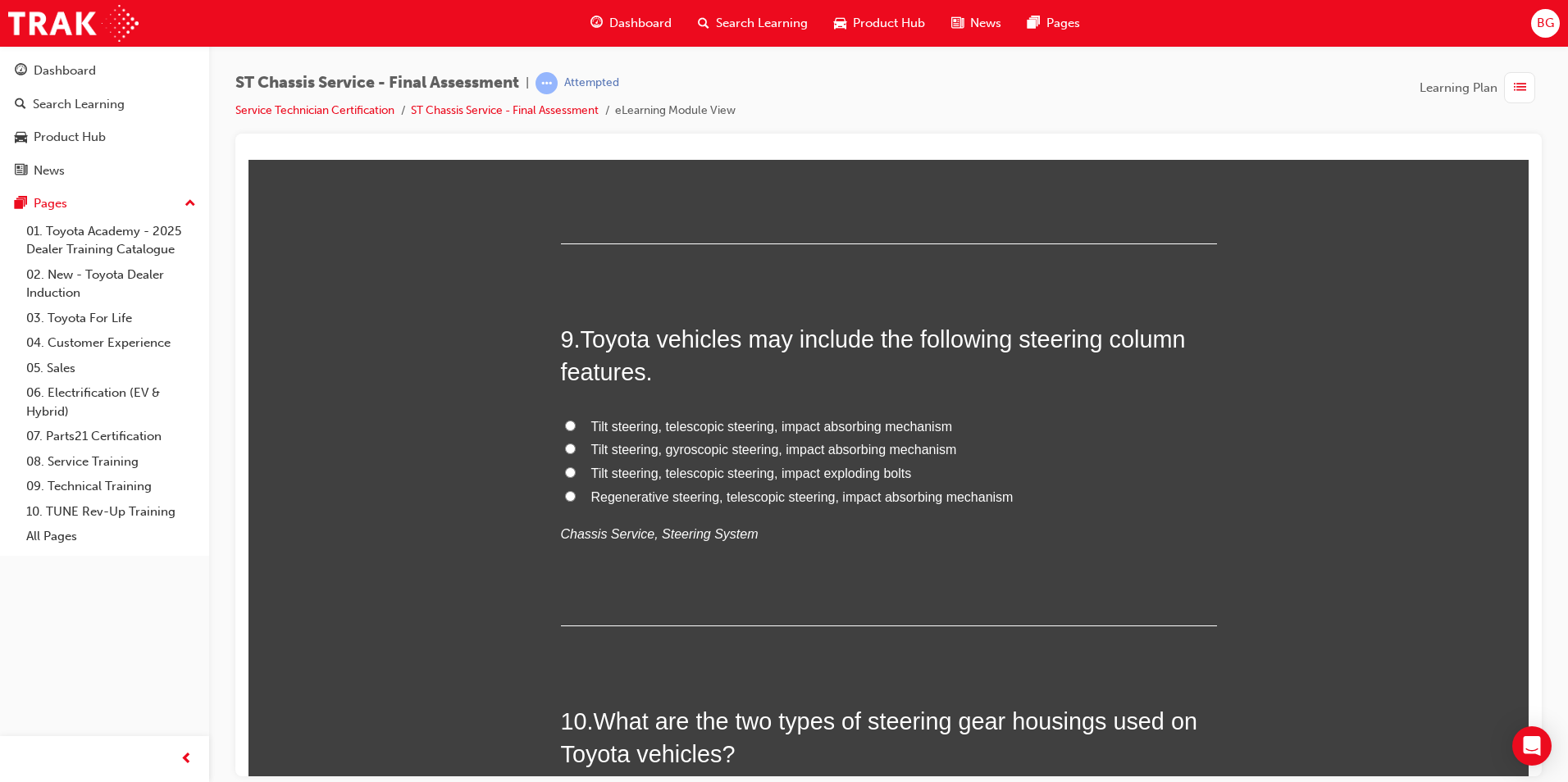
scroll to position [3034, 0]
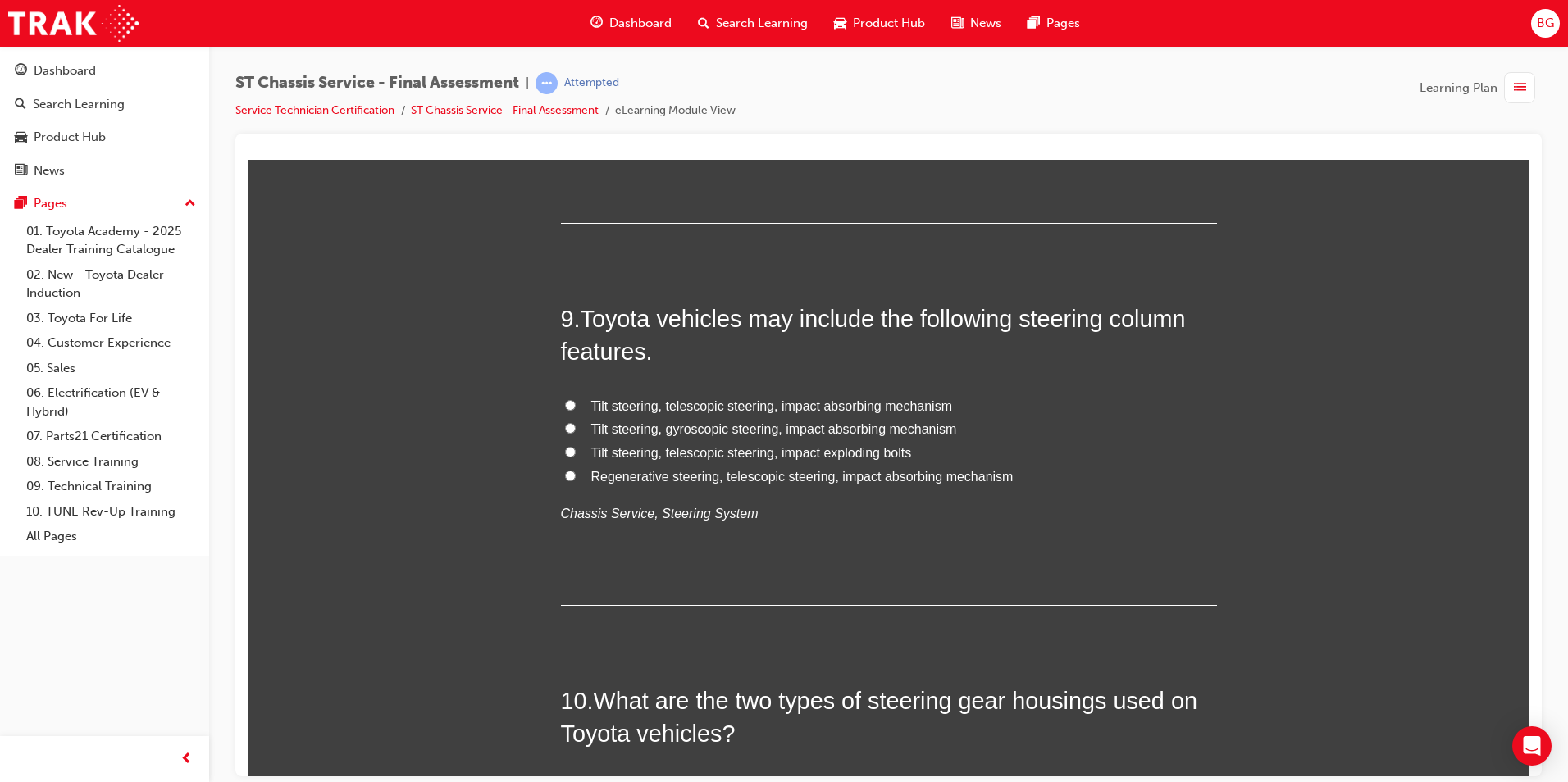
click at [565, 404] on input "Tilt steering, telescopic steering, impact absorbing mechanism" at bounding box center [570, 405] width 10 height 10
radio input "true"
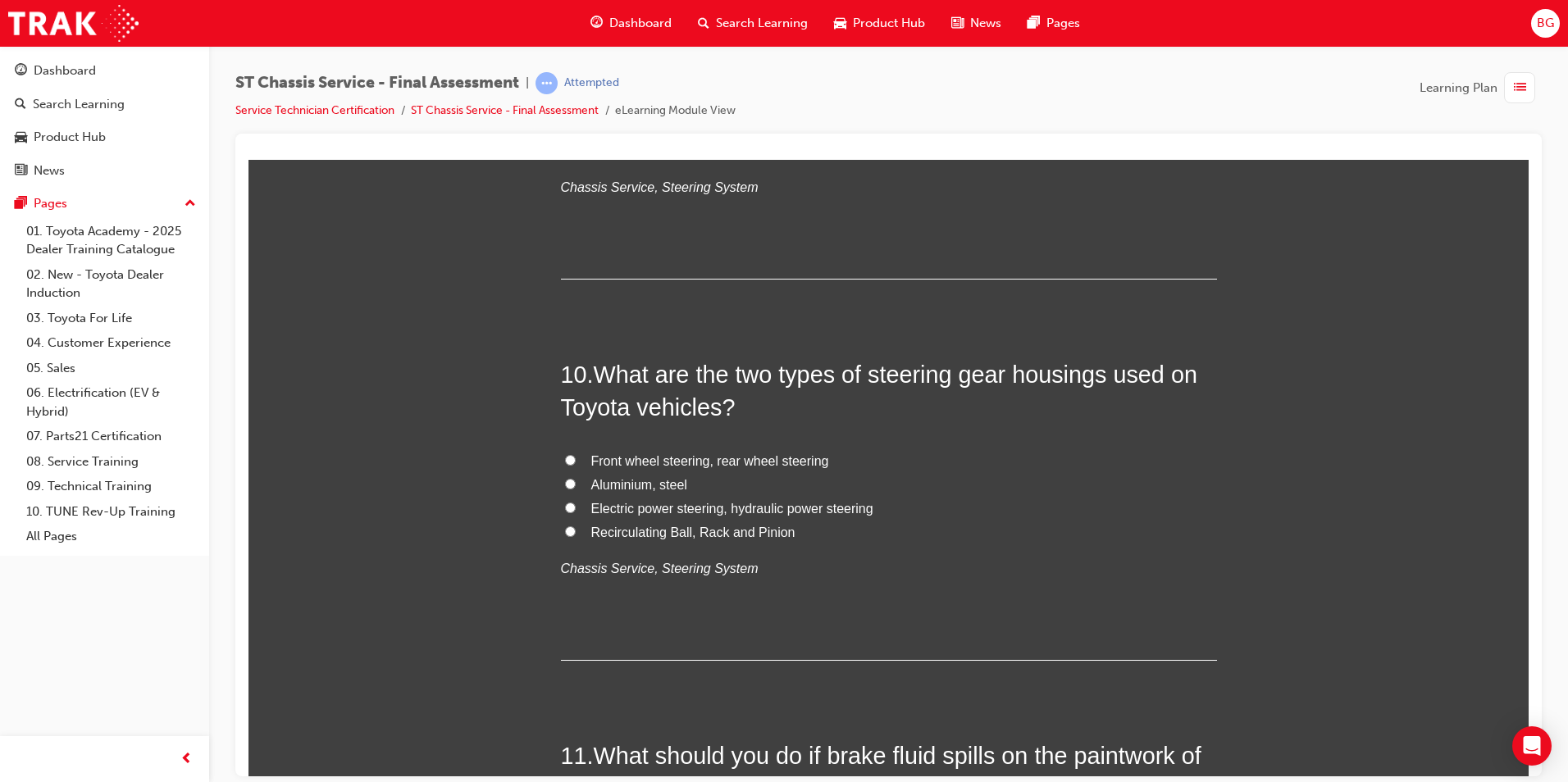
scroll to position [3362, 0]
click at [566, 458] on input "Front wheel steering, rear wheel steering" at bounding box center [570, 458] width 10 height 10
radio input "true"
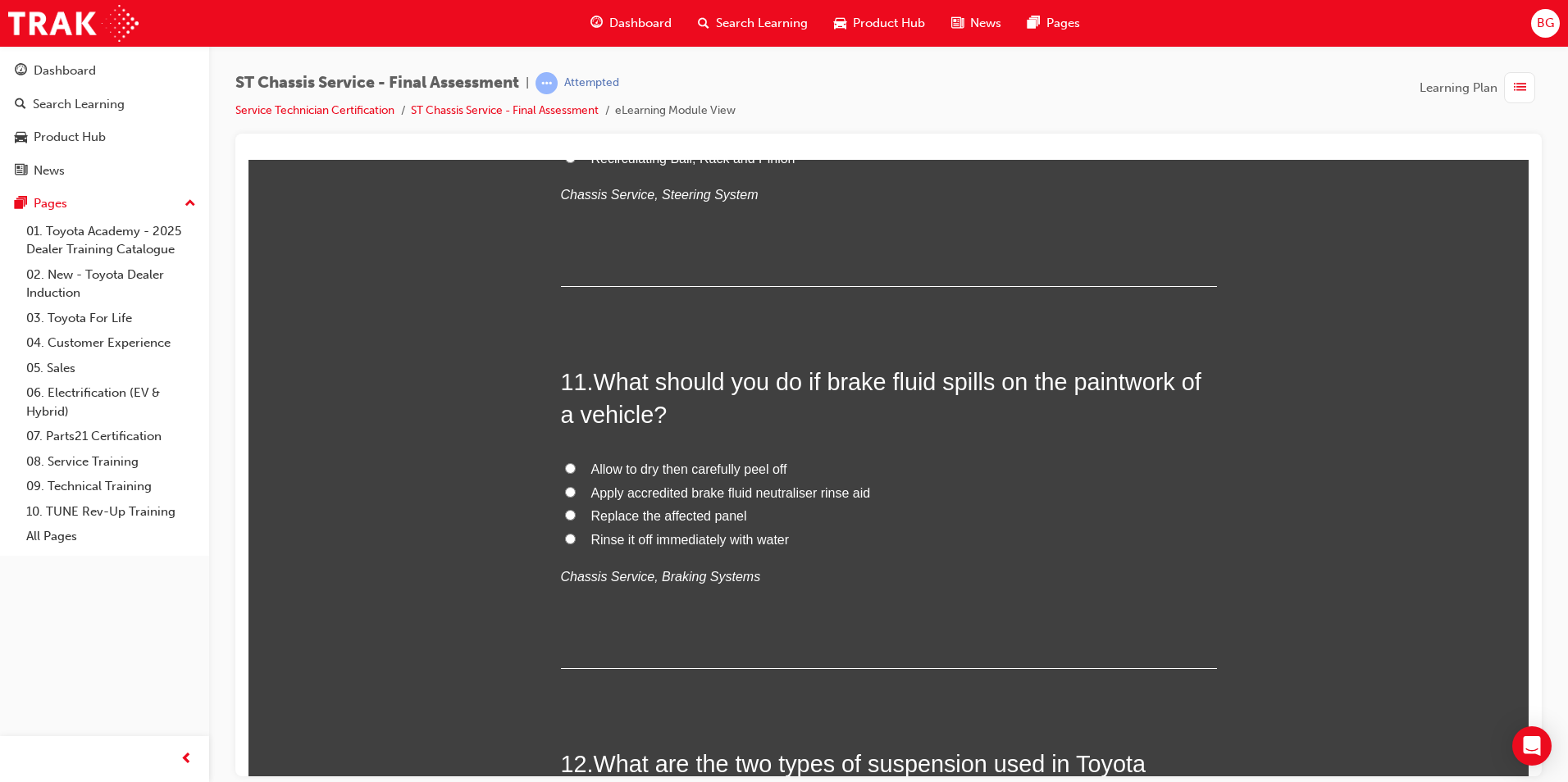
scroll to position [3772, 0]
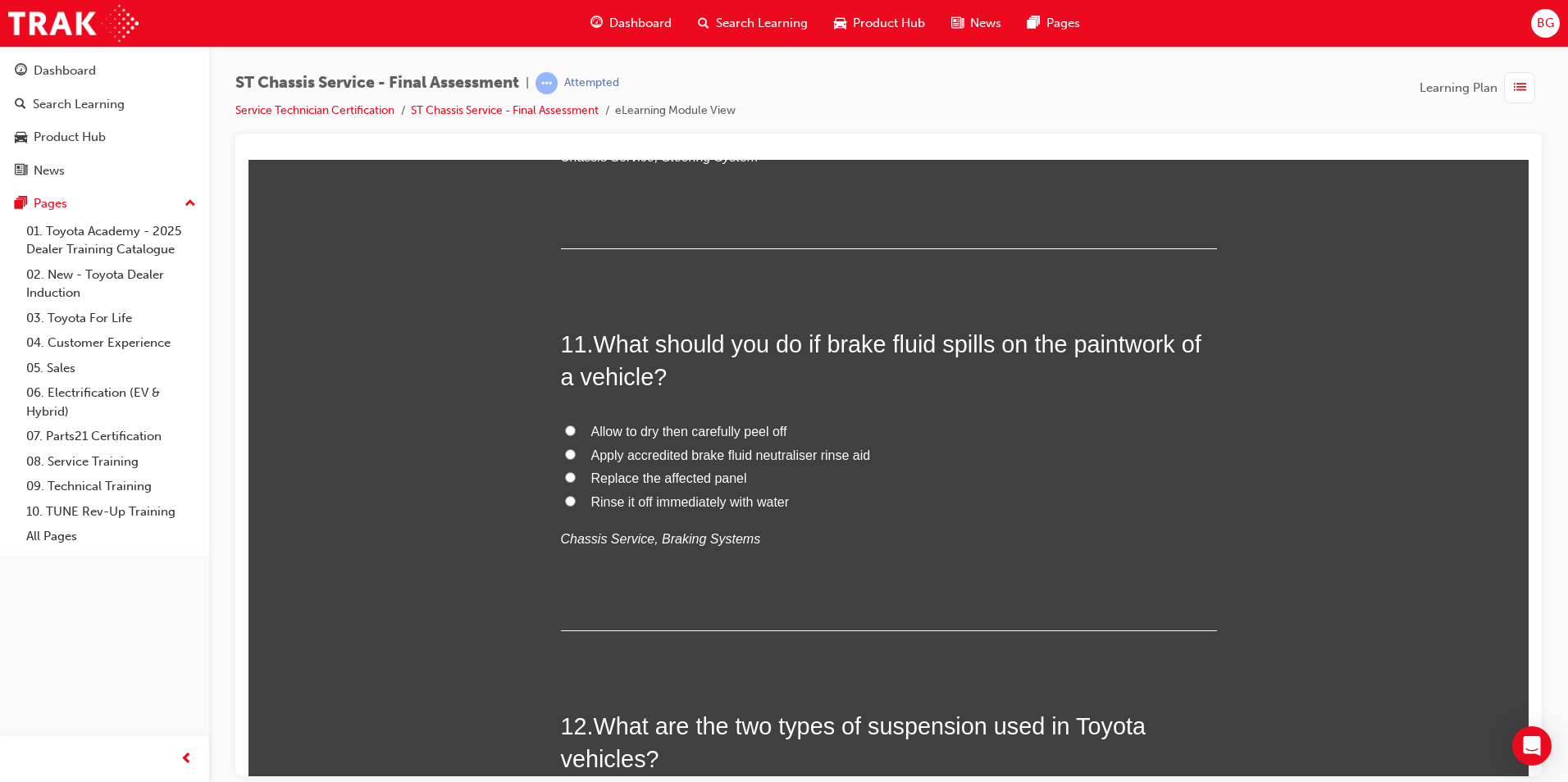
click at [565, 501] on input "Rinse it off immediately with water" at bounding box center [570, 500] width 10 height 10
radio input "true"
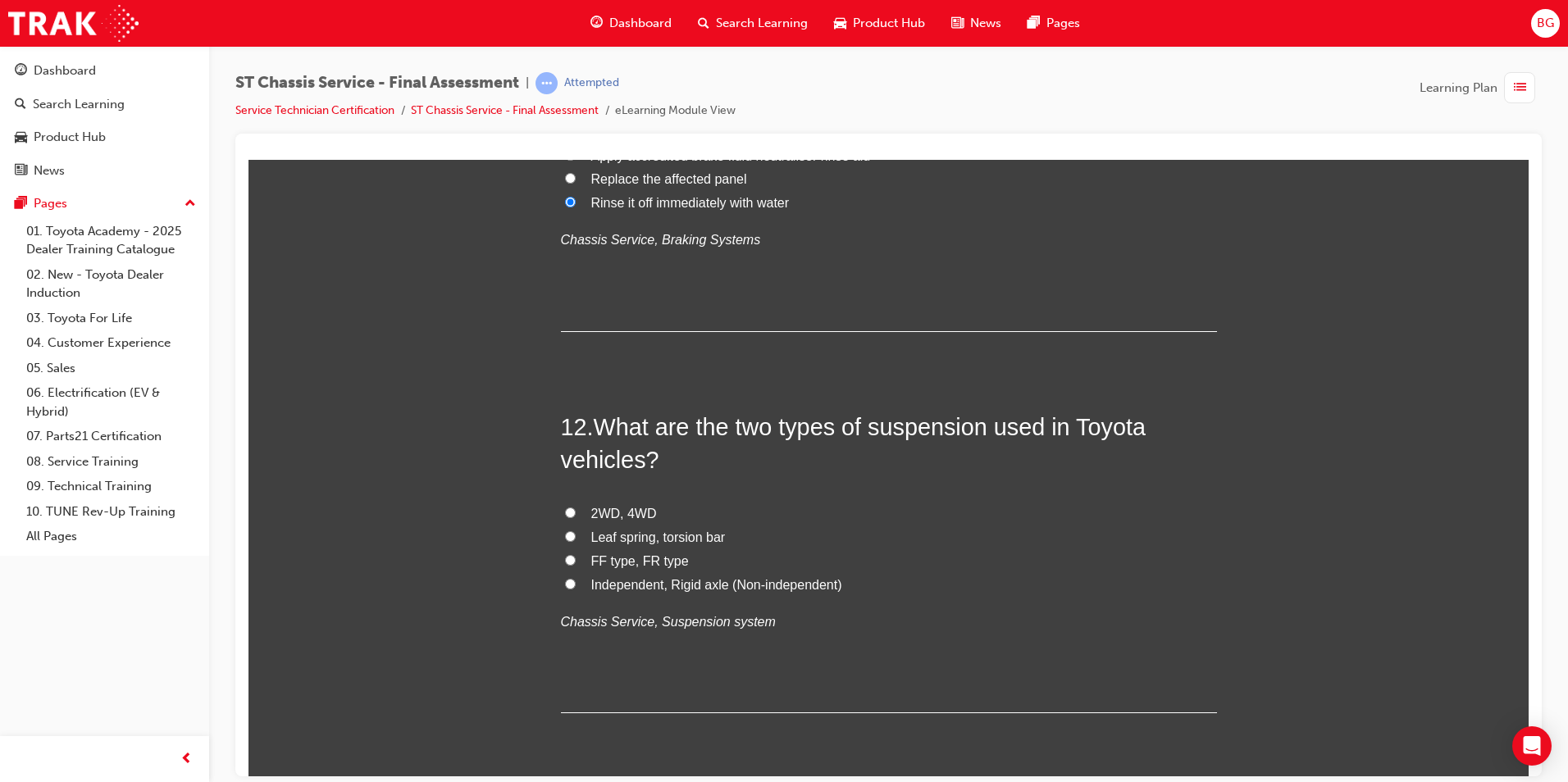
scroll to position [4100, 0]
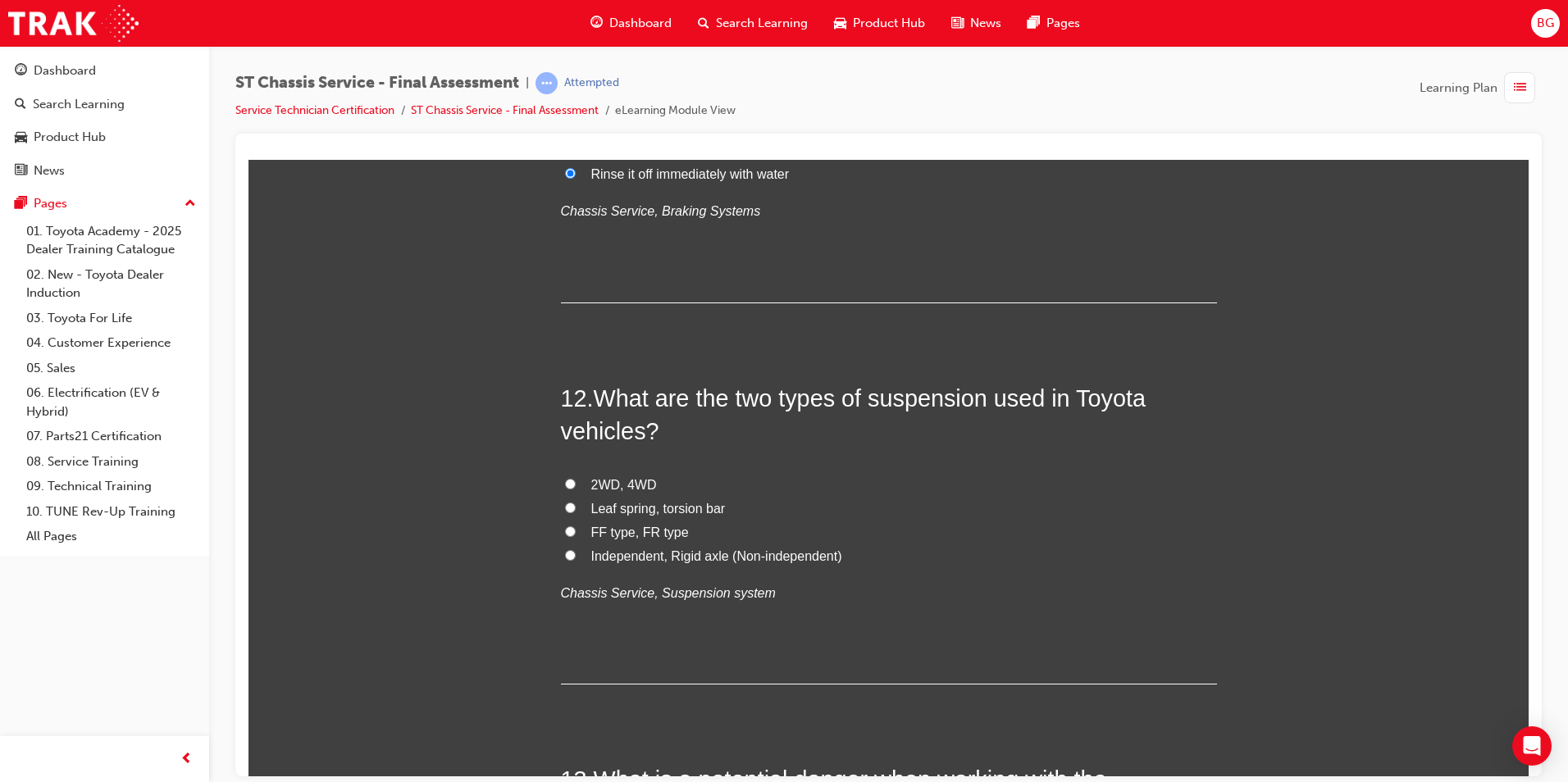
click at [567, 486] on input "2WD, 4WD" at bounding box center [570, 483] width 10 height 10
radio input "true"
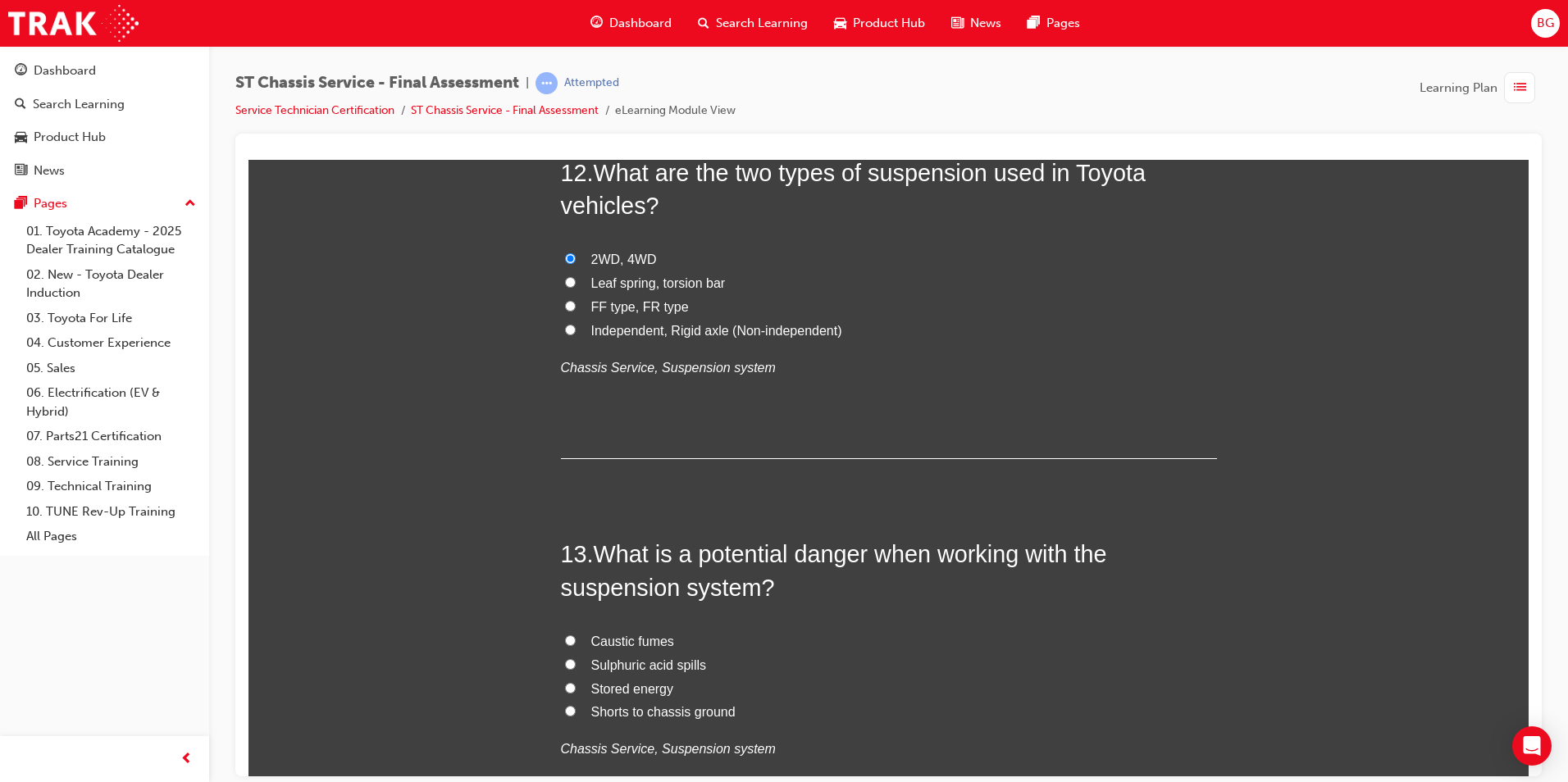
scroll to position [4428, 0]
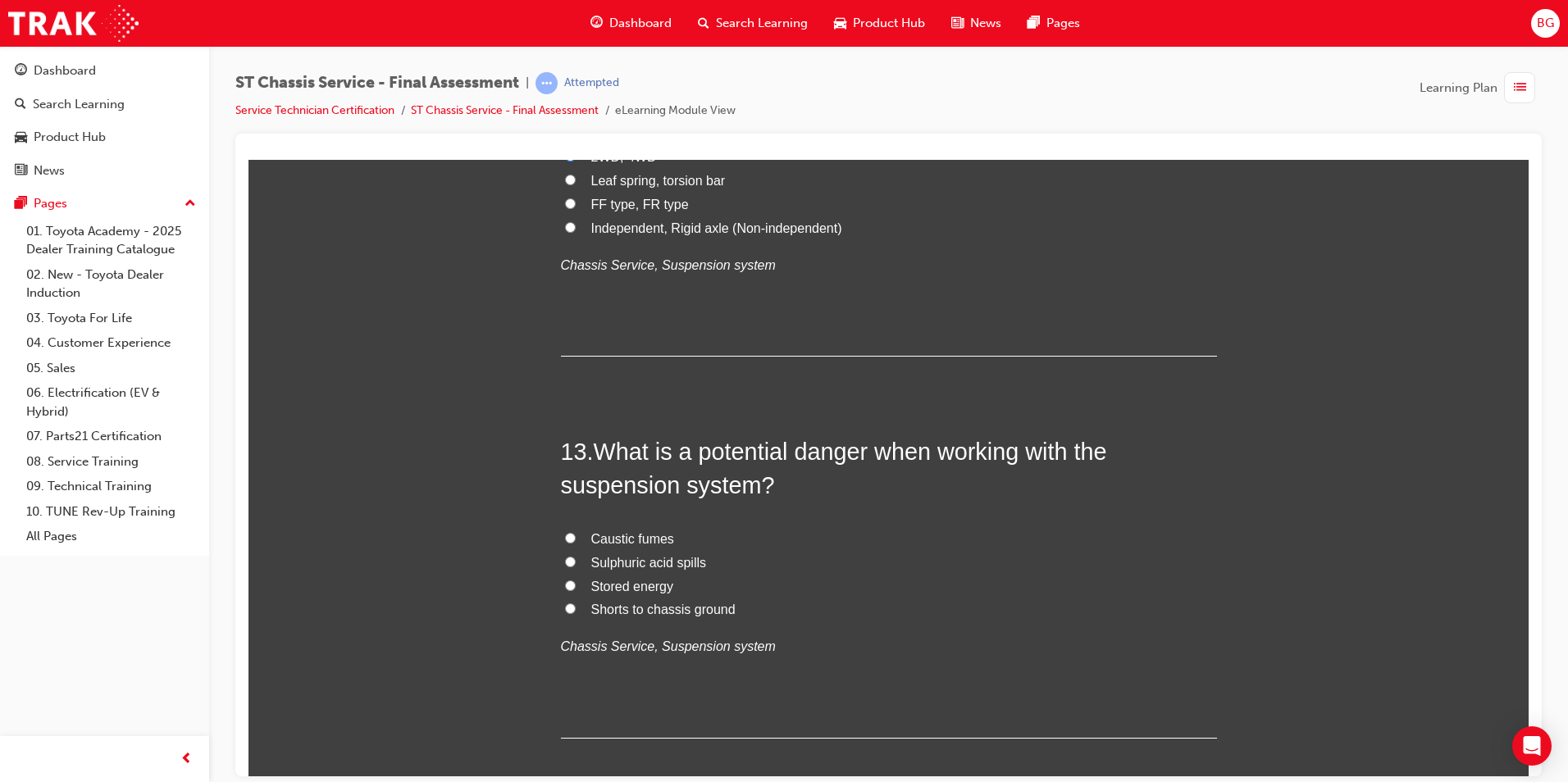
click at [566, 607] on input "Shorts to chassis ground" at bounding box center [570, 608] width 10 height 10
radio input "true"
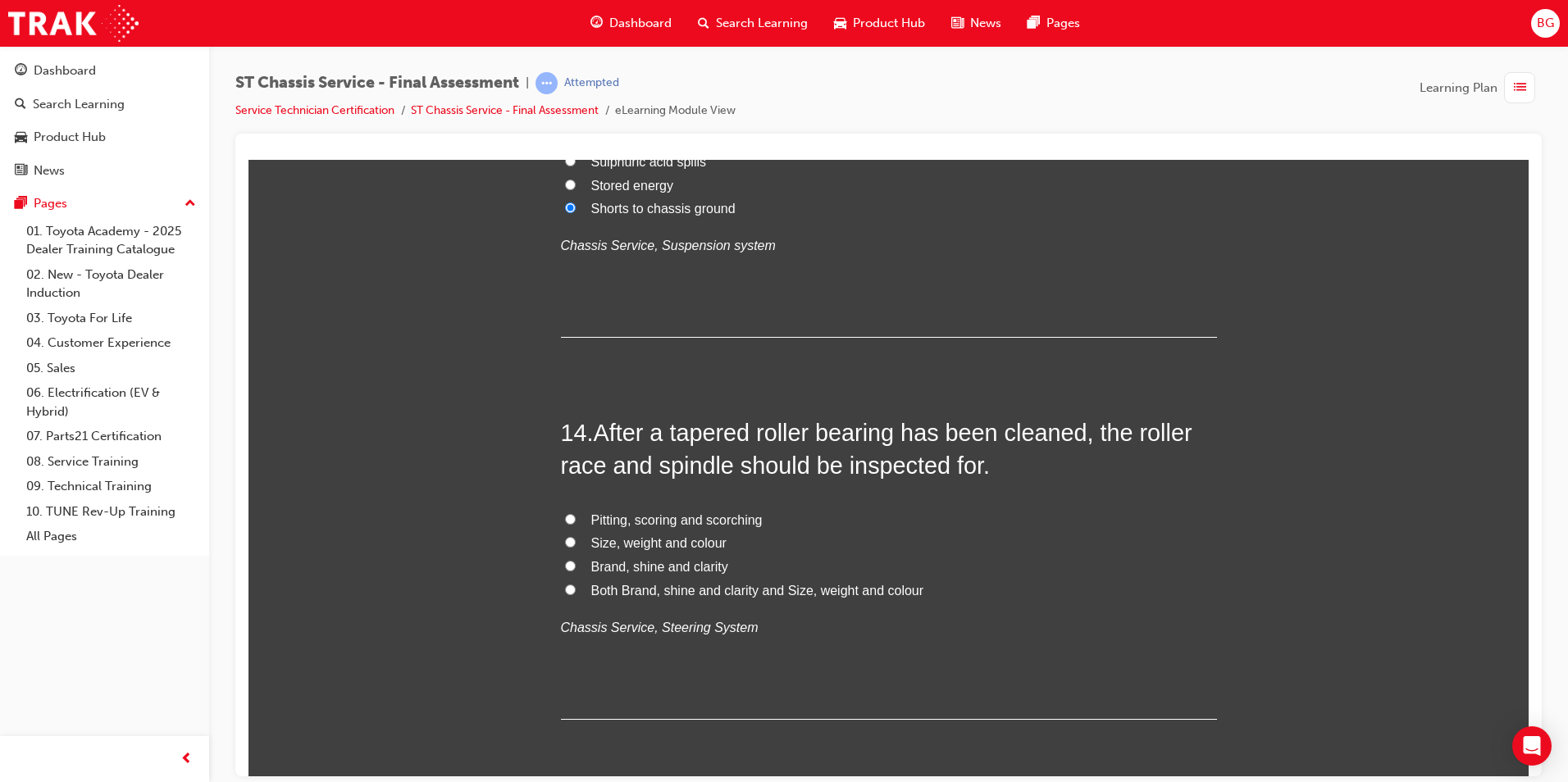
scroll to position [4920, 0]
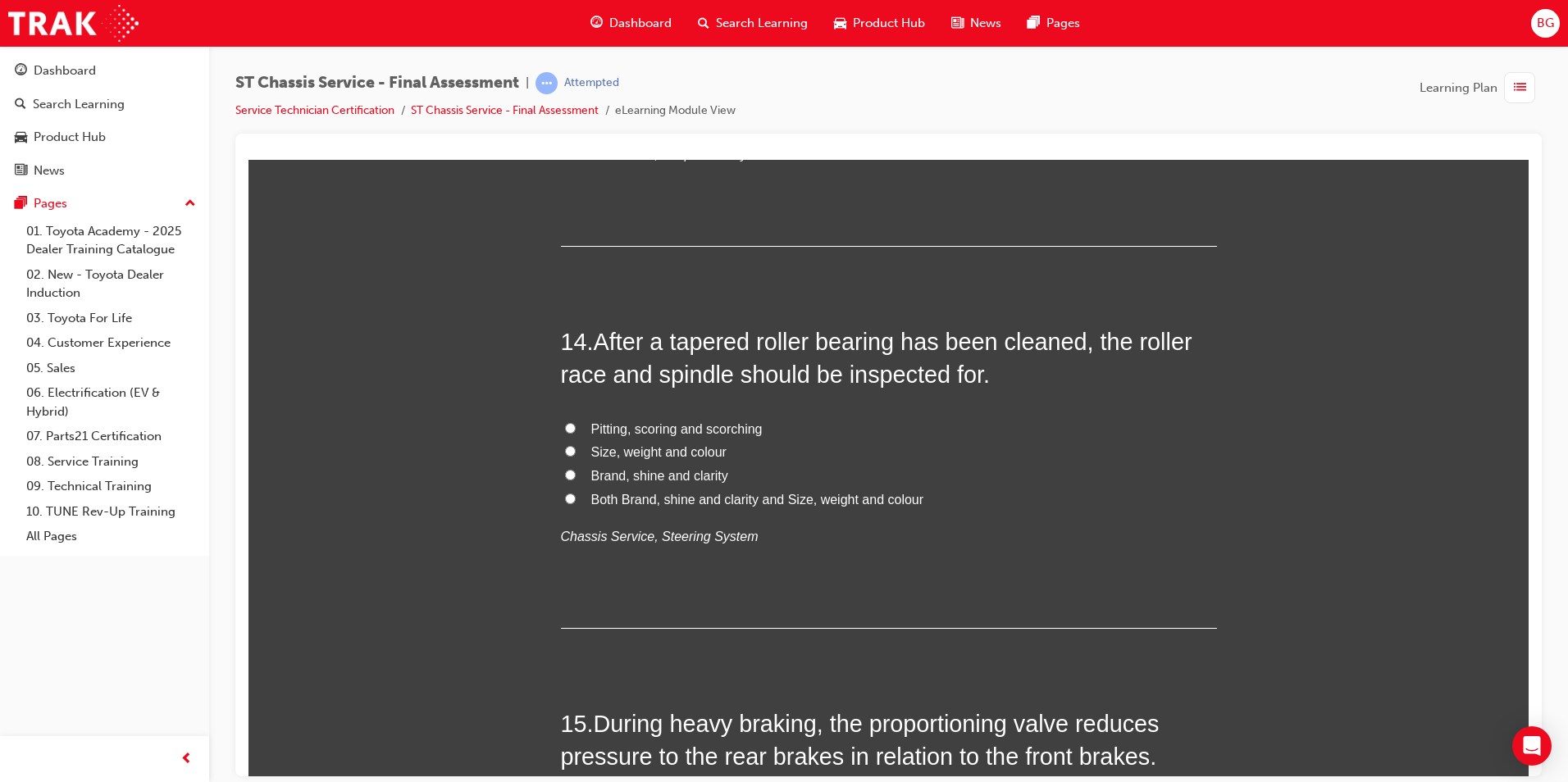
click at [565, 424] on input "Pitting, scoring and scorching" at bounding box center [570, 427] width 10 height 10
radio input "true"
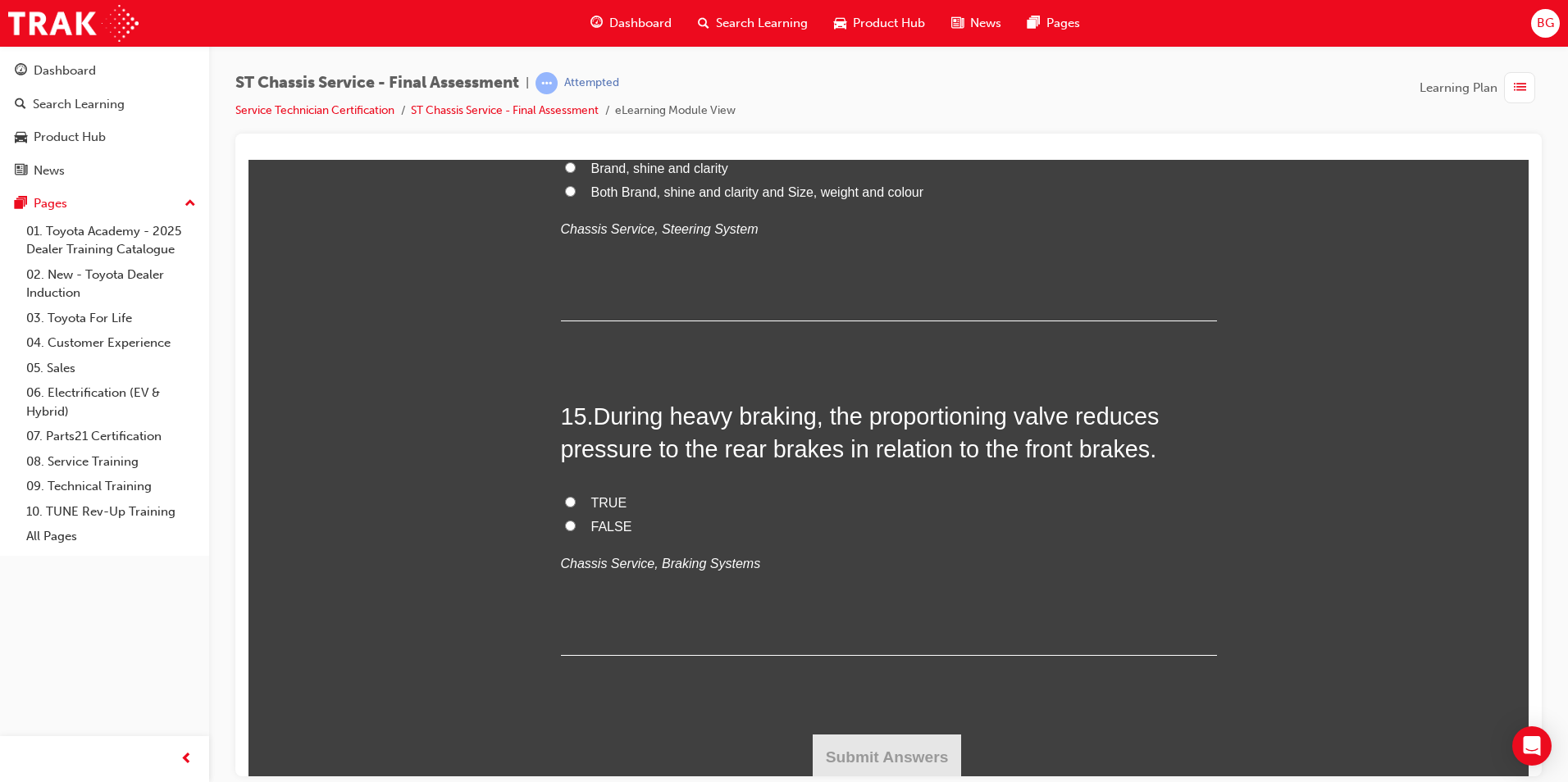
scroll to position [5231, 0]
click at [566, 523] on input "FALSE" at bounding box center [570, 522] width 10 height 10
radio input "true"
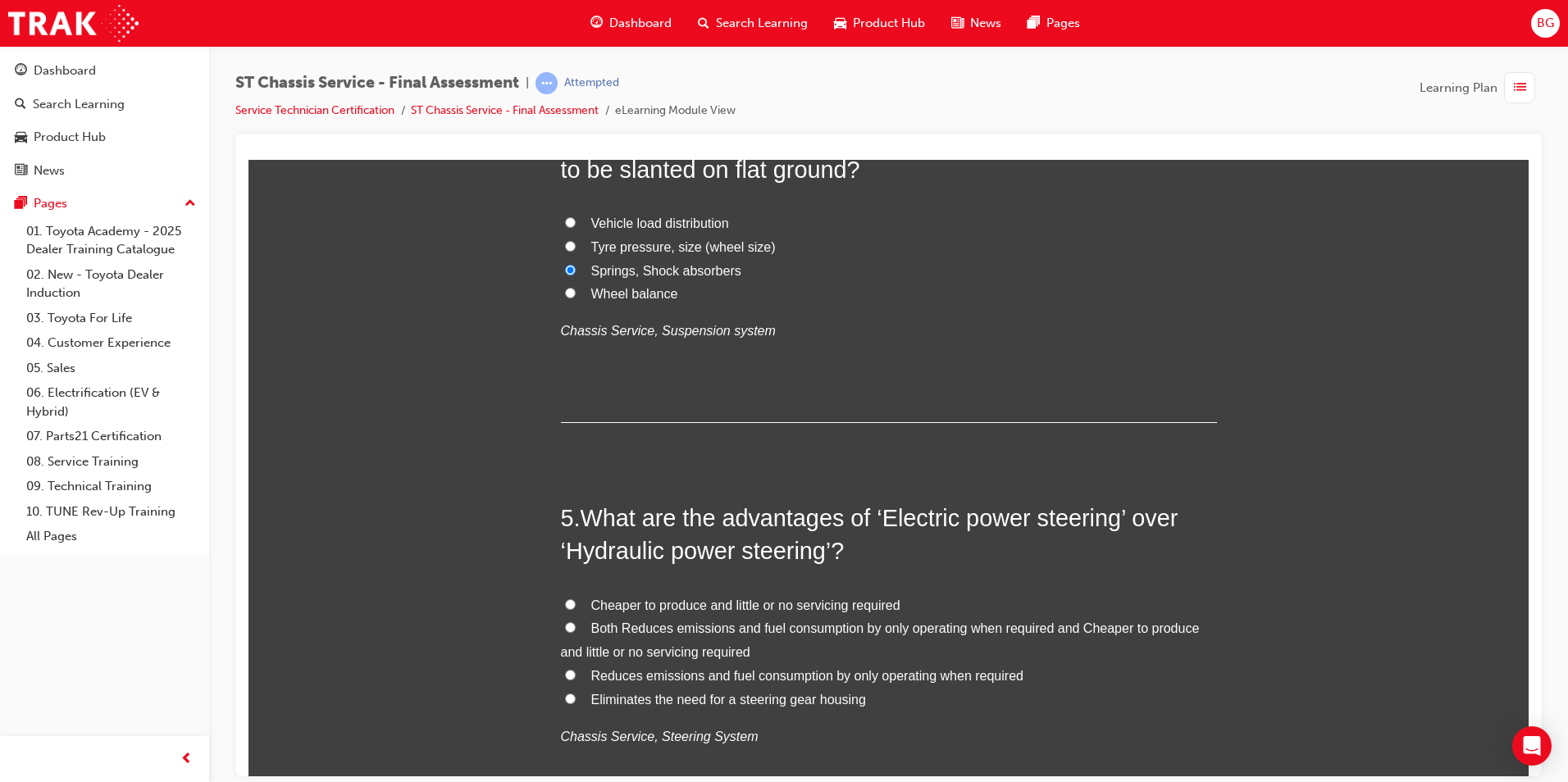
scroll to position [1294, 0]
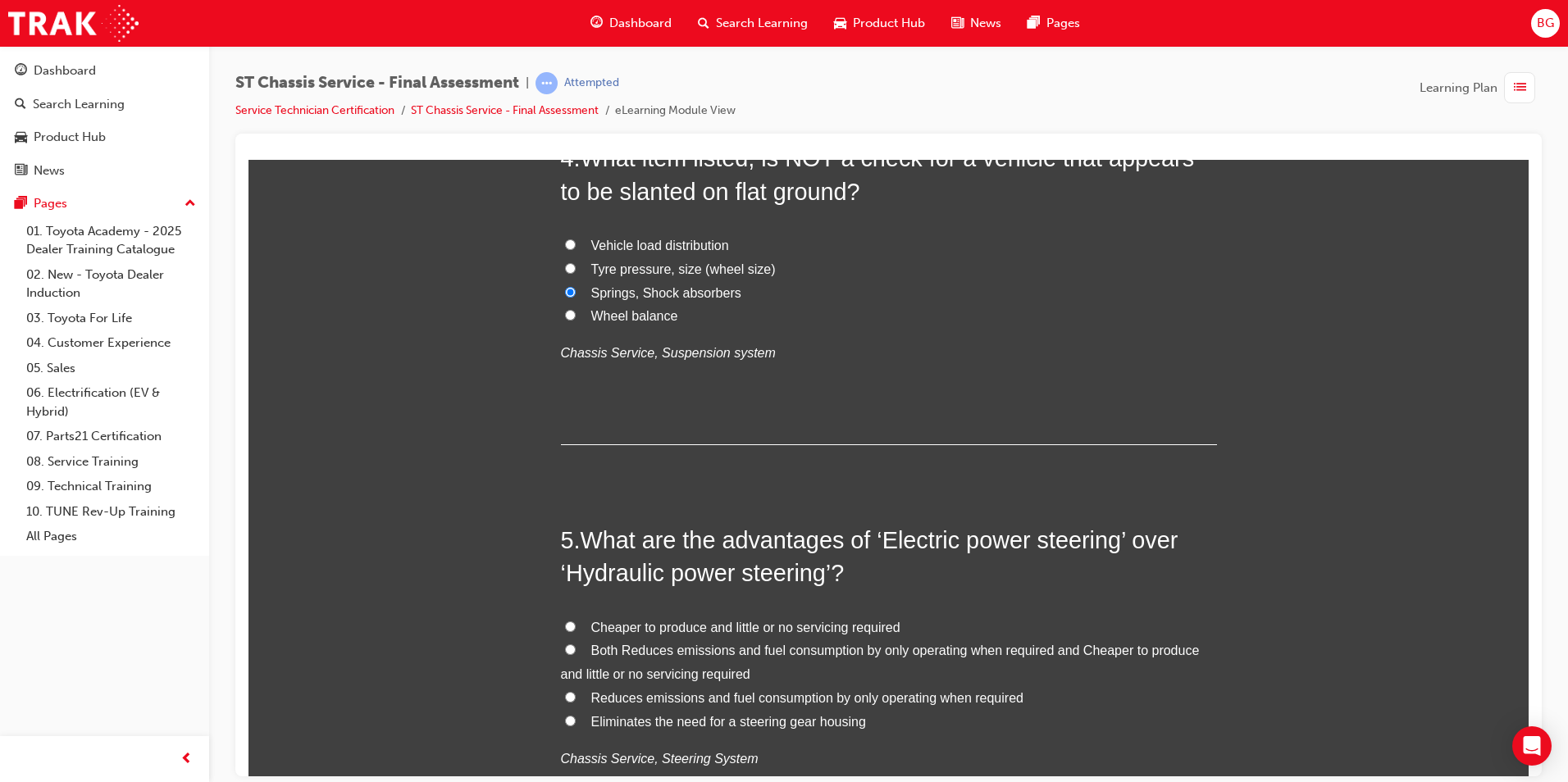
click at [565, 648] on input "Both Reduces emissions and fuel consumption by only operating when required and…" at bounding box center [570, 649] width 10 height 10
radio input "true"
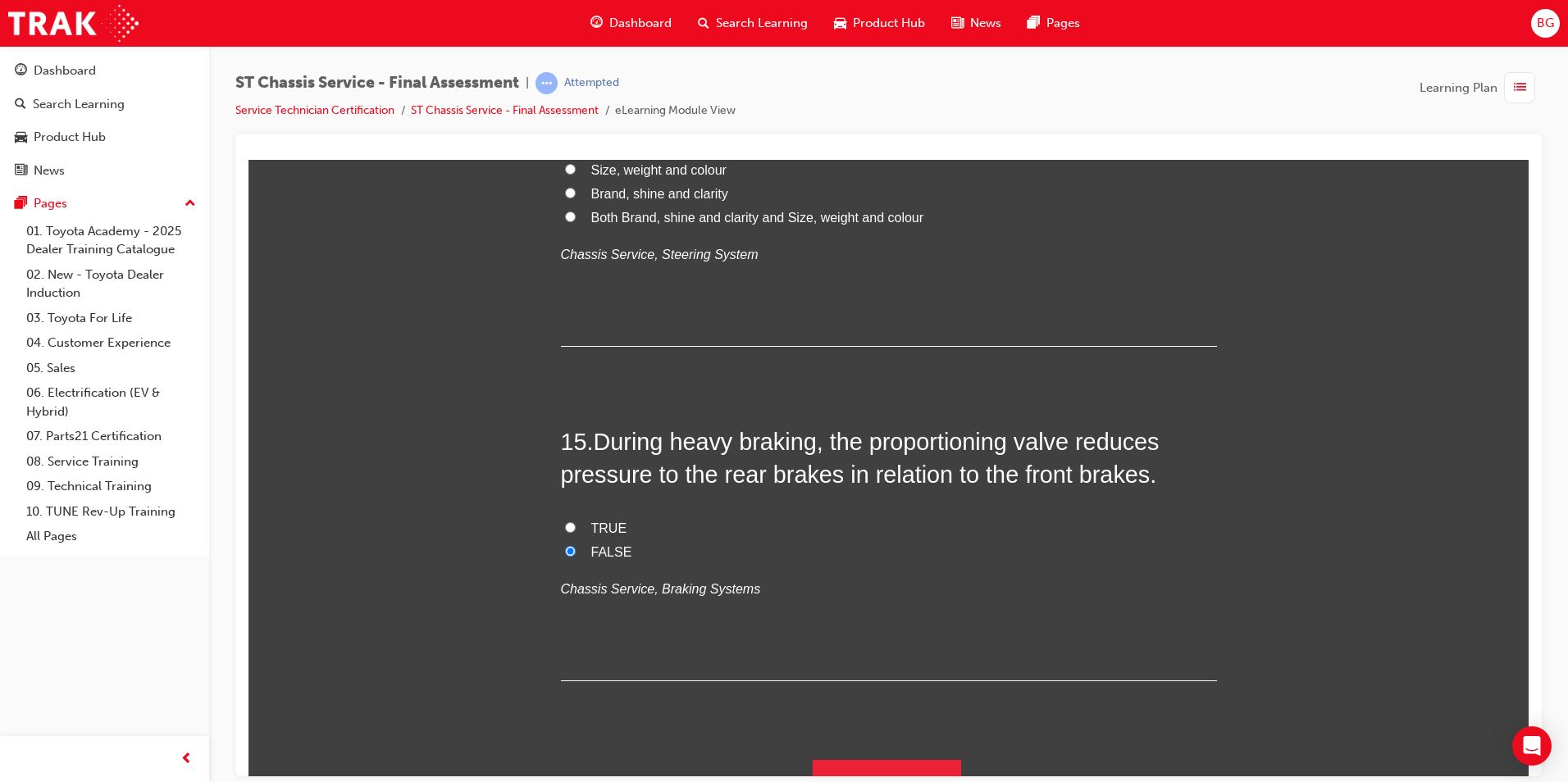
scroll to position [5231, 0]
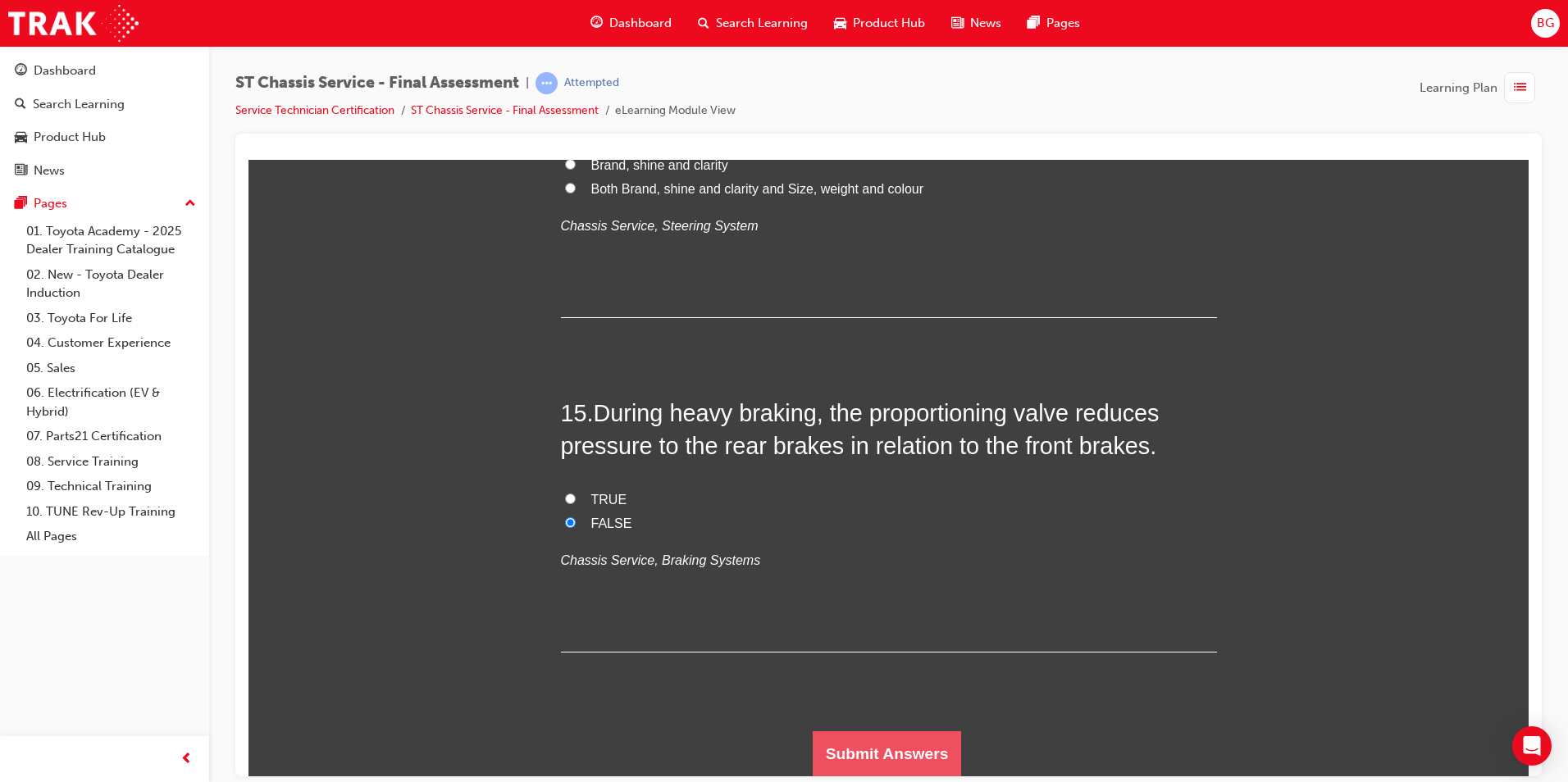
click at [865, 733] on button "Submit Answers" at bounding box center [887, 753] width 149 height 46
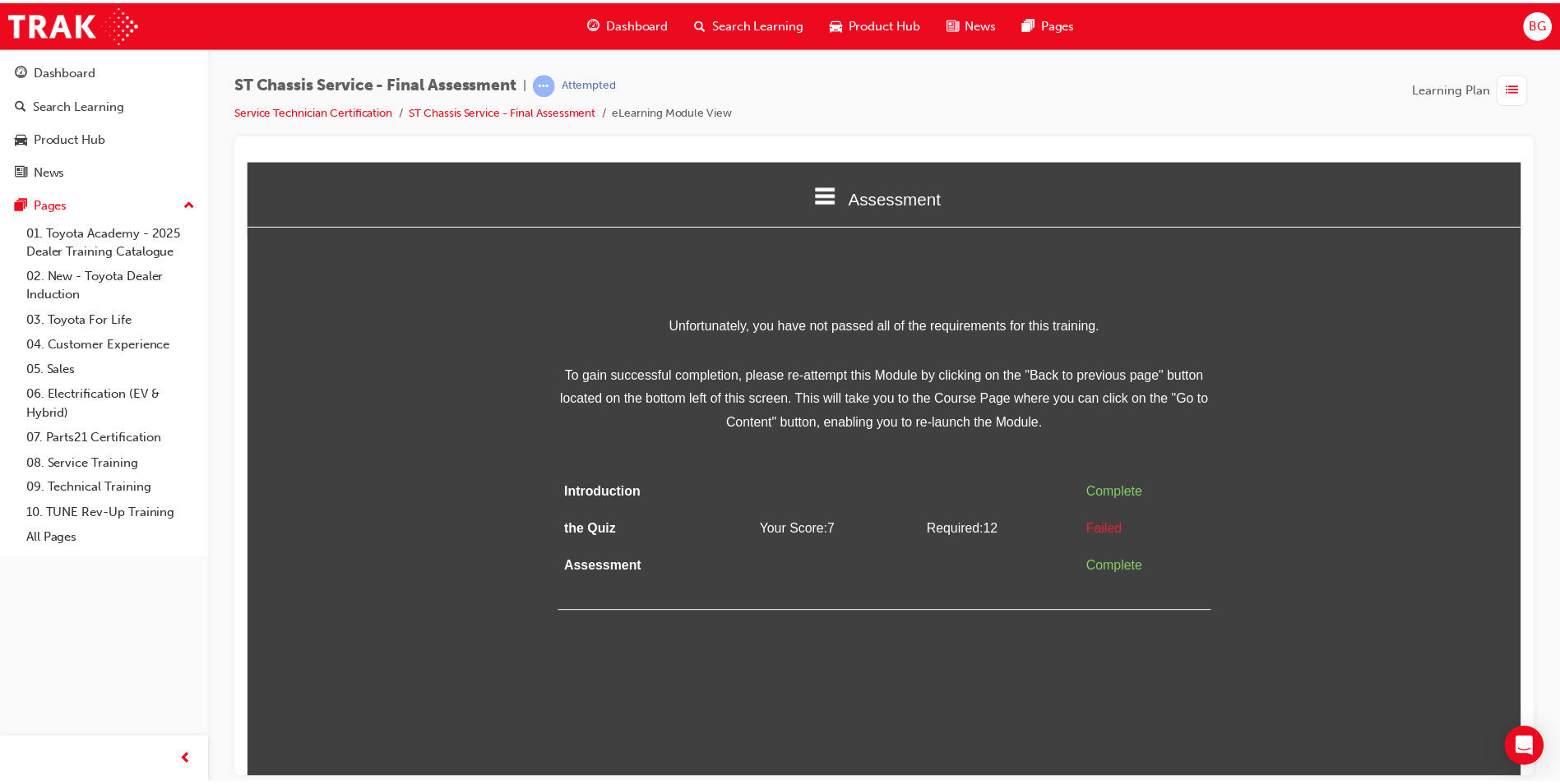
scroll to position [0, 0]
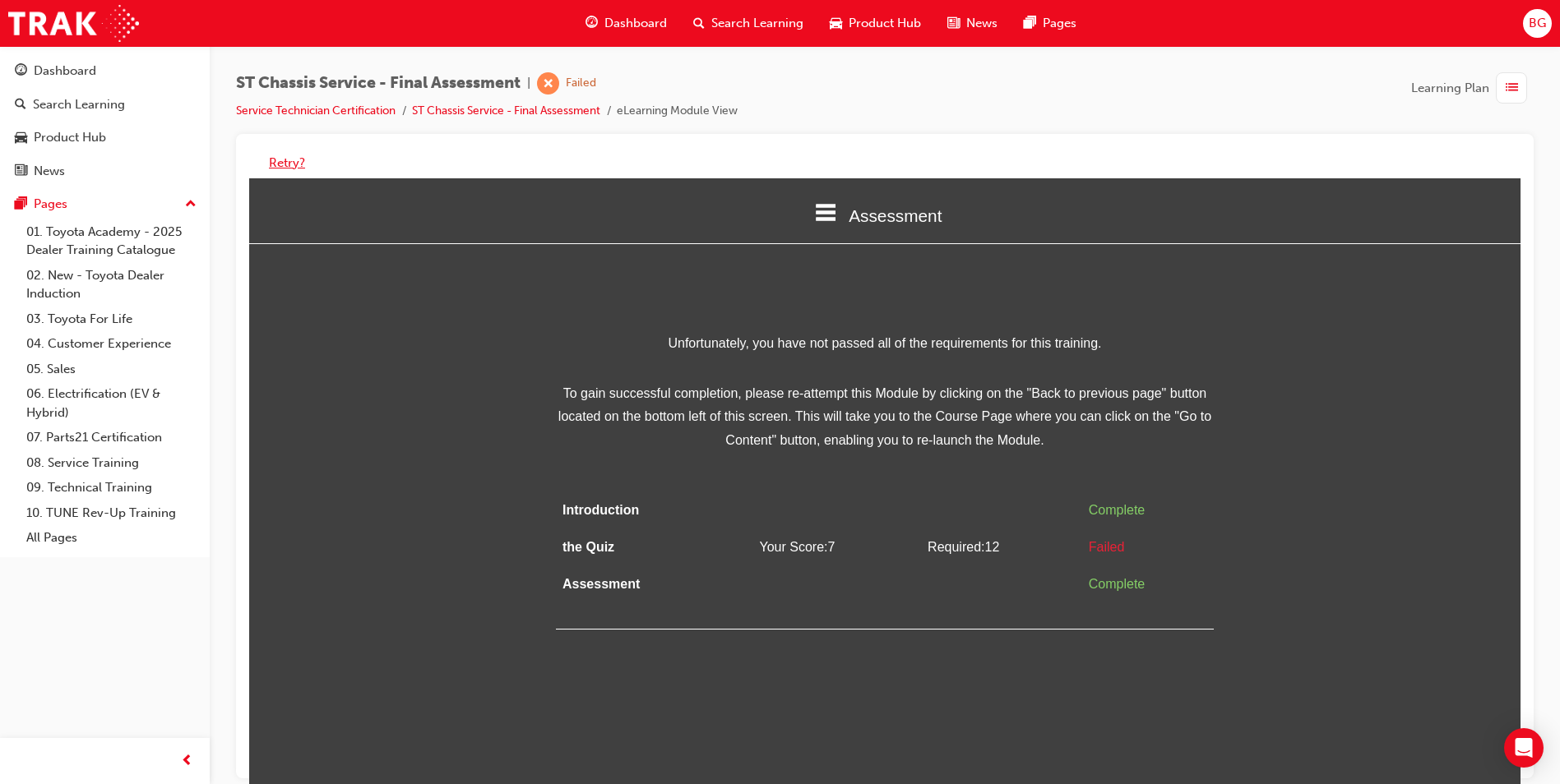
click at [272, 162] on button "Retry?" at bounding box center [287, 163] width 36 height 19
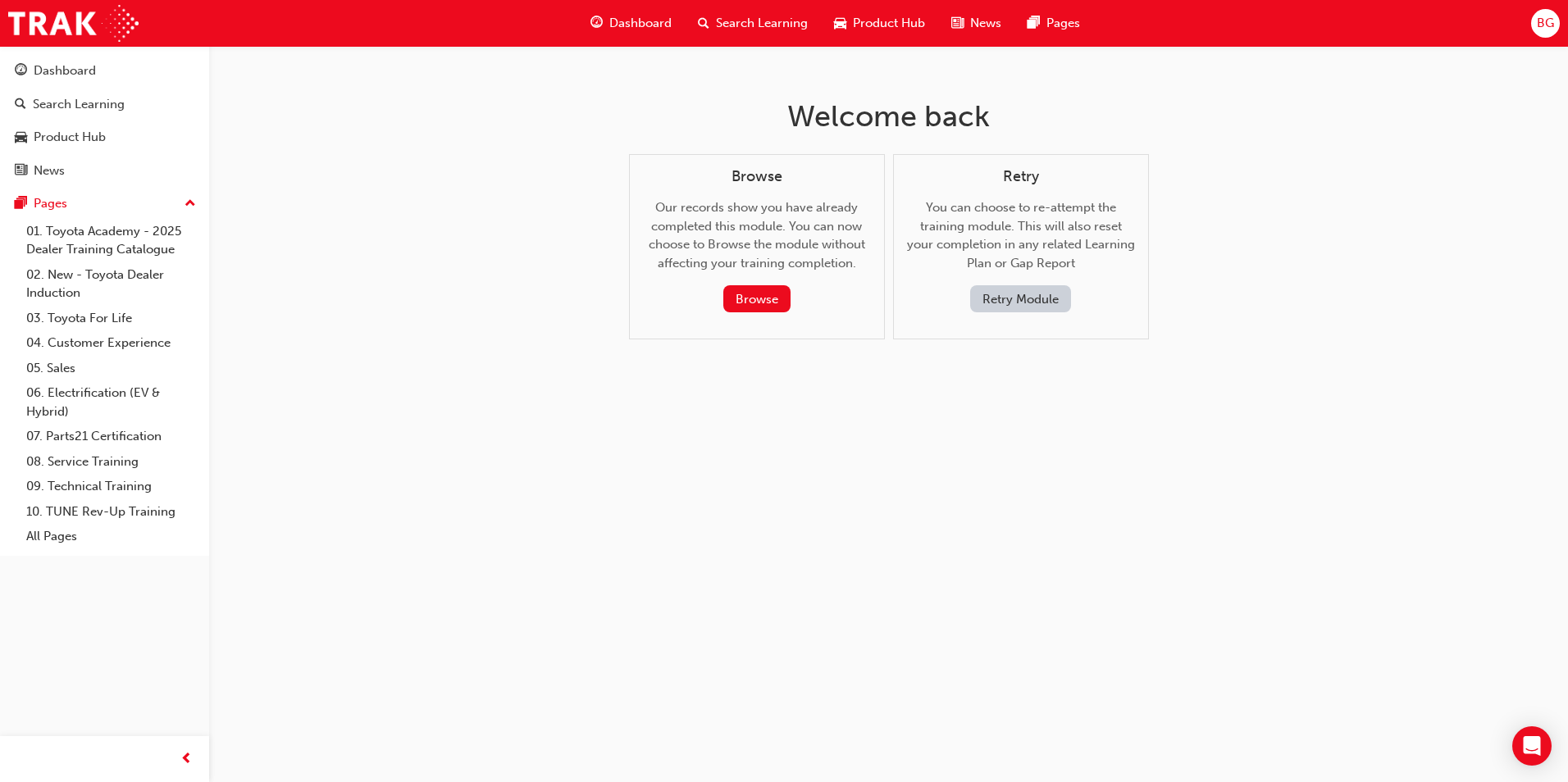
click at [1008, 295] on button "Retry Module" at bounding box center [1020, 298] width 101 height 27
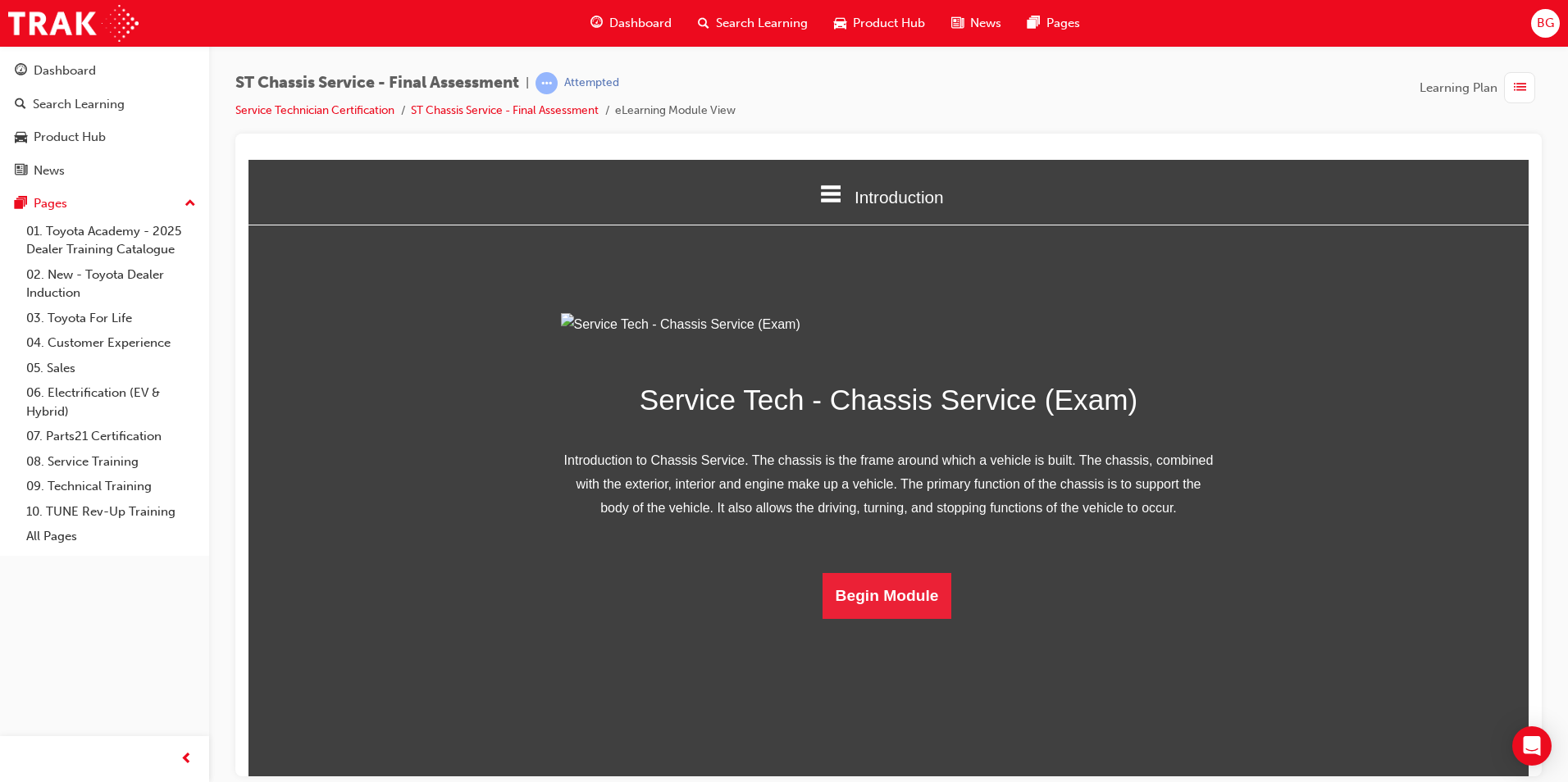
scroll to position [23, 0]
click at [890, 618] on button "Begin Module" at bounding box center [887, 595] width 129 height 46
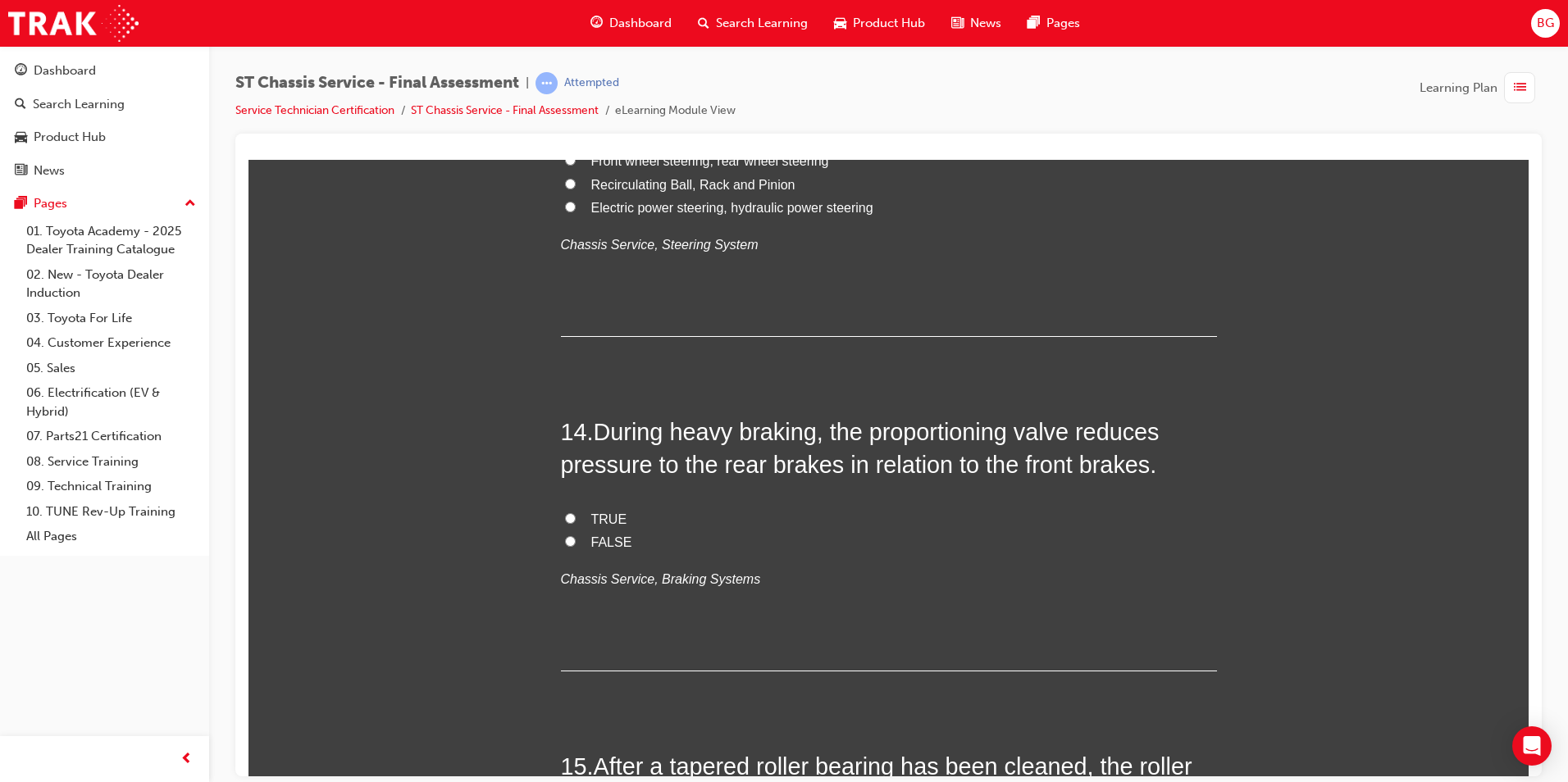
scroll to position [4739, 0]
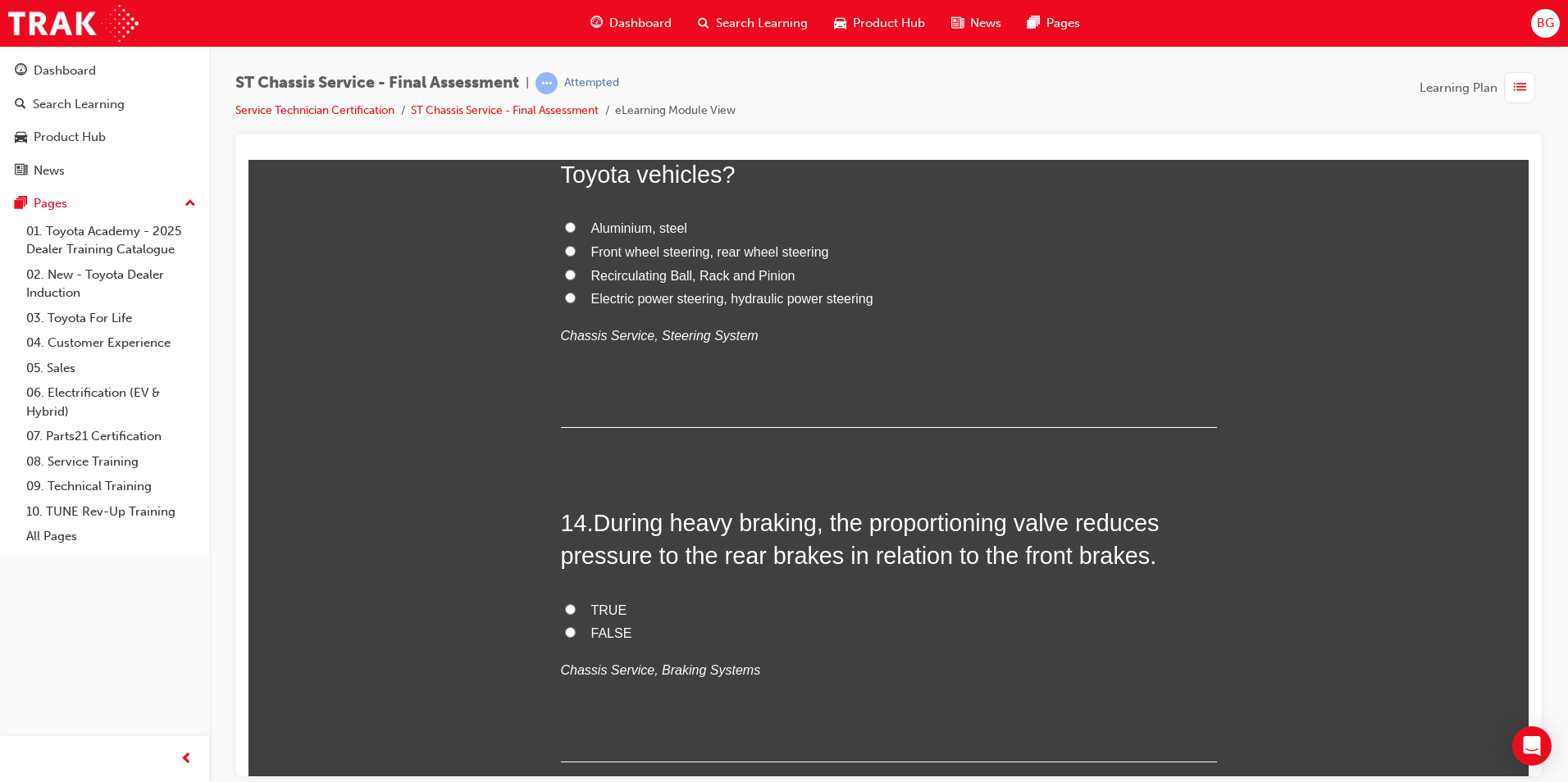
click at [565, 605] on input "TRUE" at bounding box center [570, 609] width 10 height 10
radio input "true"
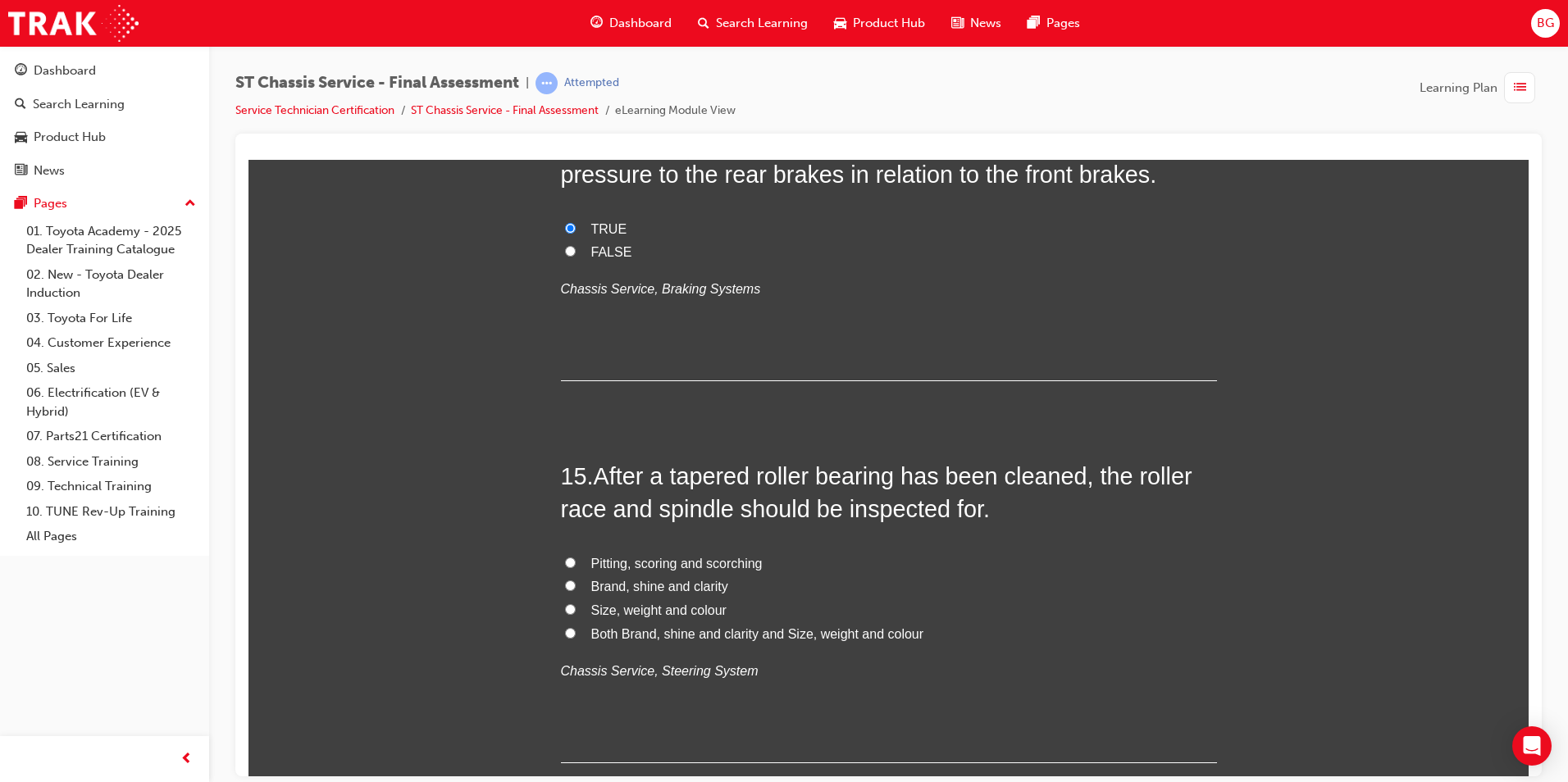
scroll to position [5148, 0]
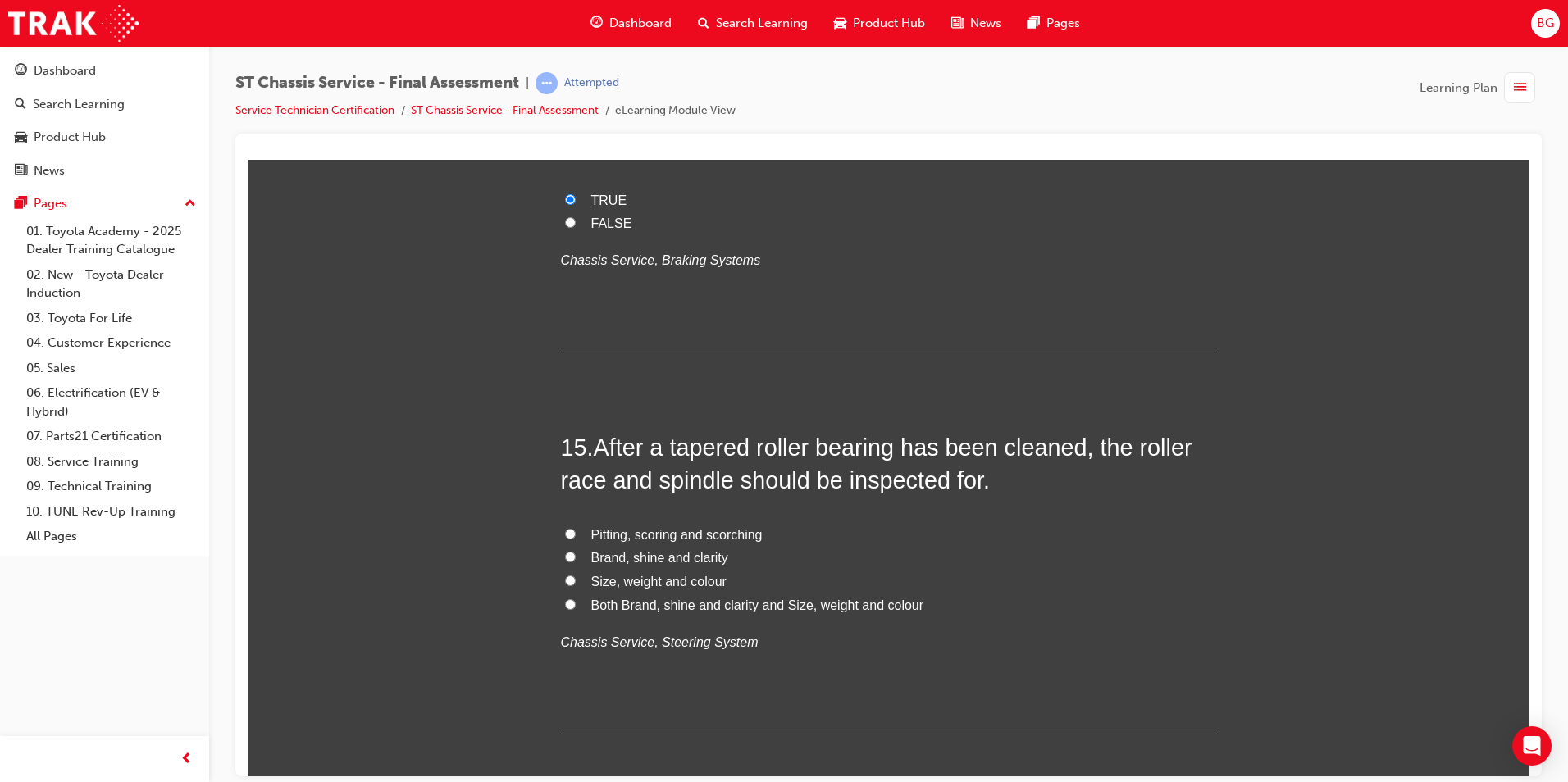
click at [566, 531] on input "Pitting, scoring and scorching" at bounding box center [570, 533] width 10 height 10
radio input "true"
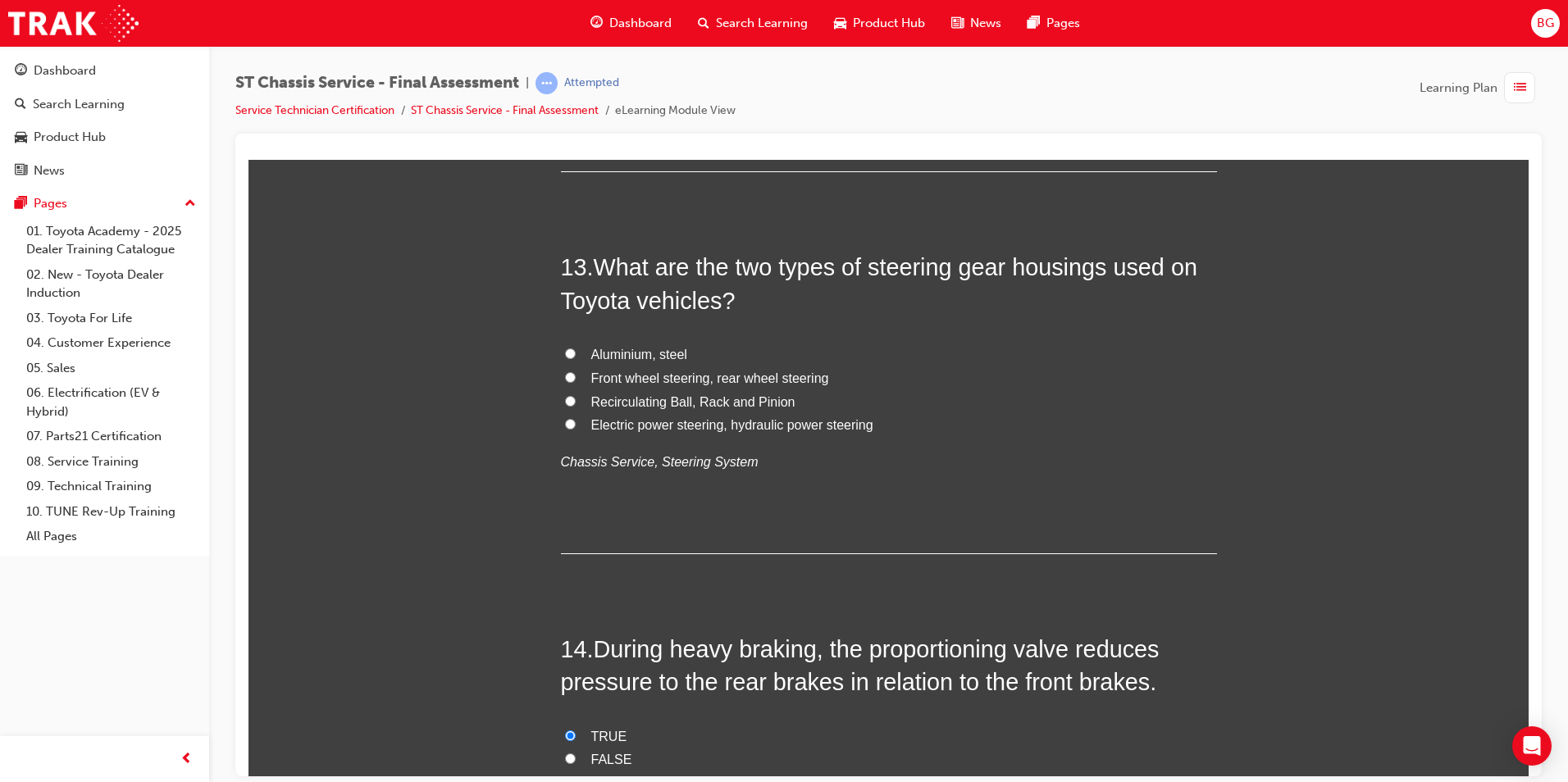
scroll to position [4575, 0]
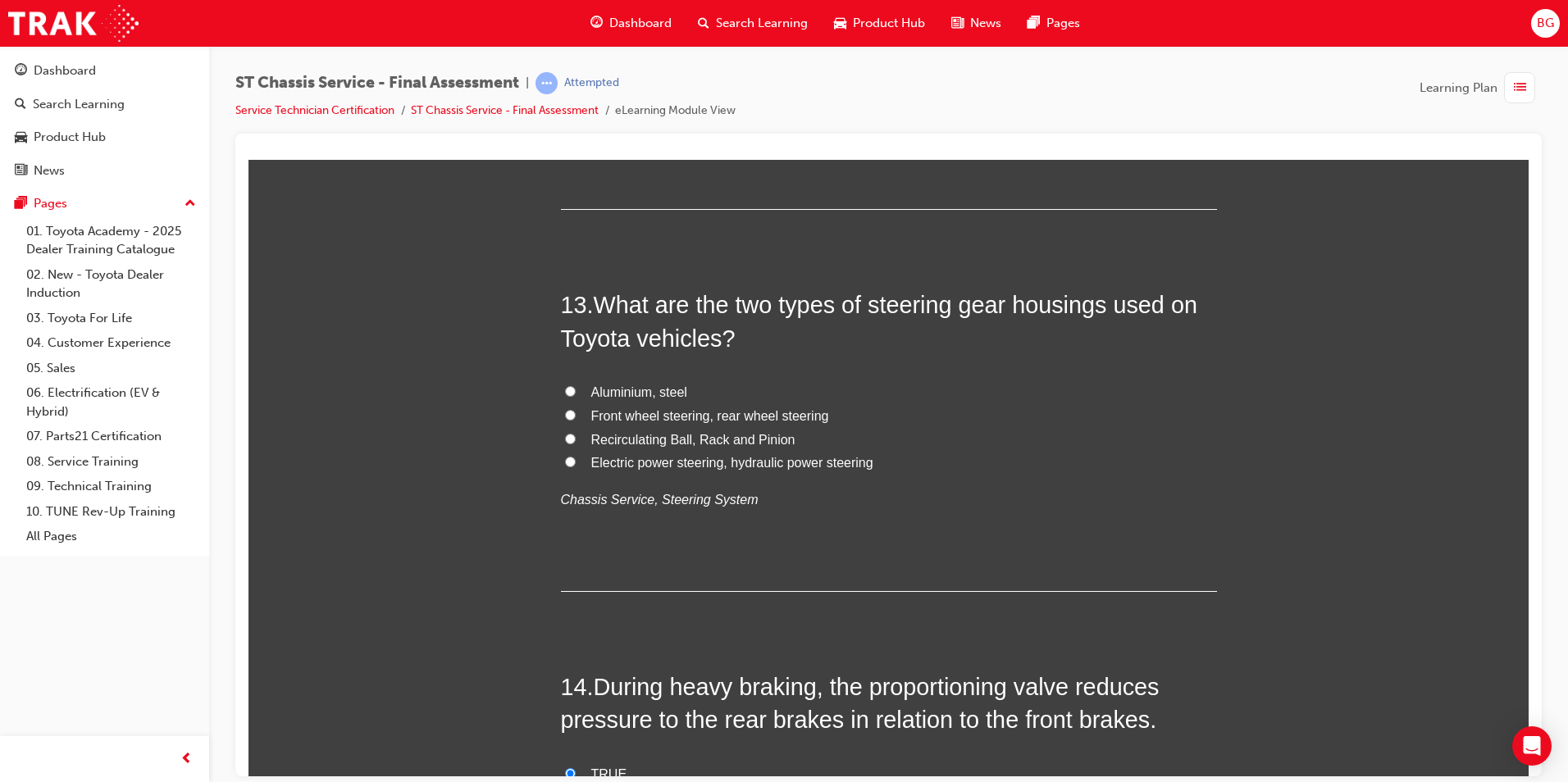
click at [567, 458] on input "Electric power steering, hydraulic power steering" at bounding box center [570, 461] width 10 height 10
radio input "true"
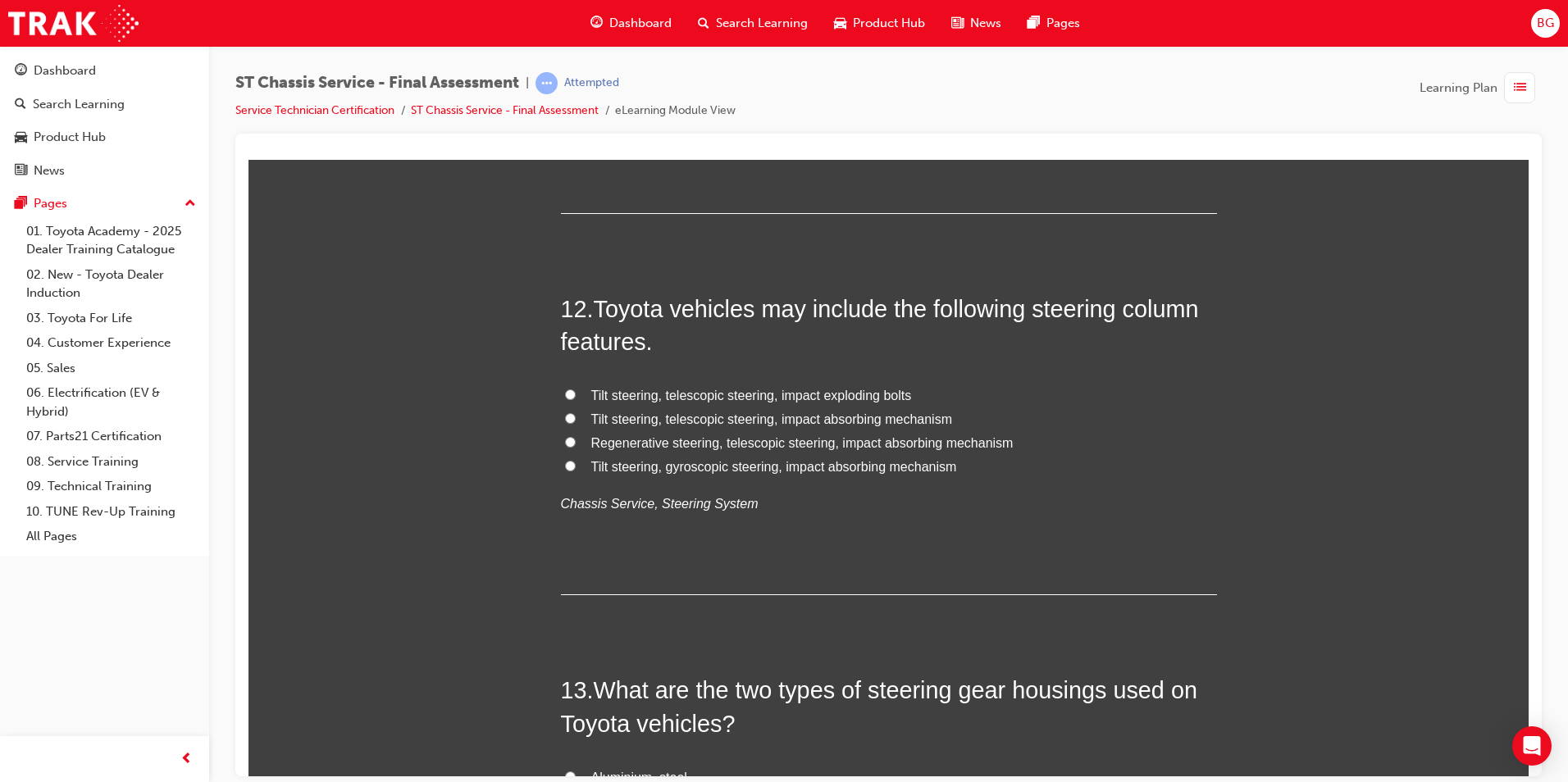
scroll to position [4165, 0]
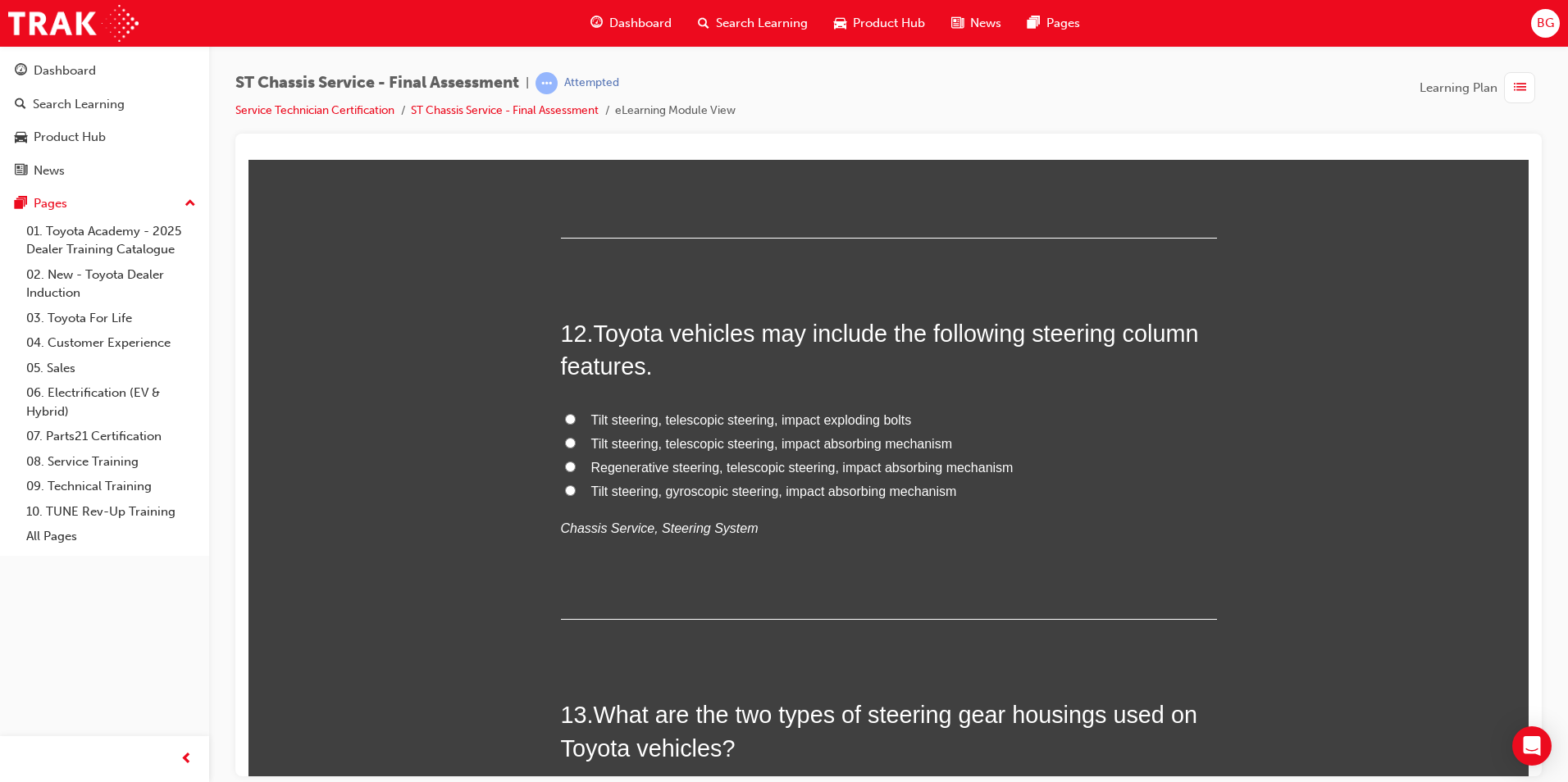
click at [565, 492] on input "Tilt steering, gyroscopic steering, impact absorbing mechanism" at bounding box center [570, 490] width 10 height 10
radio input "true"
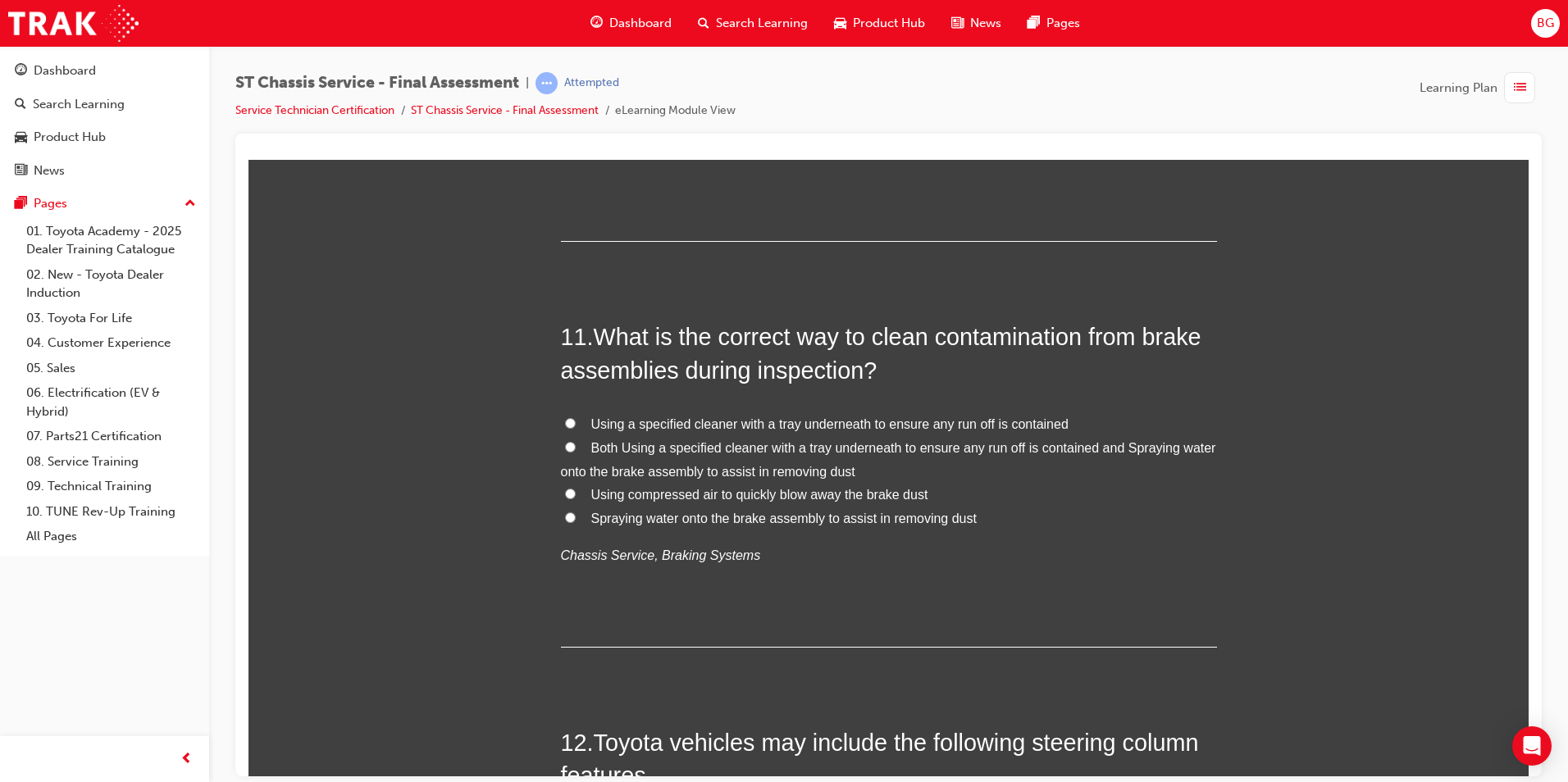
scroll to position [3755, 0]
click at [565, 444] on input "Both Using a specified cleaner with a tray underneath to ensure any run off is …" at bounding box center [570, 447] width 10 height 10
radio input "true"
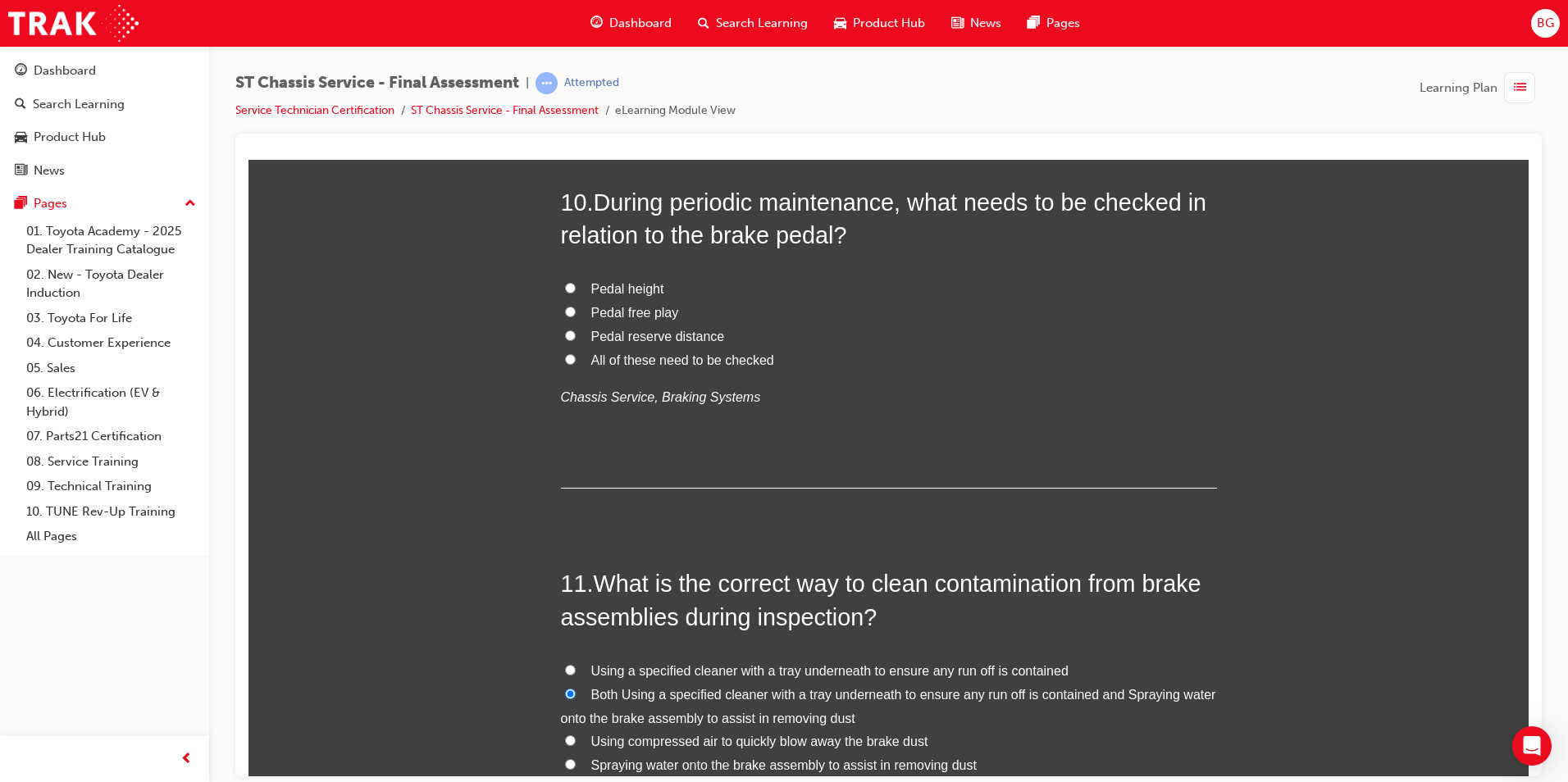
scroll to position [3345, 0]
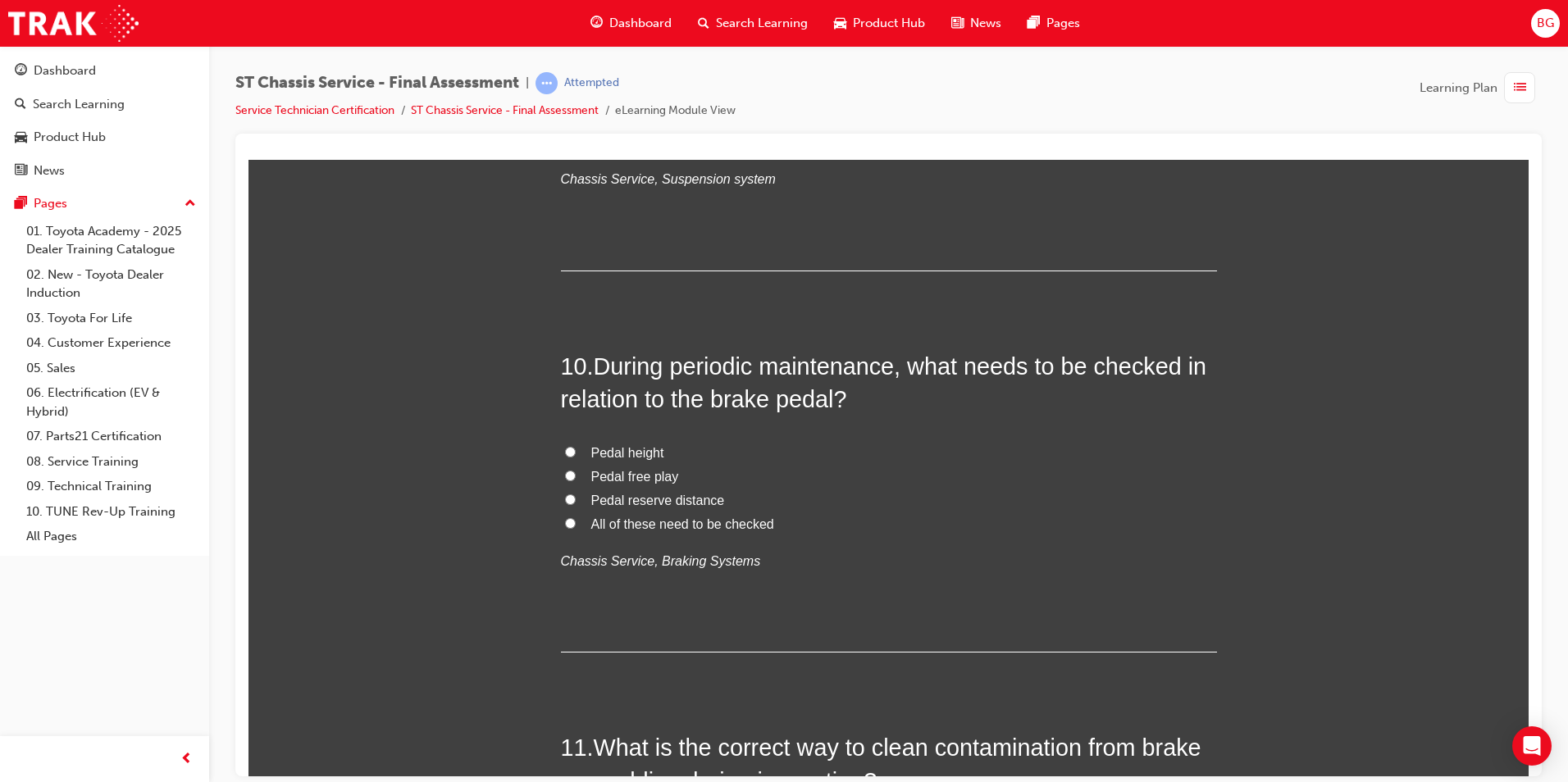
click at [565, 525] on input "All of these need to be checked" at bounding box center [570, 523] width 10 height 10
radio input "true"
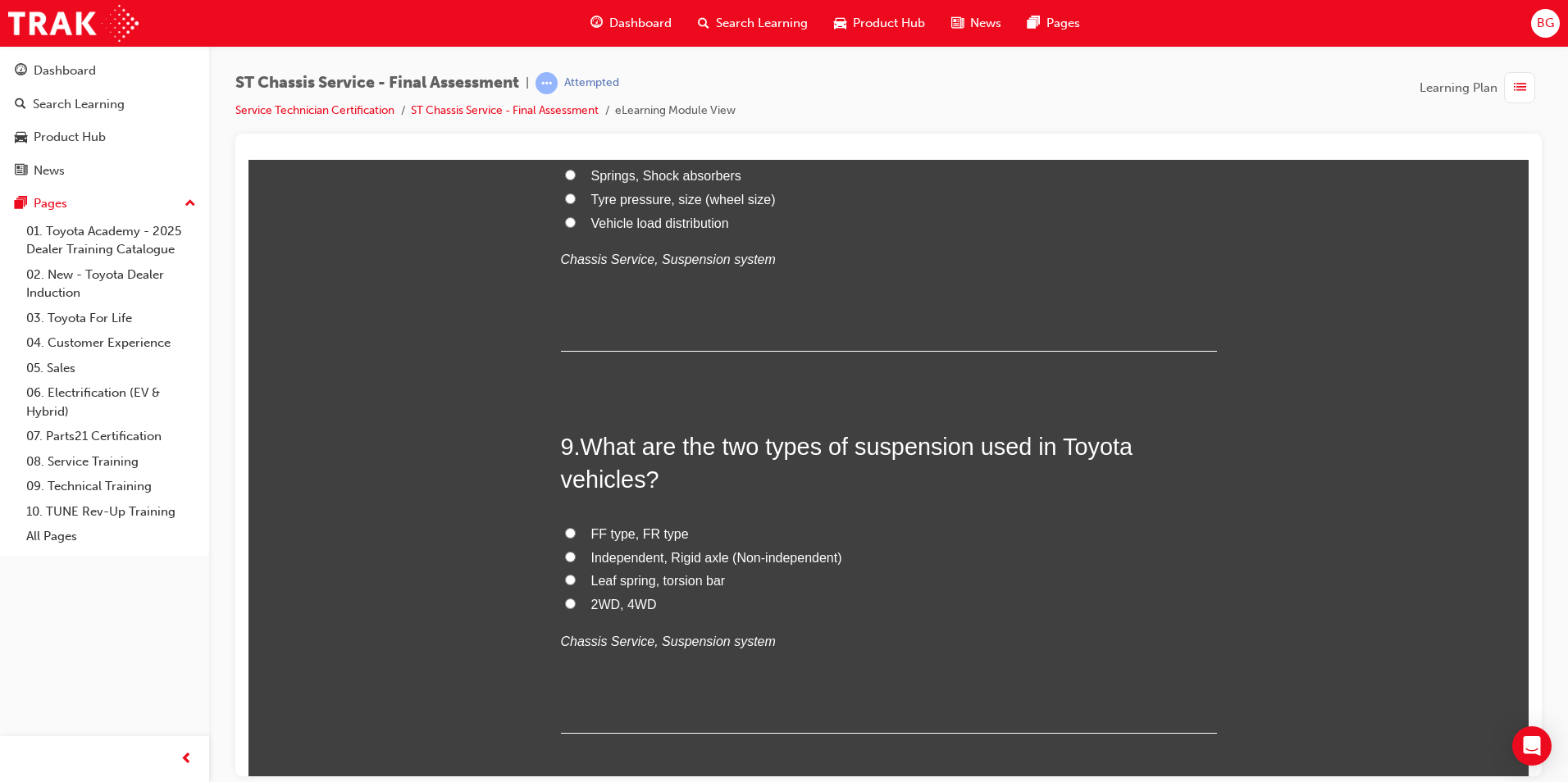
scroll to position [2852, 0]
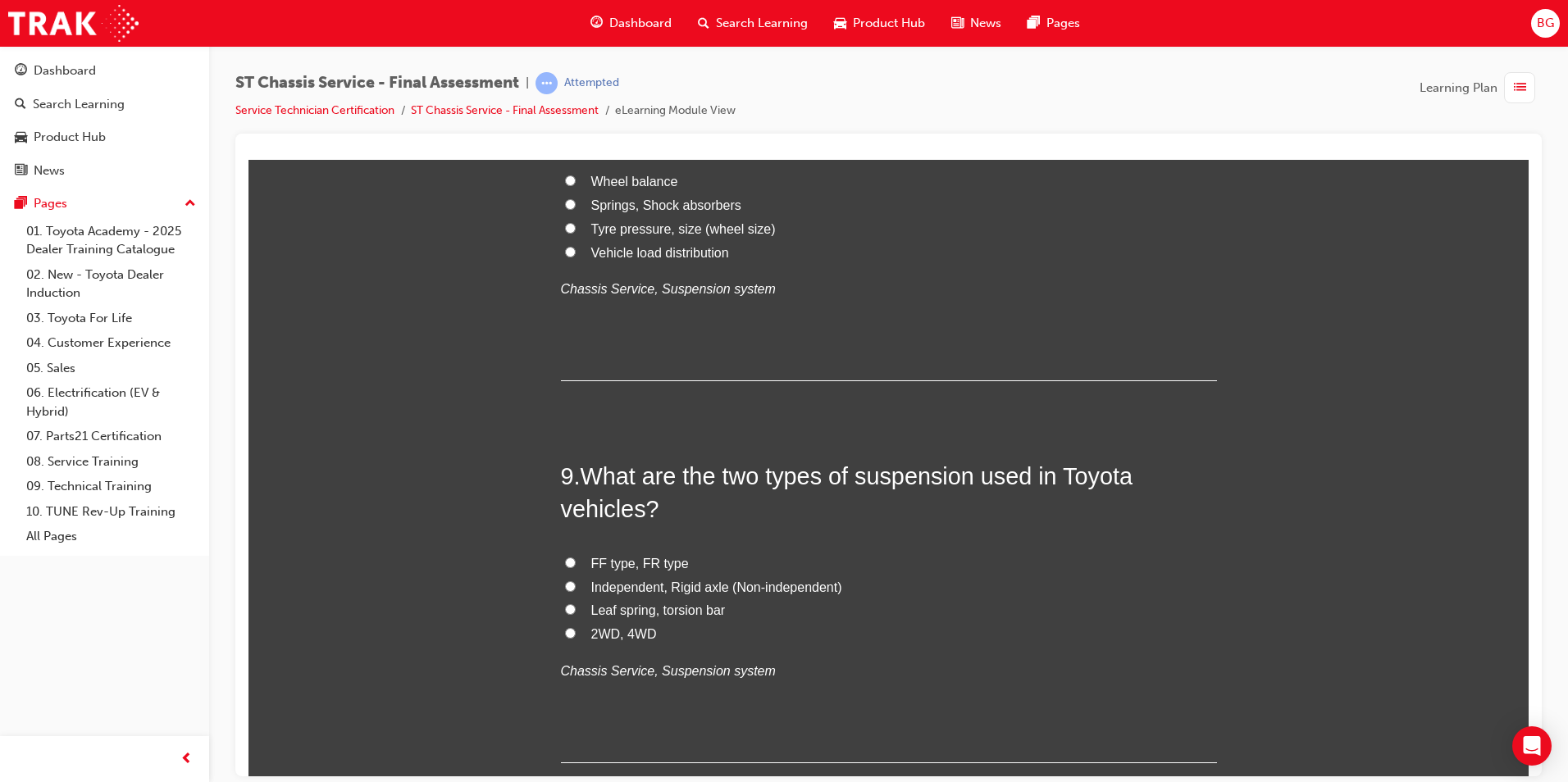
click at [567, 633] on input "2WD, 4WD" at bounding box center [570, 632] width 10 height 10
radio input "true"
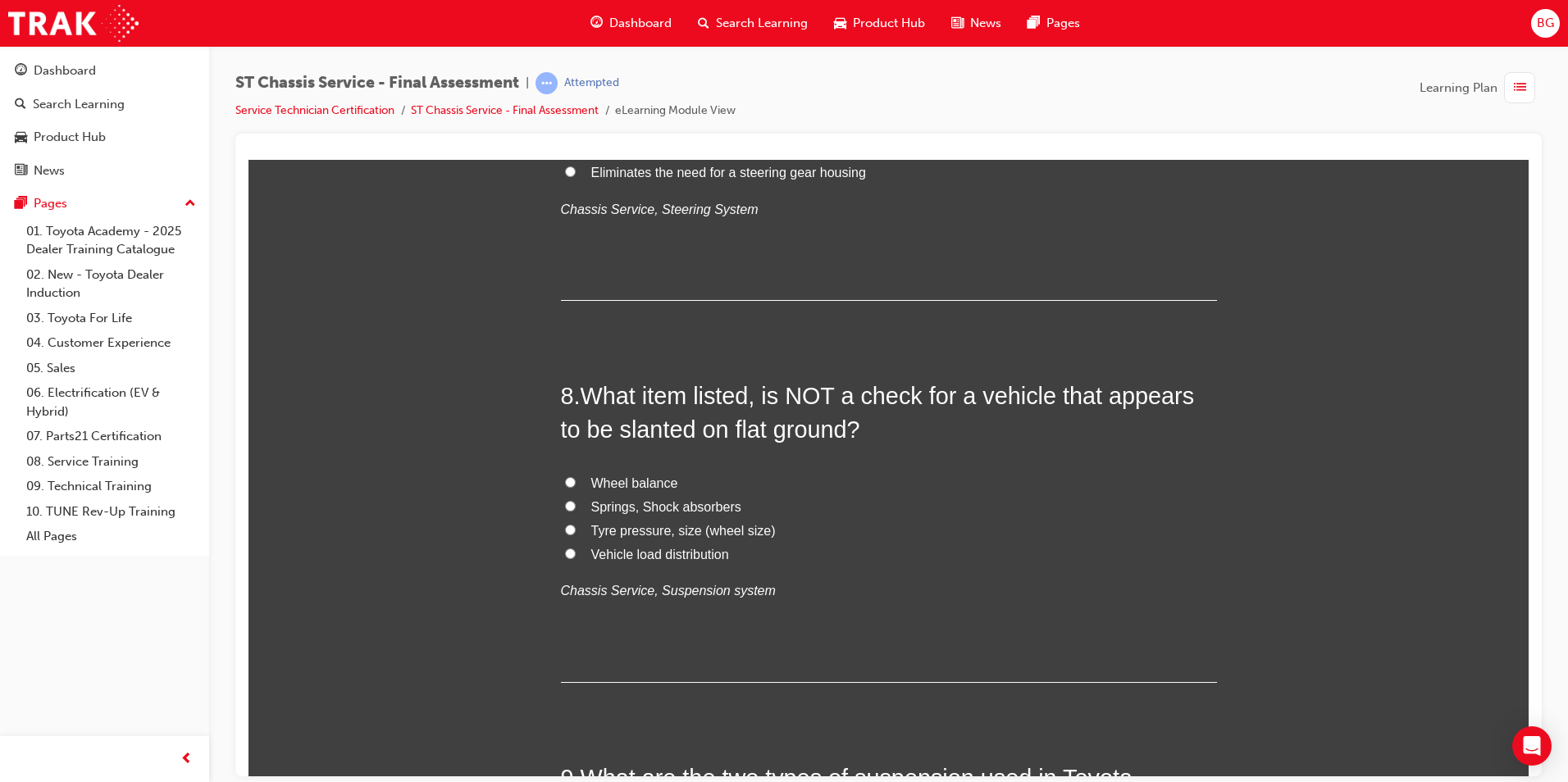
scroll to position [2525, 0]
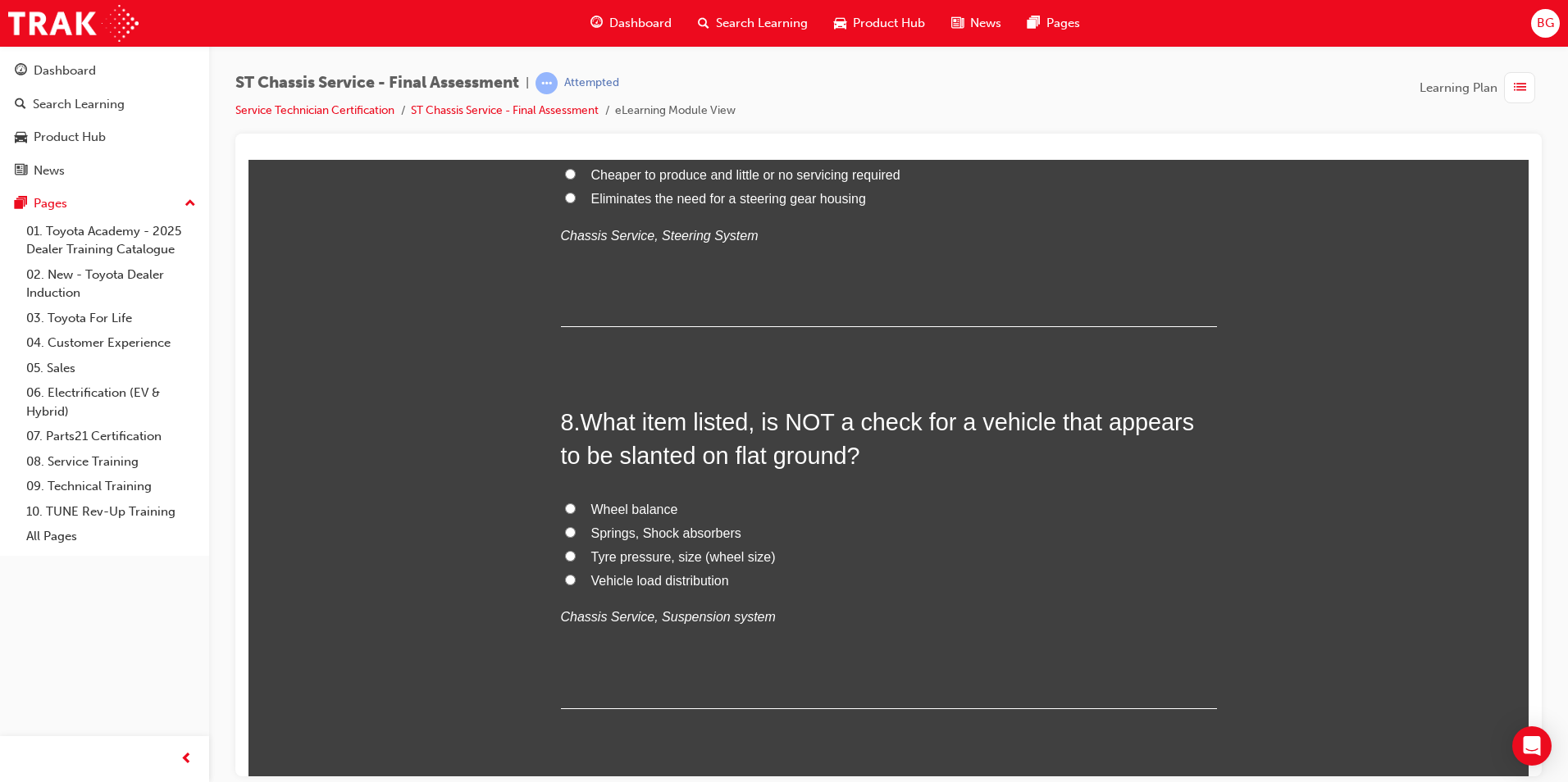
click at [561, 530] on label "Springs, Shock absorbers" at bounding box center [889, 534] width 656 height 24
click at [565, 530] on input "Springs, Shock absorbers" at bounding box center [570, 531] width 10 height 10
radio input "true"
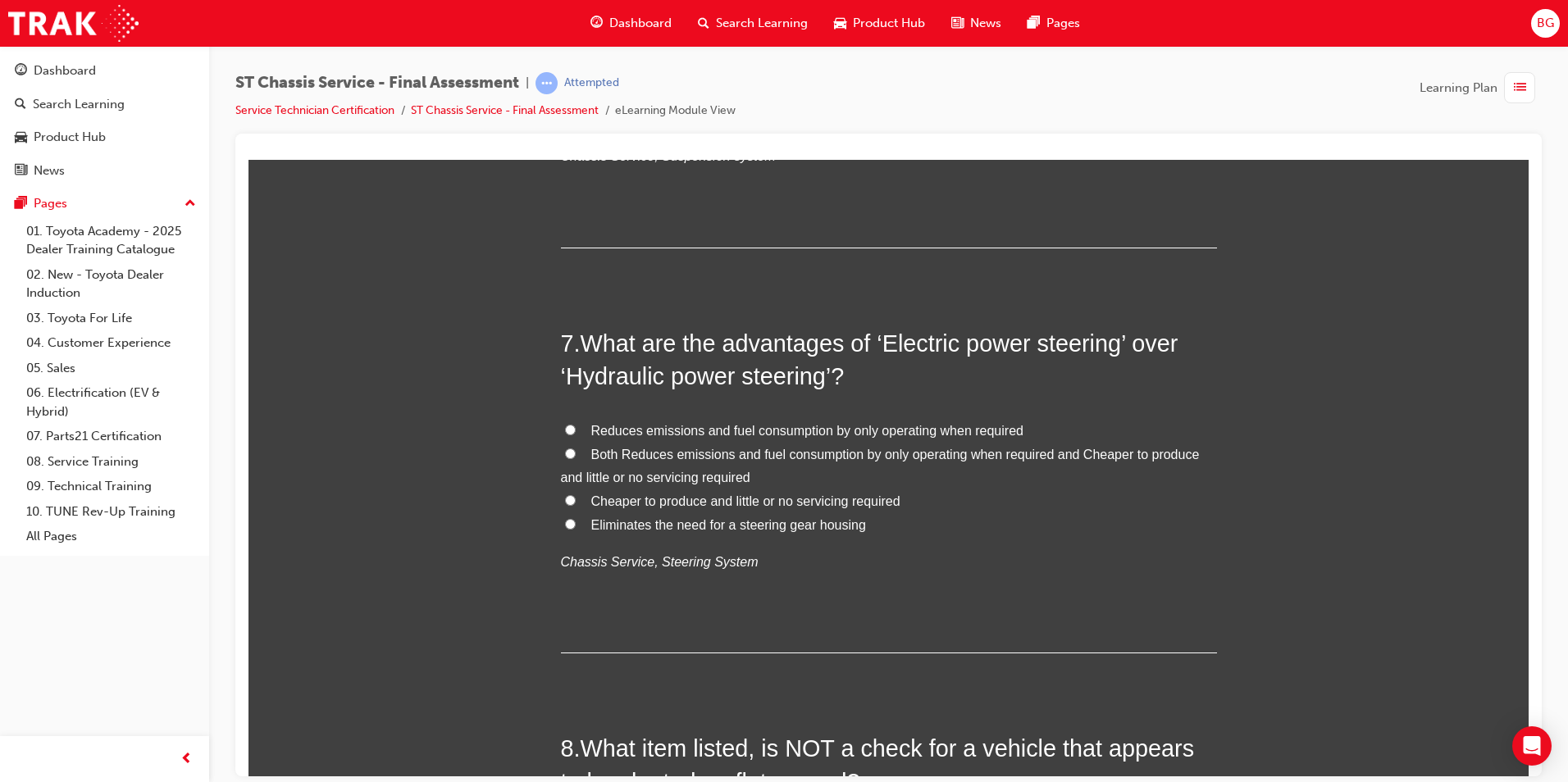
scroll to position [2197, 0]
click at [561, 462] on label "Both Reduces emissions and fuel consumption by only operating when required and…" at bounding box center [889, 468] width 656 height 47
click at [565, 460] on input "Both Reduces emissions and fuel consumption by only operating when required and…" at bounding box center [570, 455] width 10 height 10
radio input "true"
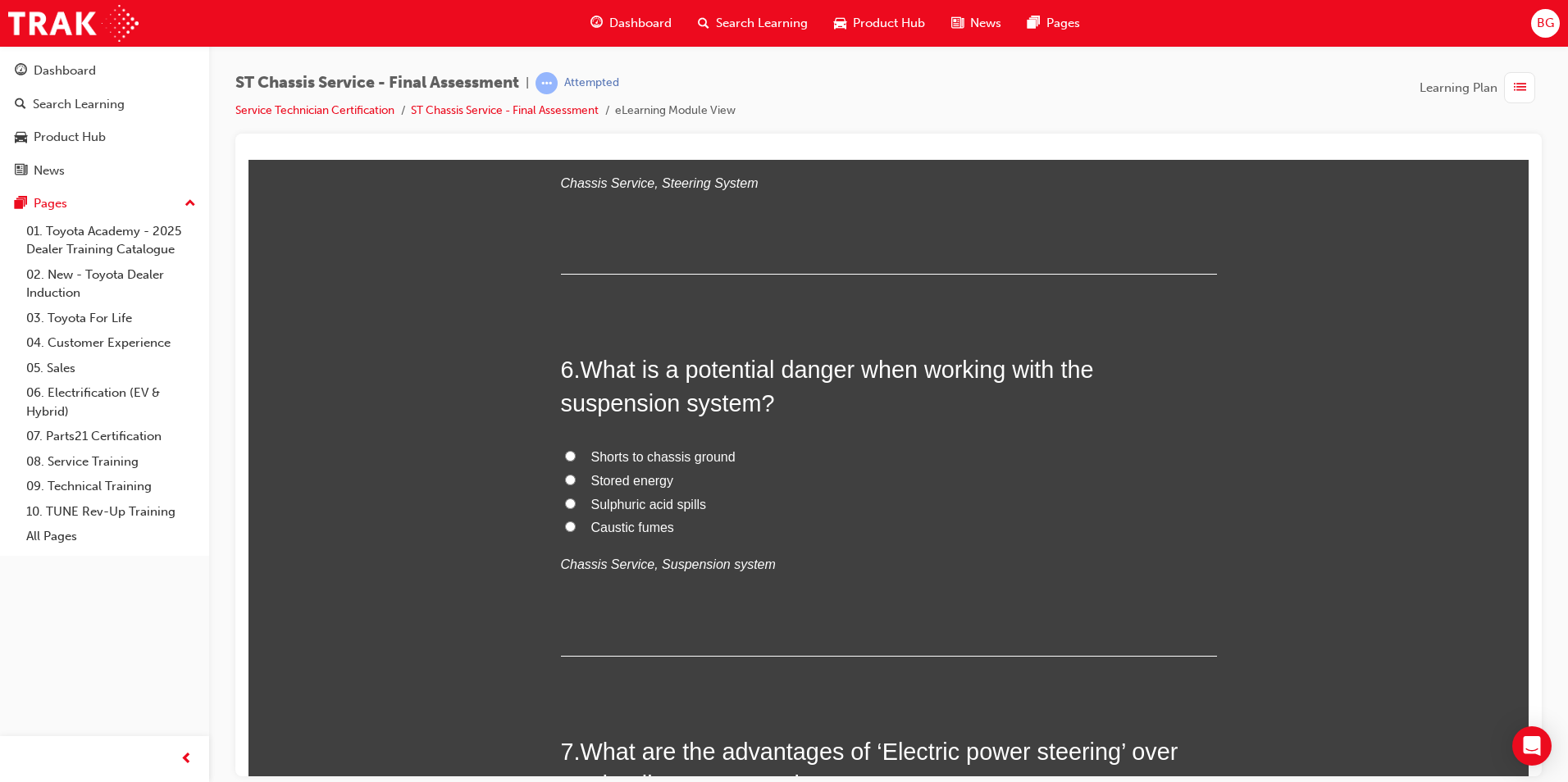
scroll to position [1787, 0]
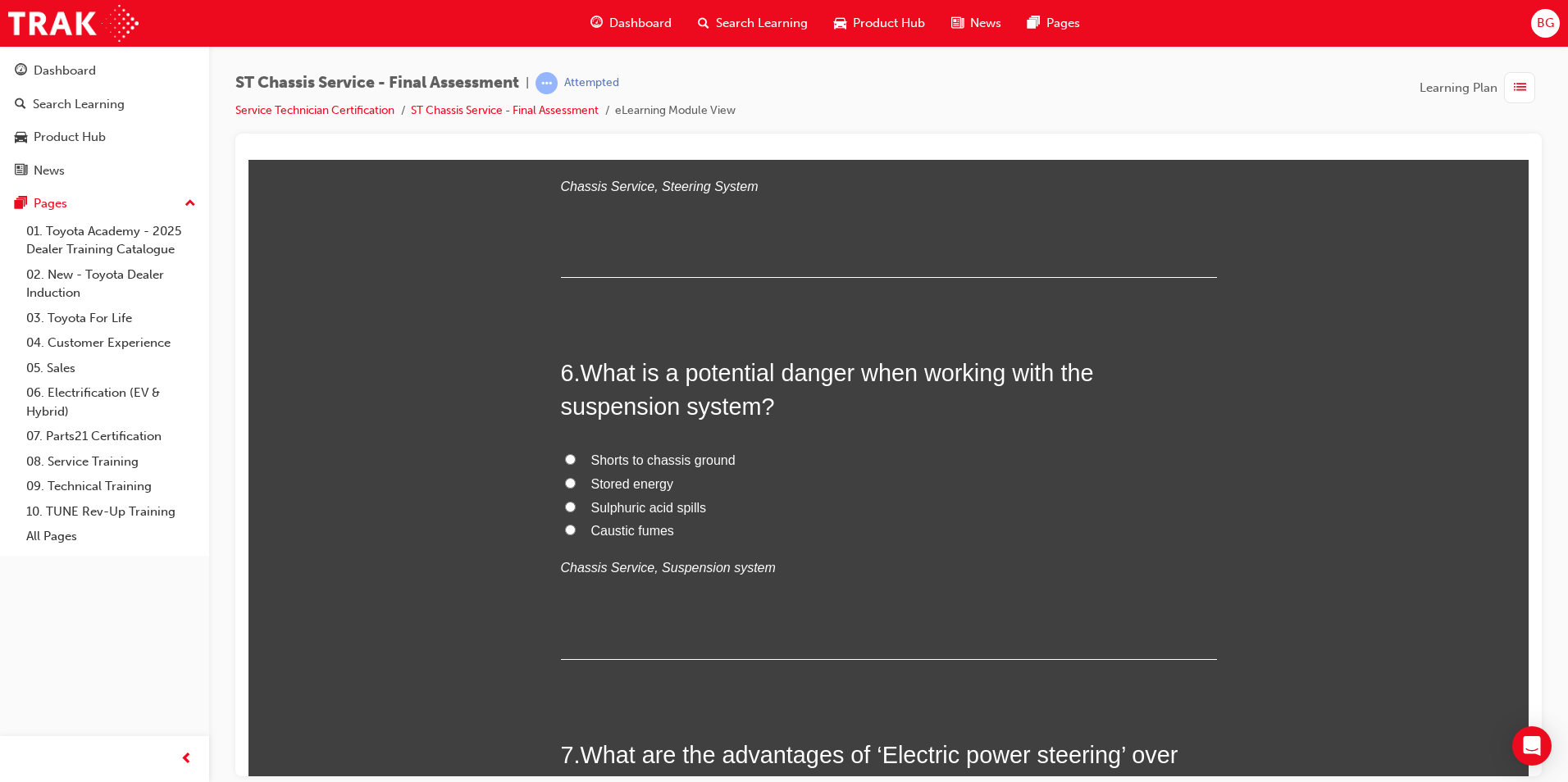
click at [568, 458] on input "Shorts to chassis ground" at bounding box center [570, 459] width 10 height 10
radio input "true"
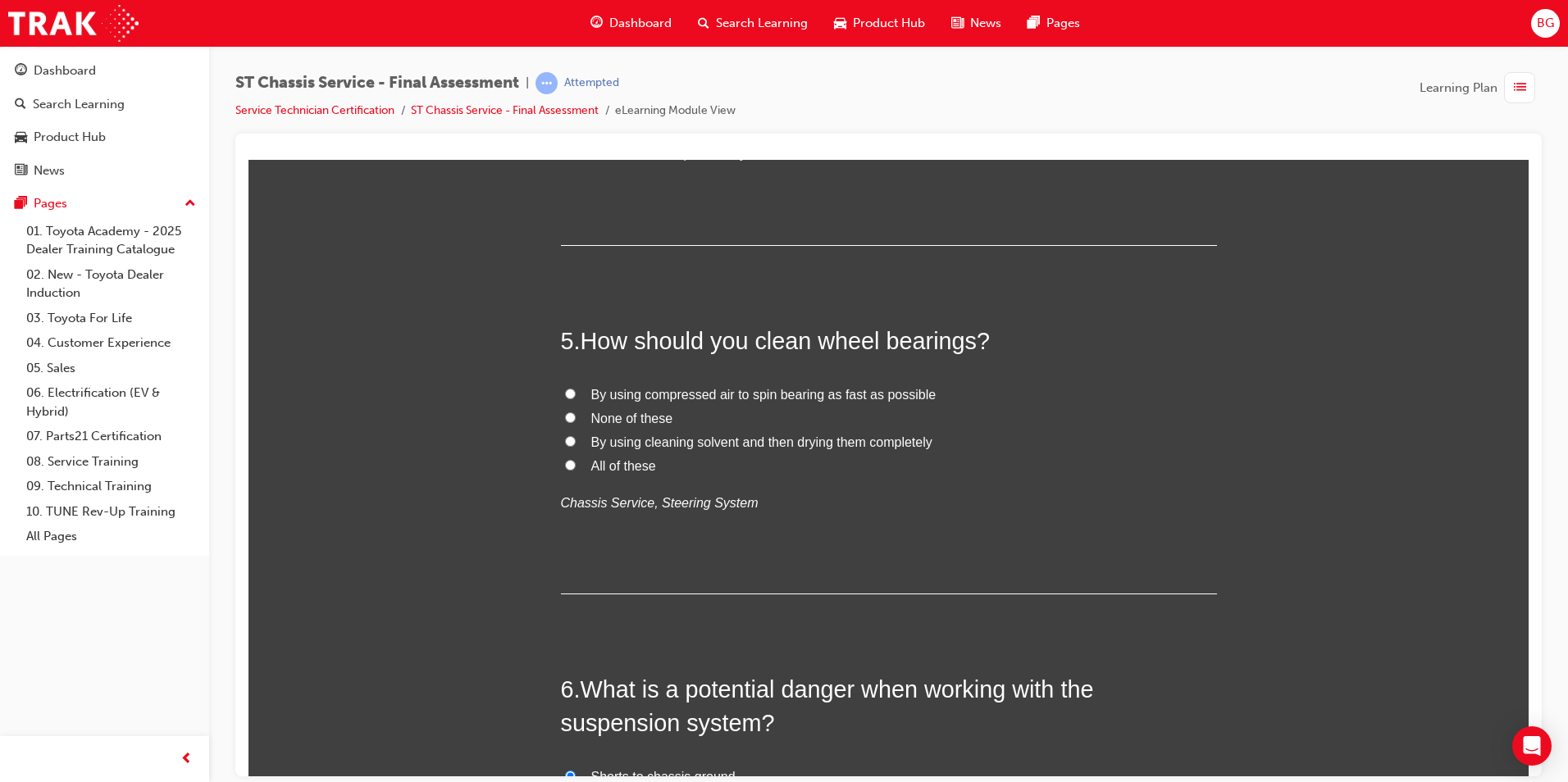
scroll to position [1459, 0]
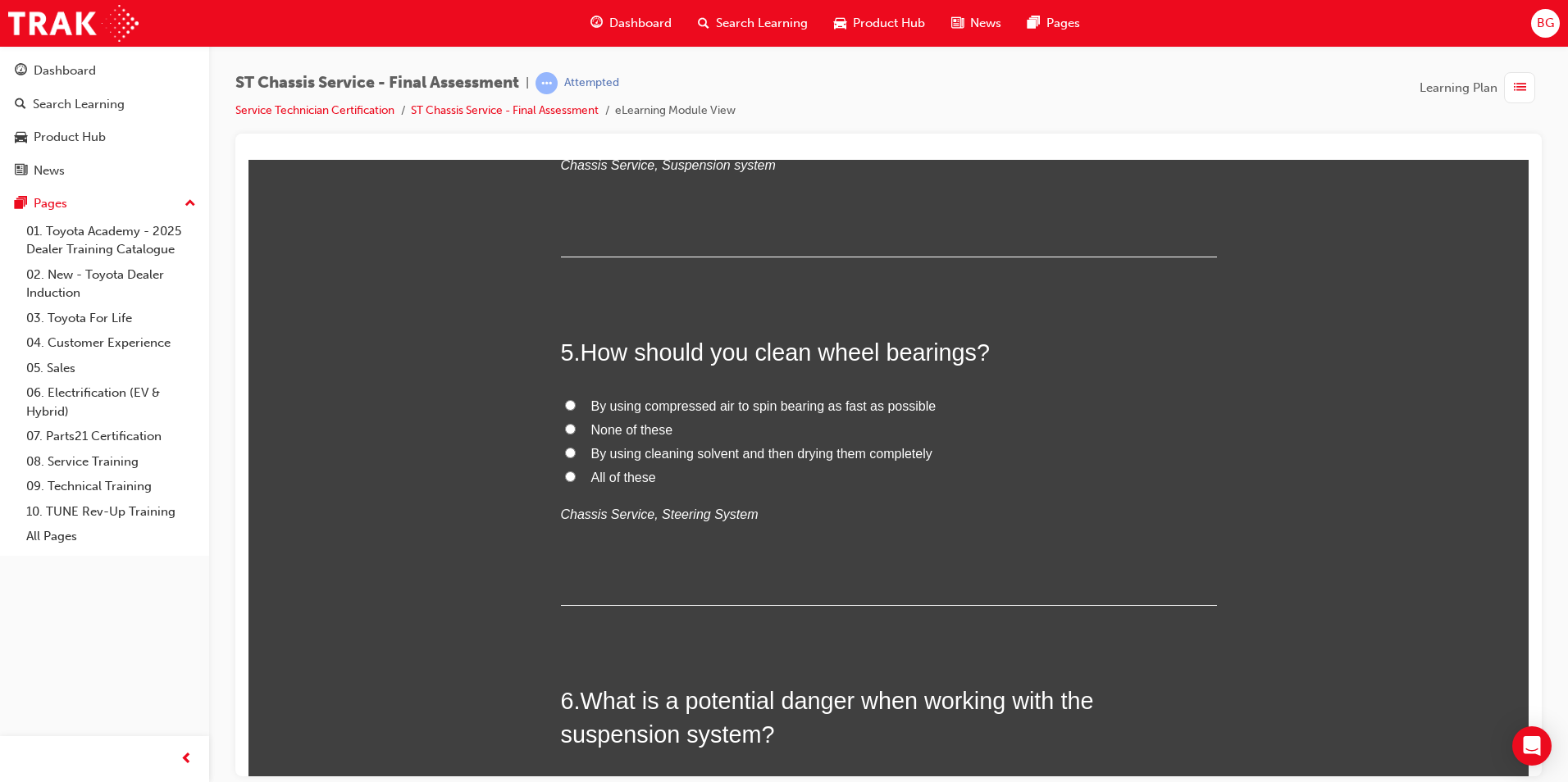
click at [565, 479] on input "All of these" at bounding box center [570, 476] width 10 height 10
radio input "true"
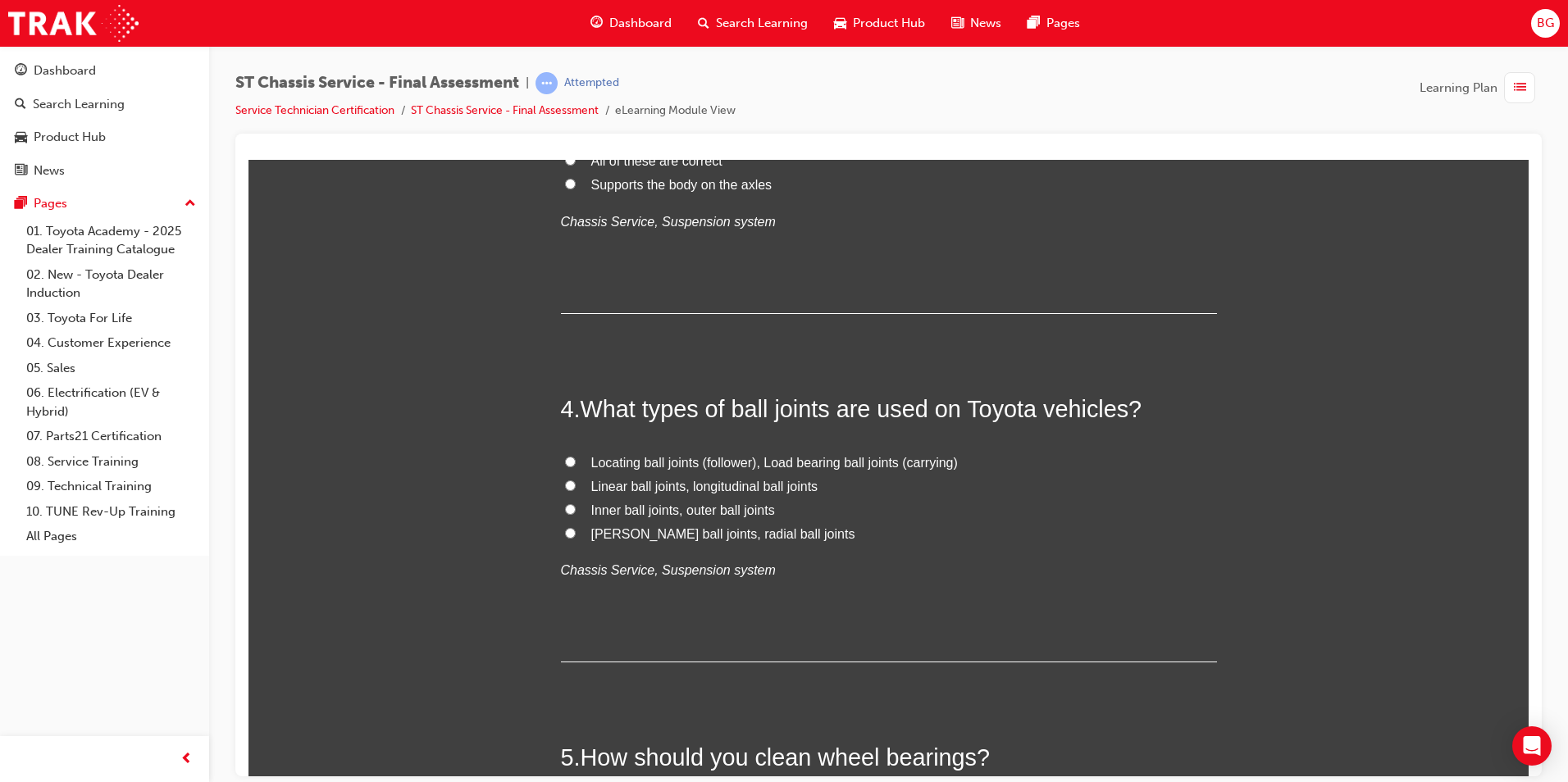
scroll to position [1049, 0]
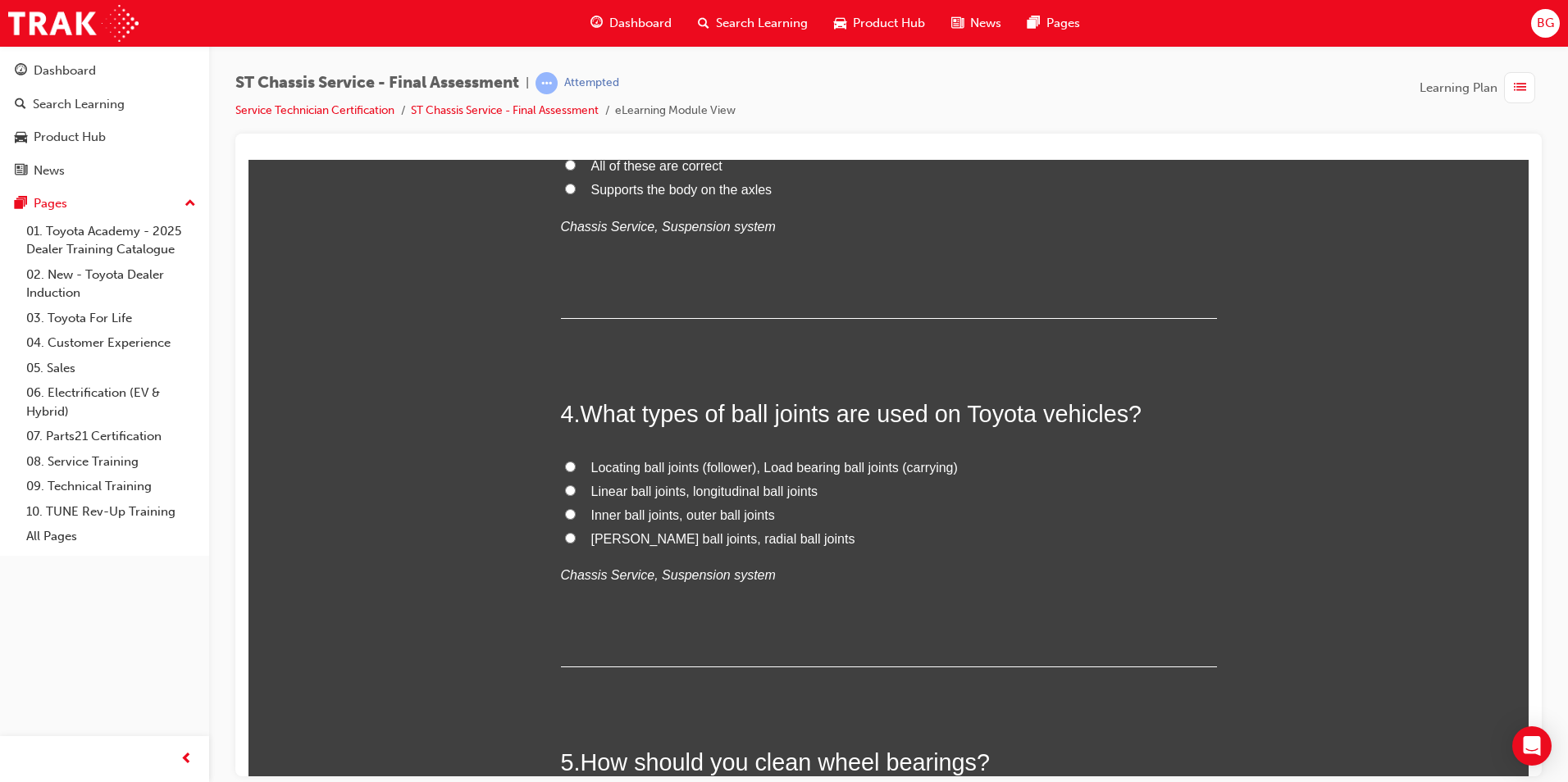
click at [565, 491] on input "Linear ball joints, longitudinal ball joints" at bounding box center [570, 490] width 10 height 10
radio input "true"
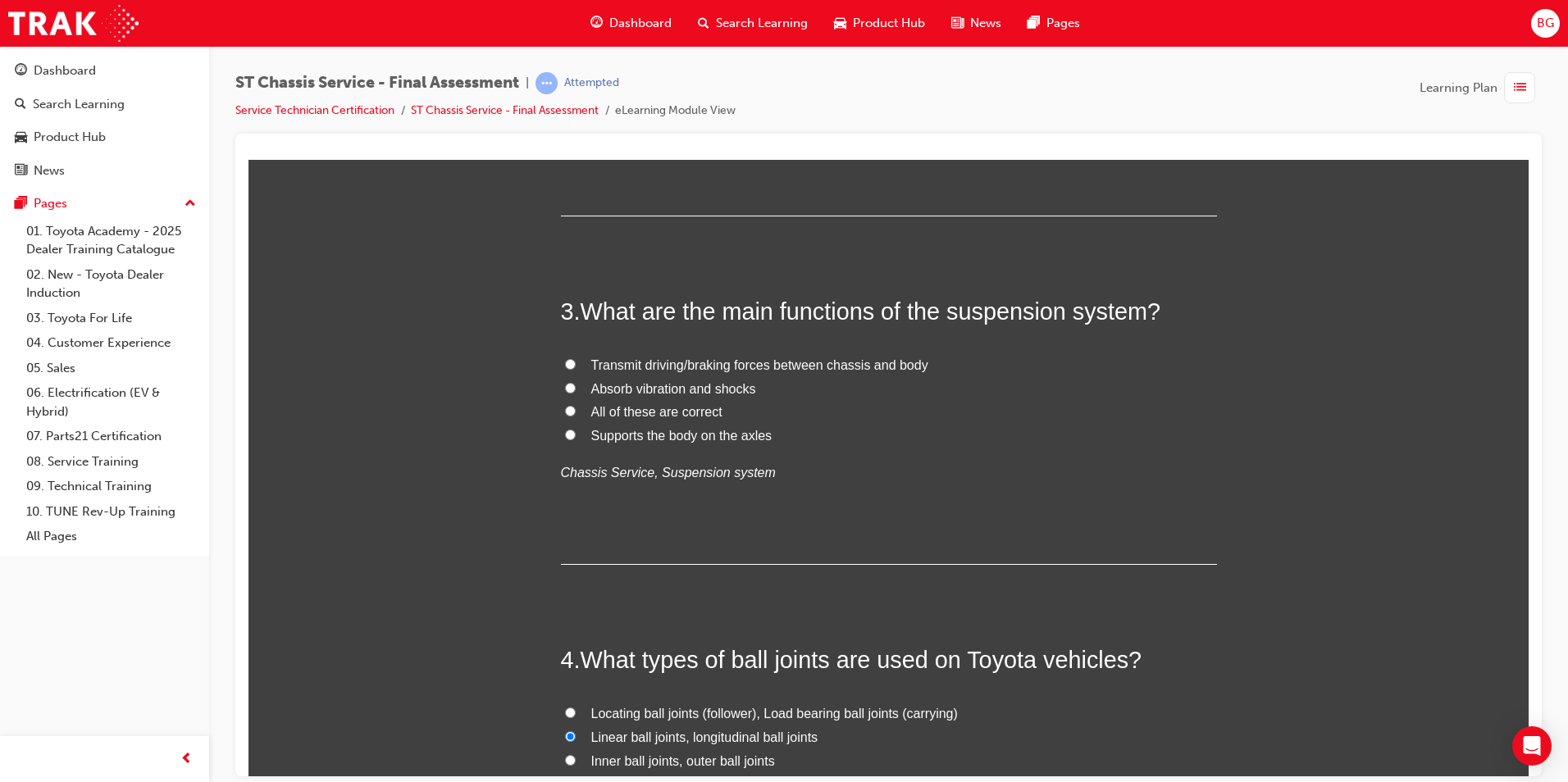
scroll to position [721, 0]
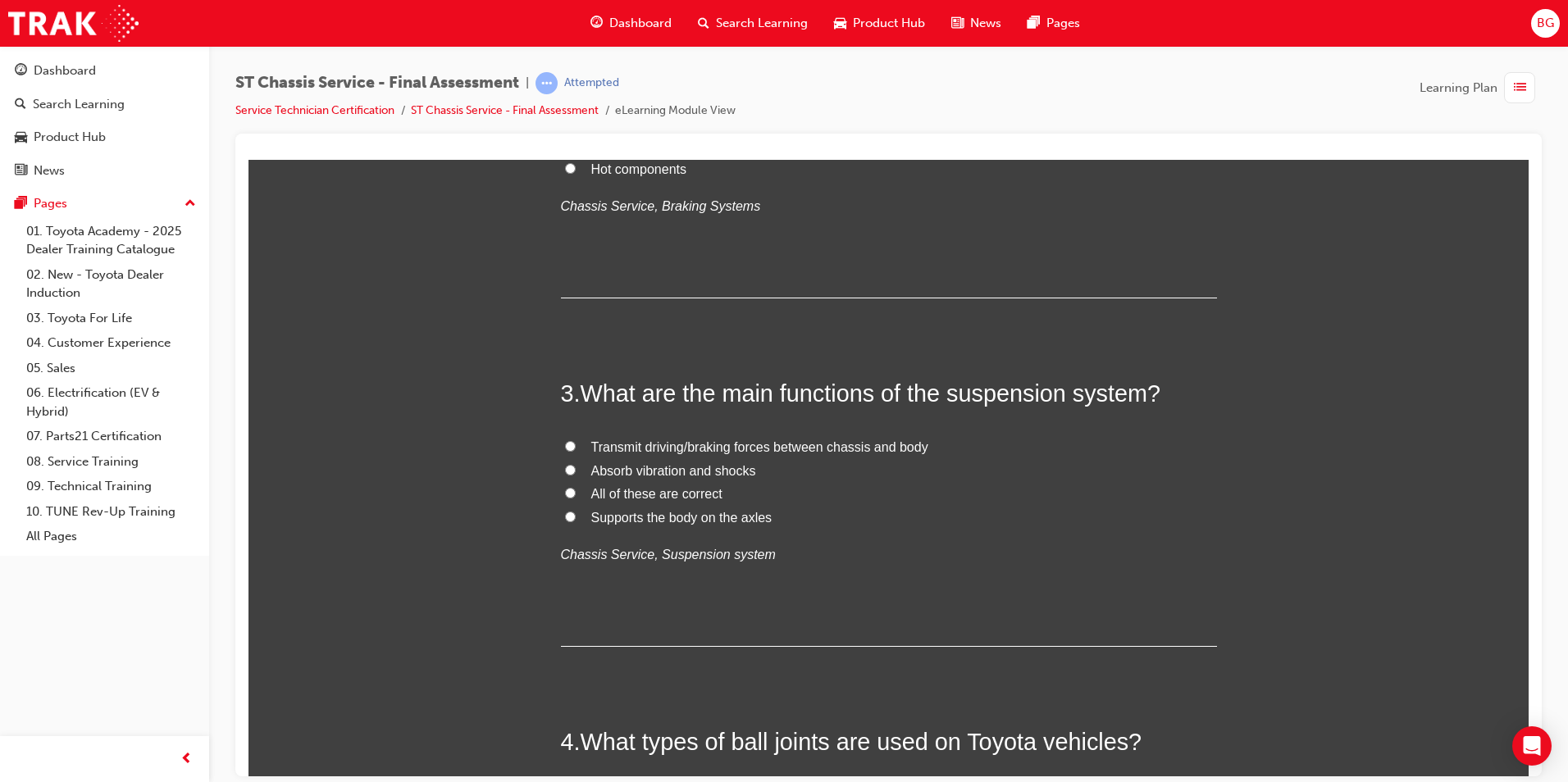
click at [565, 495] on input "All of these are correct" at bounding box center [570, 493] width 10 height 10
radio input "true"
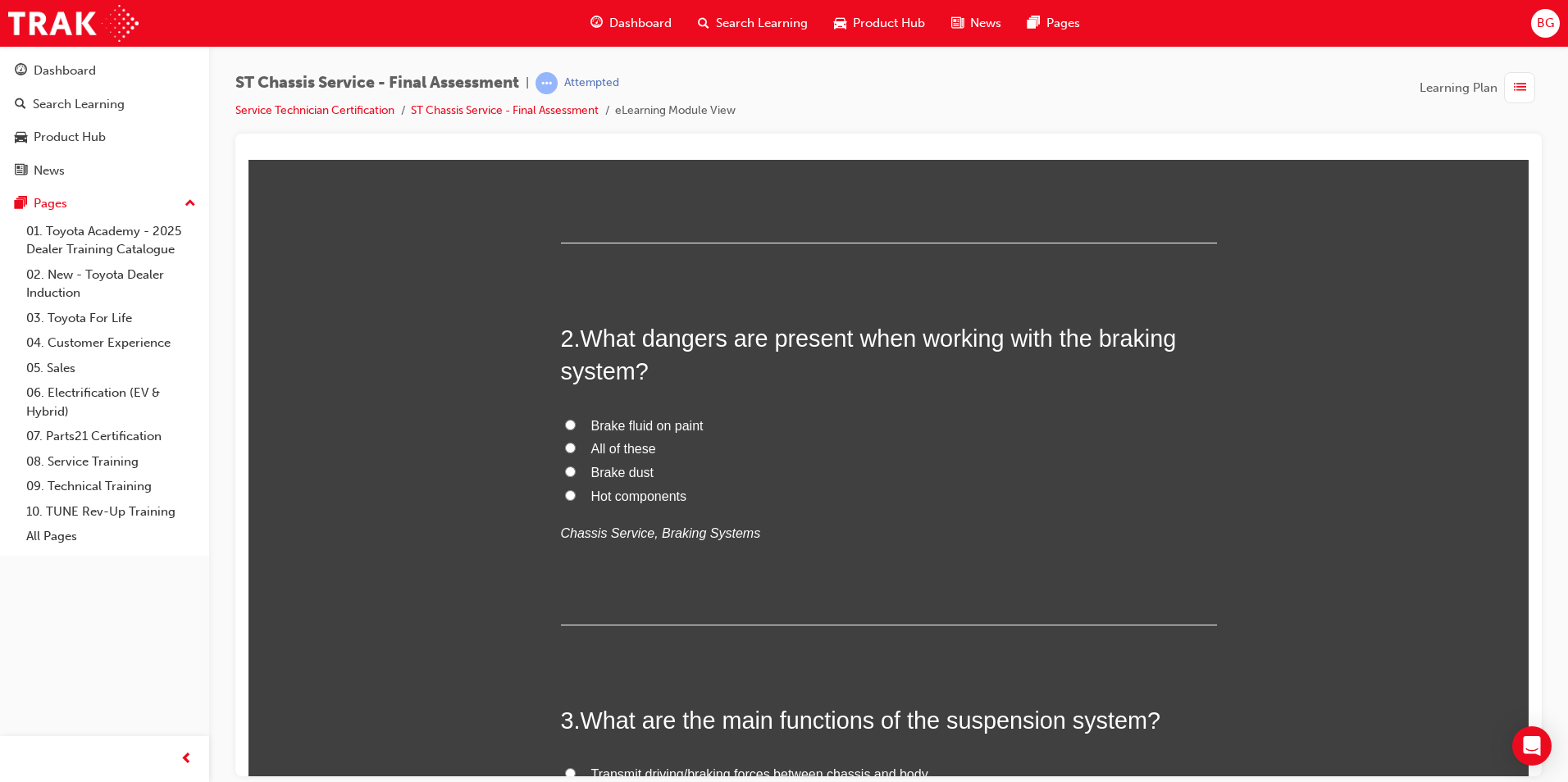
scroll to position [393, 0]
click at [565, 495] on input "Hot components" at bounding box center [570, 495] width 10 height 10
radio input "true"
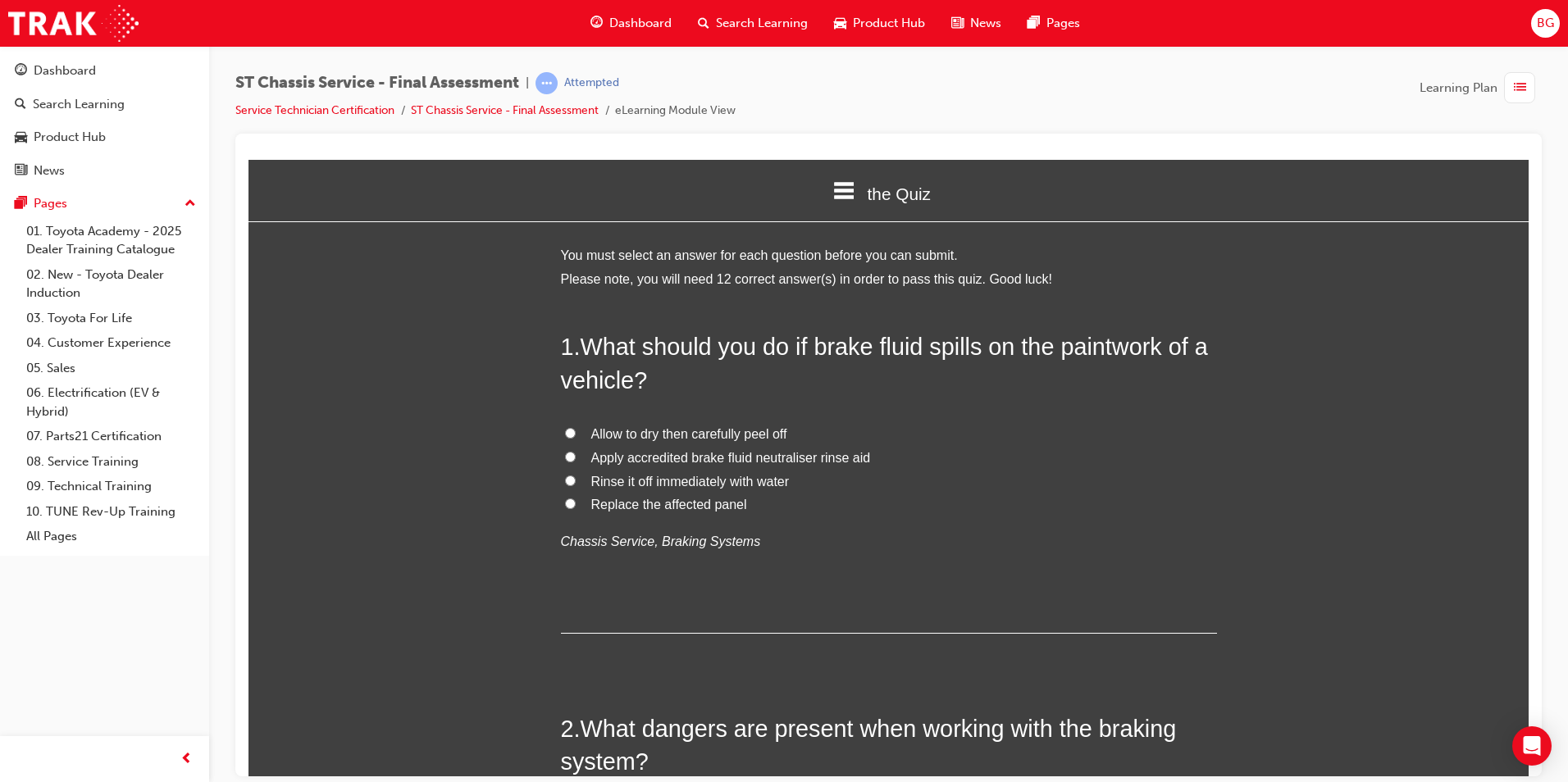
scroll to position [0, 0]
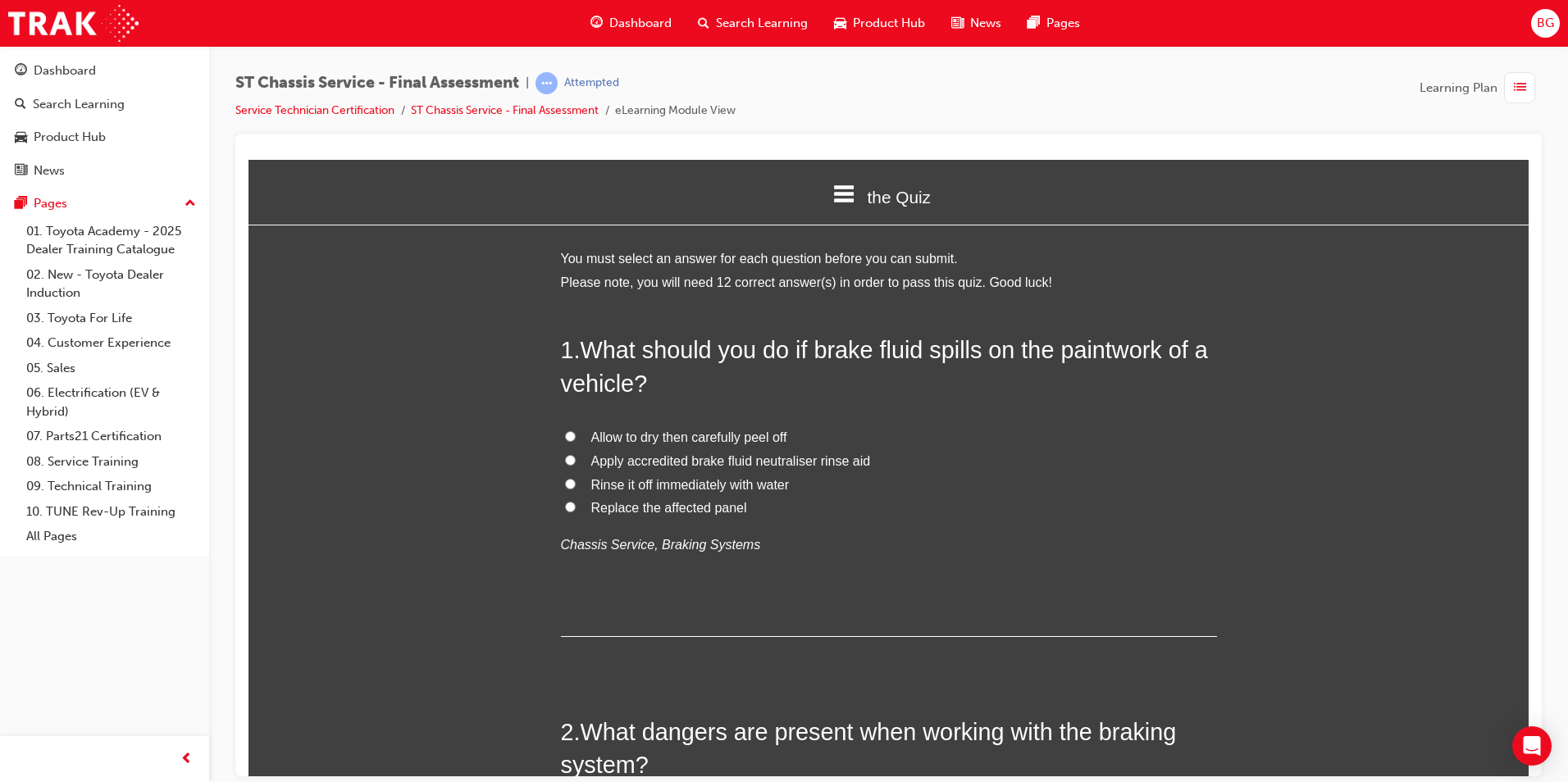
click at [571, 481] on label "Rinse it off immediately with water" at bounding box center [889, 485] width 656 height 24
click at [571, 481] on input "Rinse it off immediately with water" at bounding box center [570, 483] width 10 height 10
radio input "true"
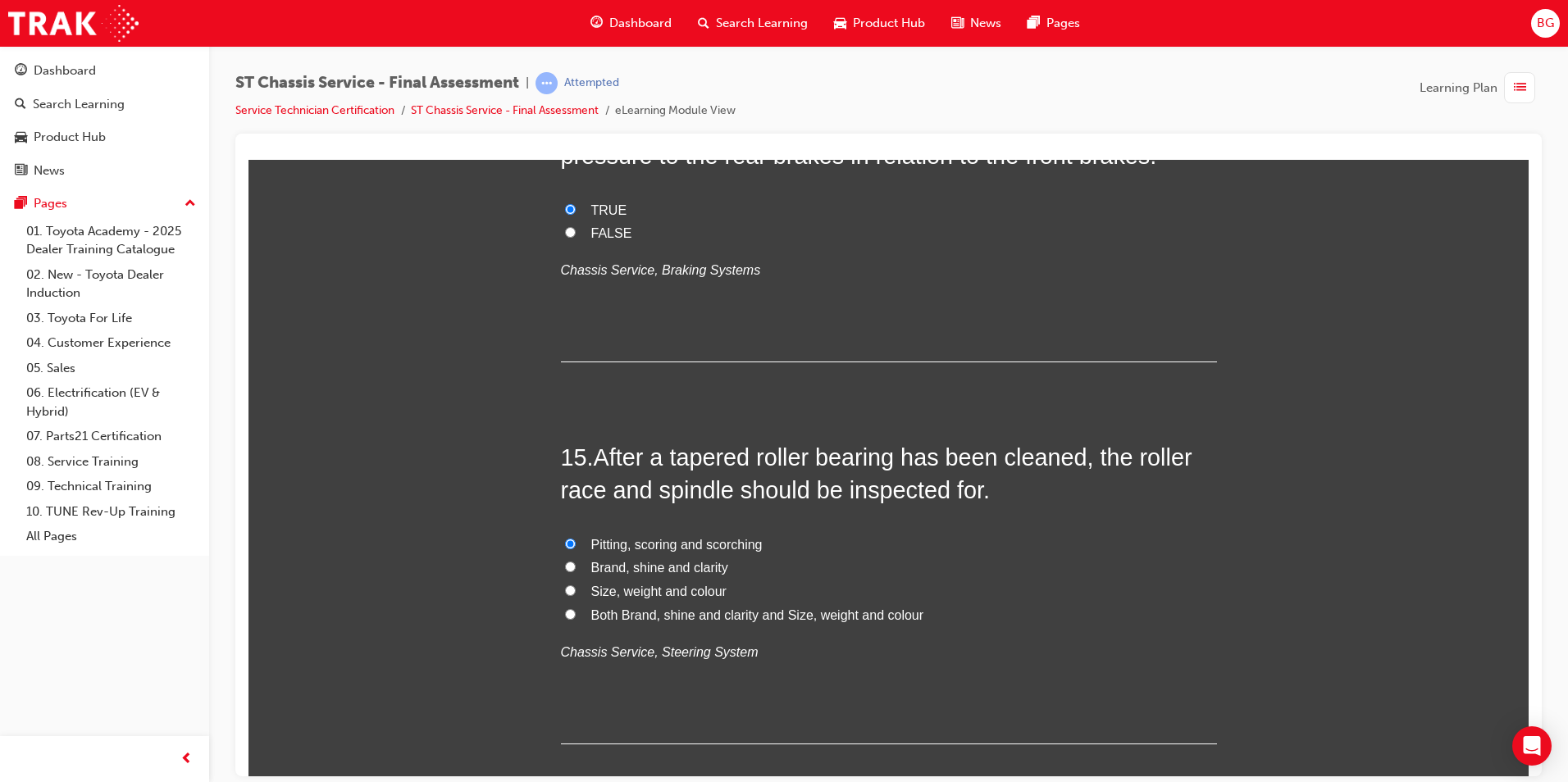
scroll to position [5231, 0]
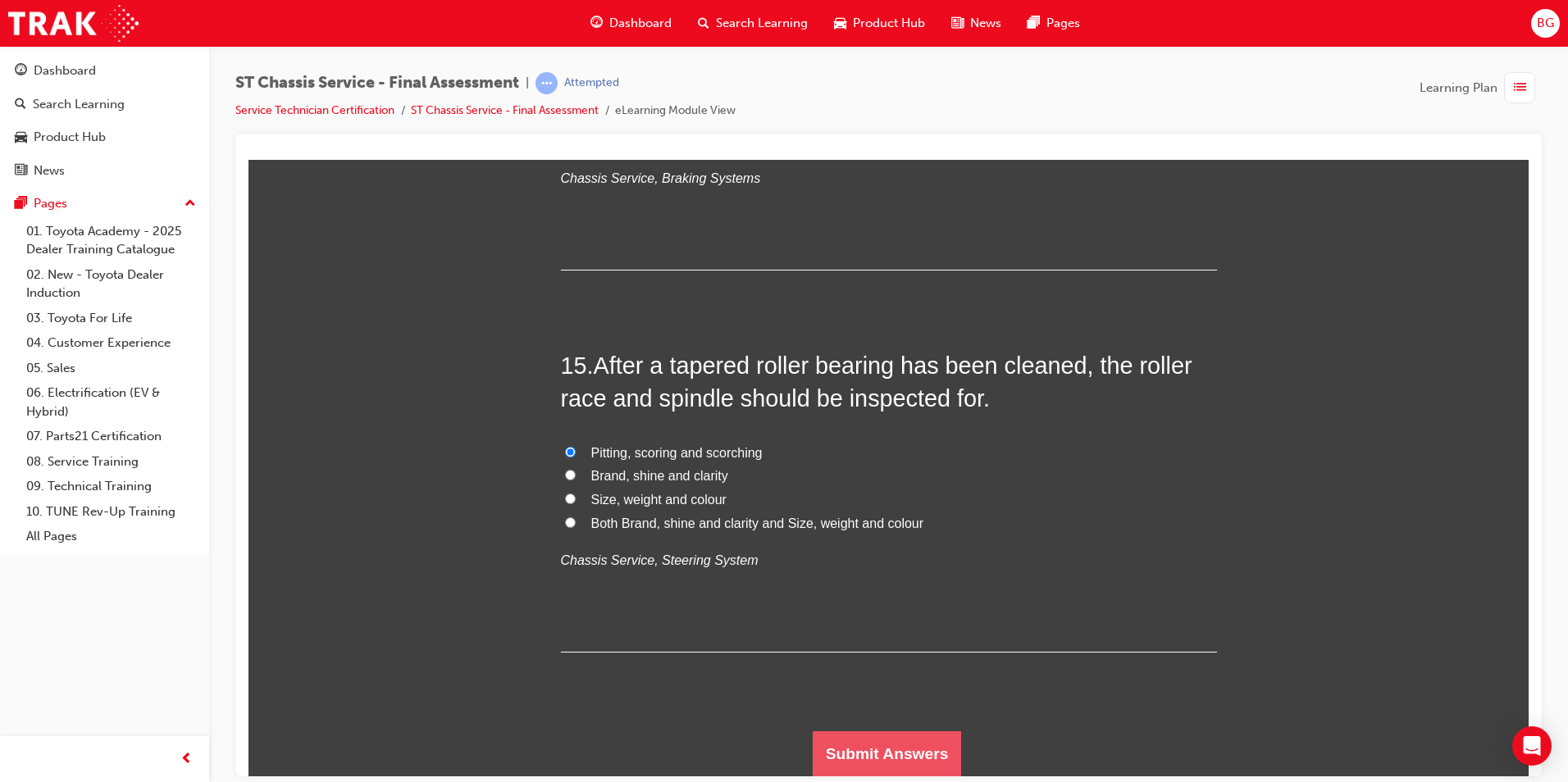
click at [848, 751] on button "Submit Answers" at bounding box center [887, 753] width 149 height 46
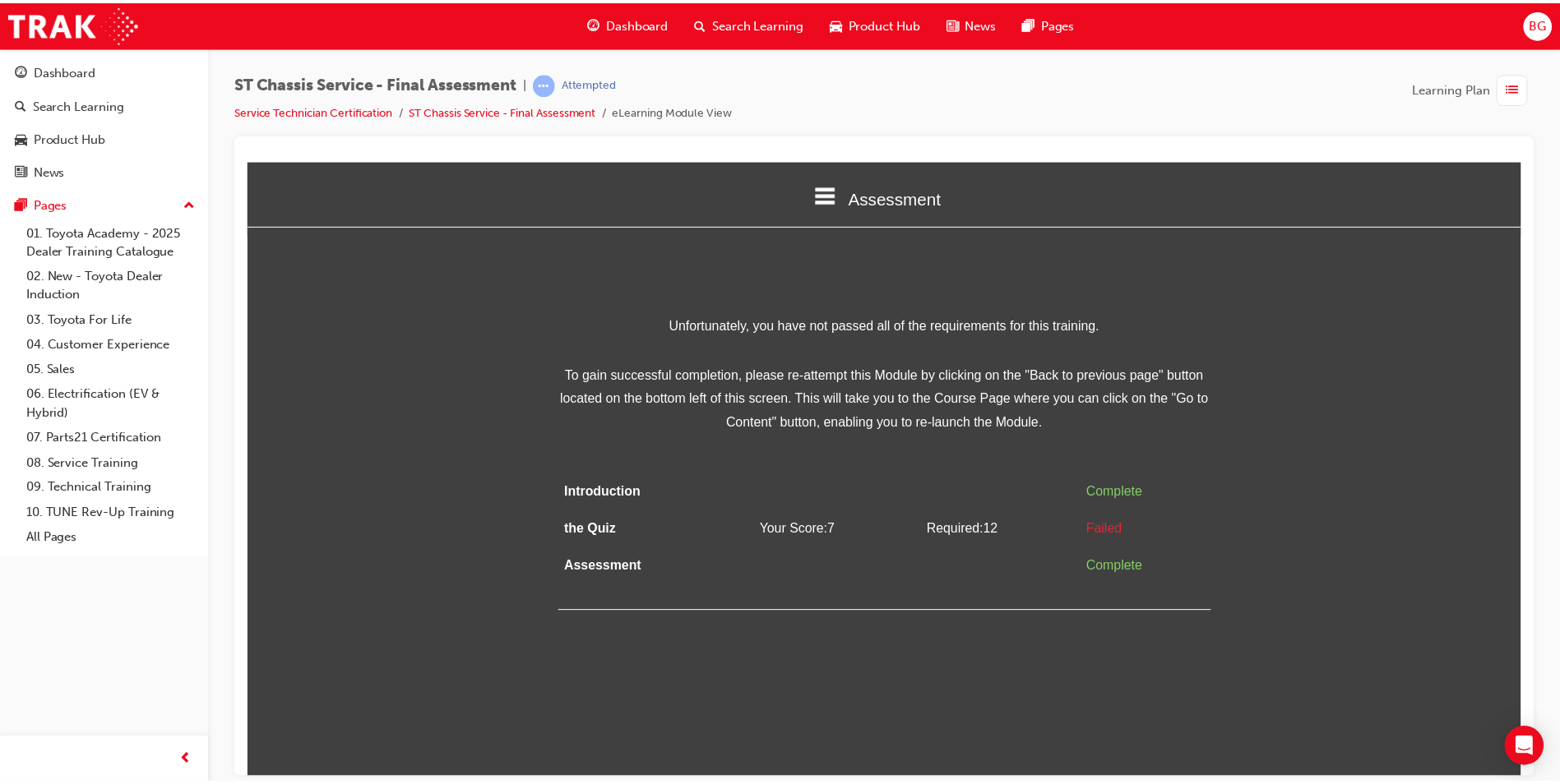
scroll to position [0, 0]
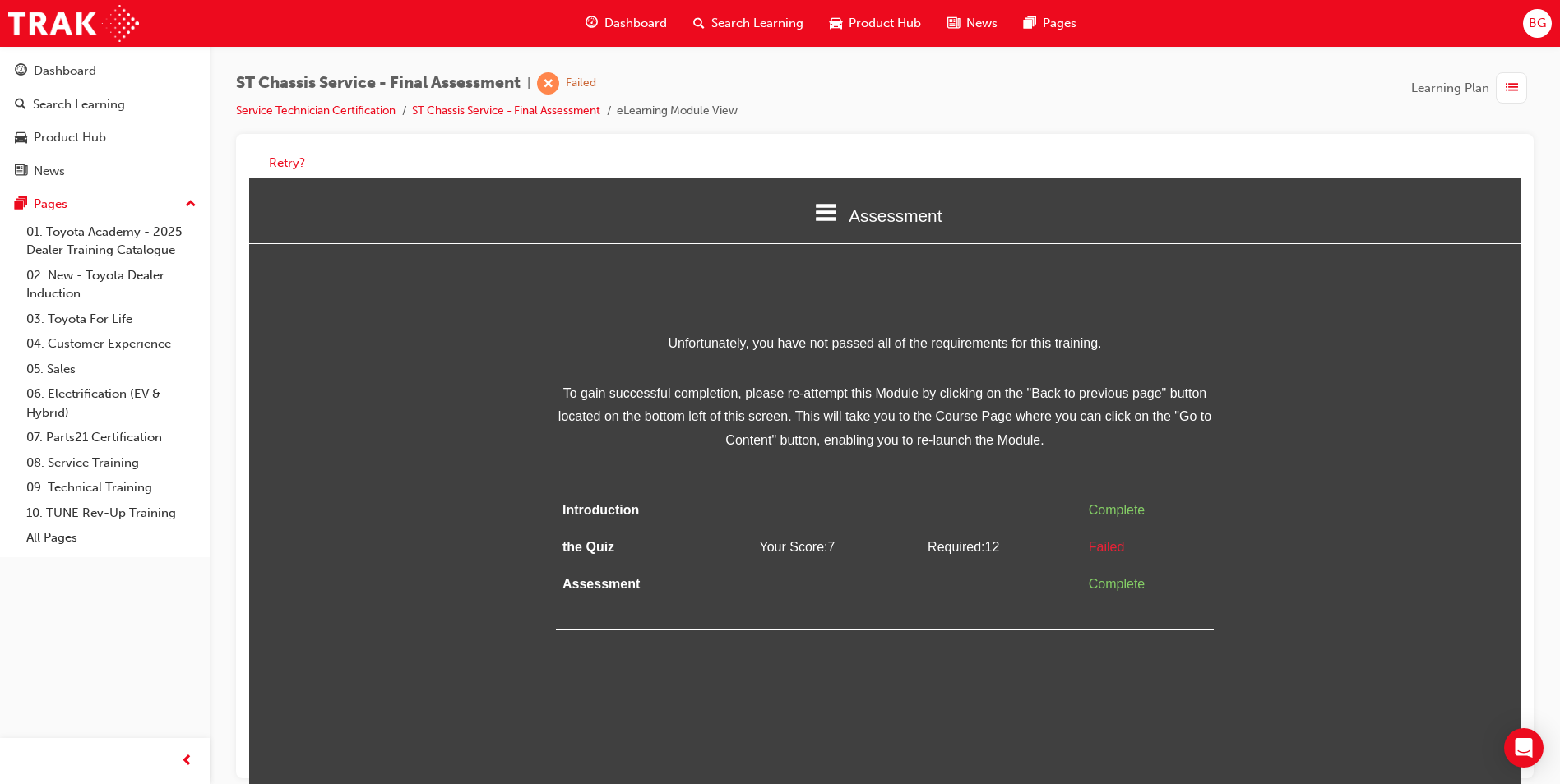
click at [1527, 24] on div "BG" at bounding box center [1537, 22] width 29 height 28
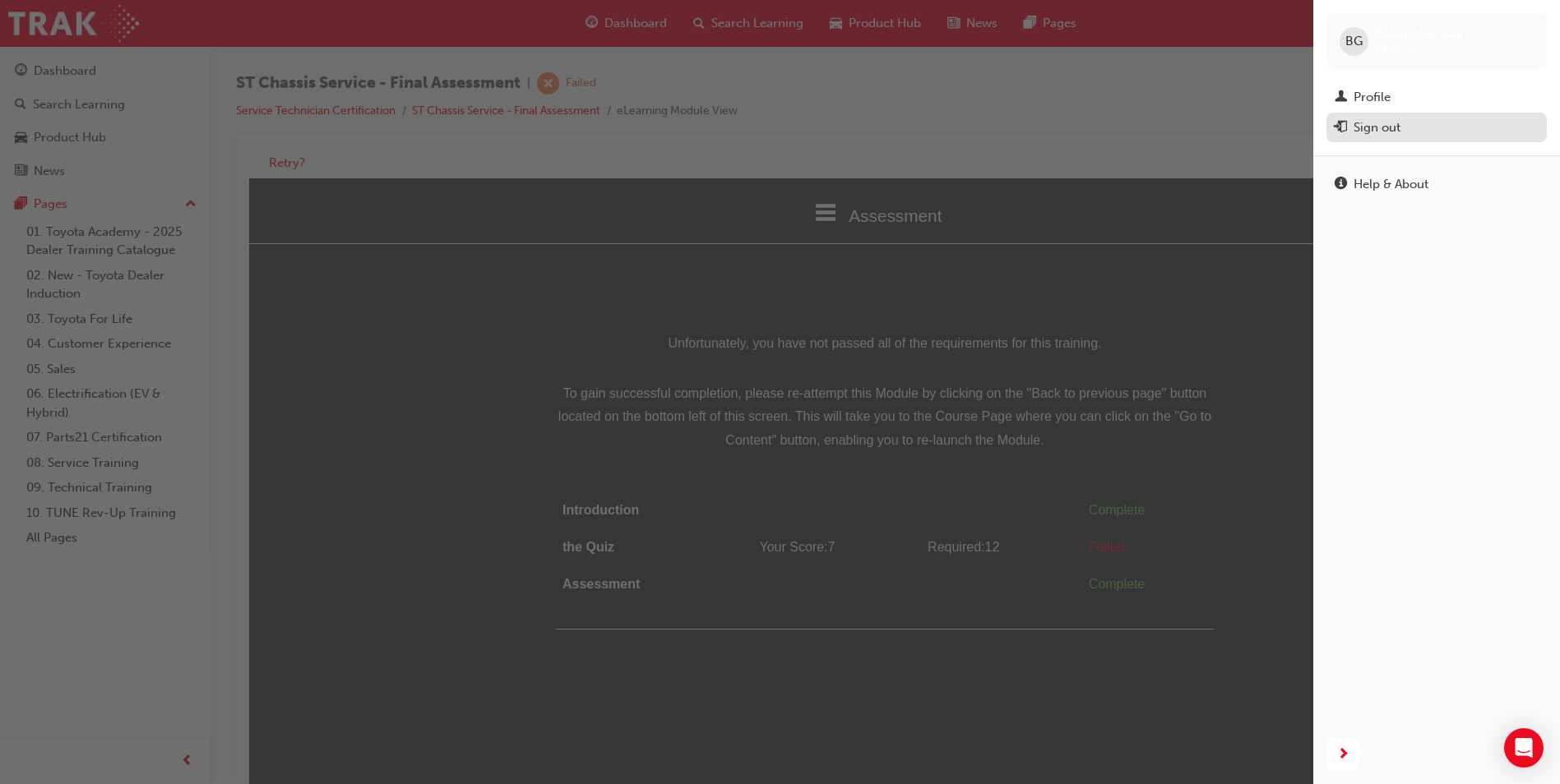
click at [1378, 121] on div "Sign out" at bounding box center [1377, 128] width 47 height 19
